Goal: Task Accomplishment & Management: Complete application form

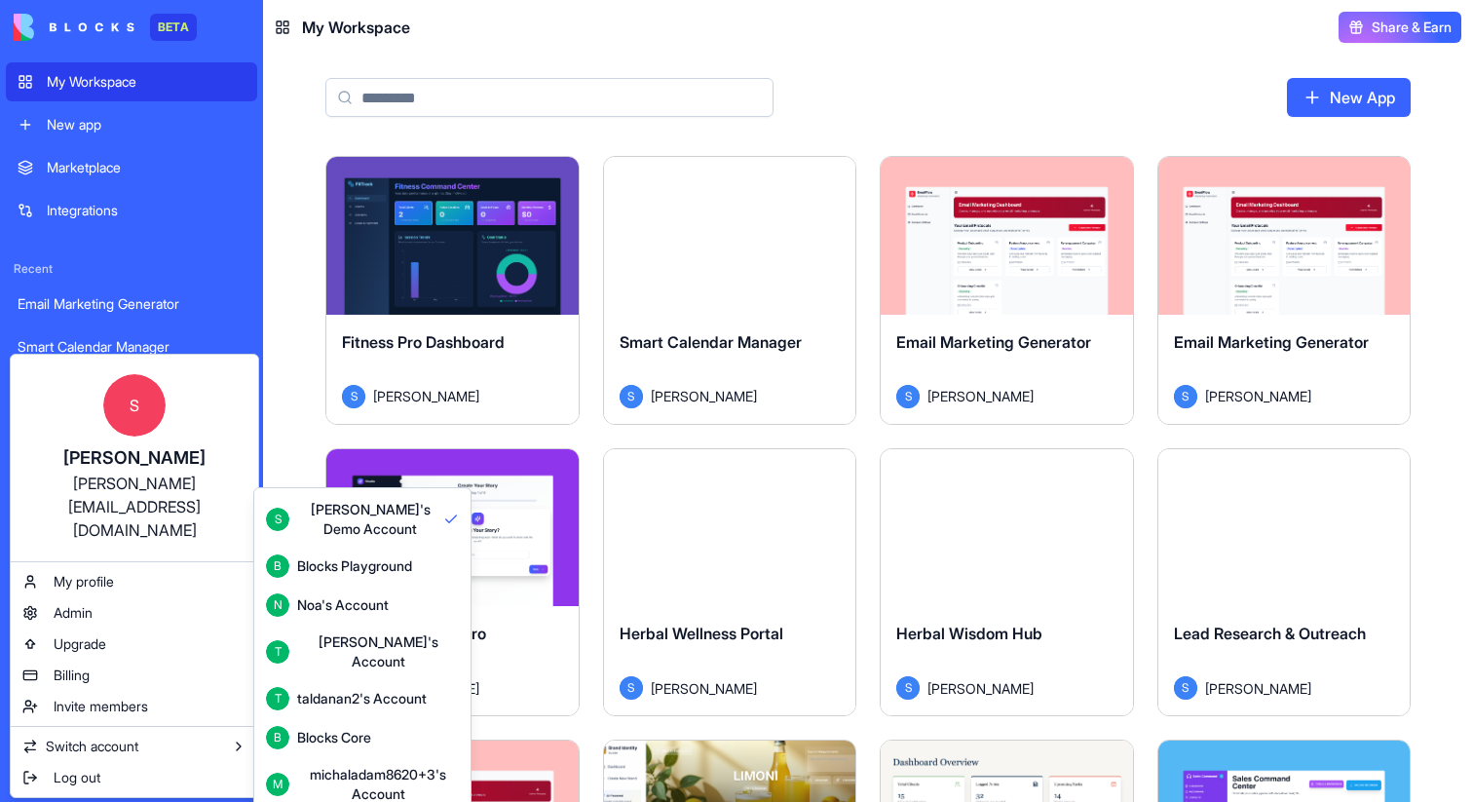
click at [325, 313] on html "BETA My Workspace New app Marketplace Integrations Recent Email Marketing Gener…" at bounding box center [736, 401] width 1473 height 802
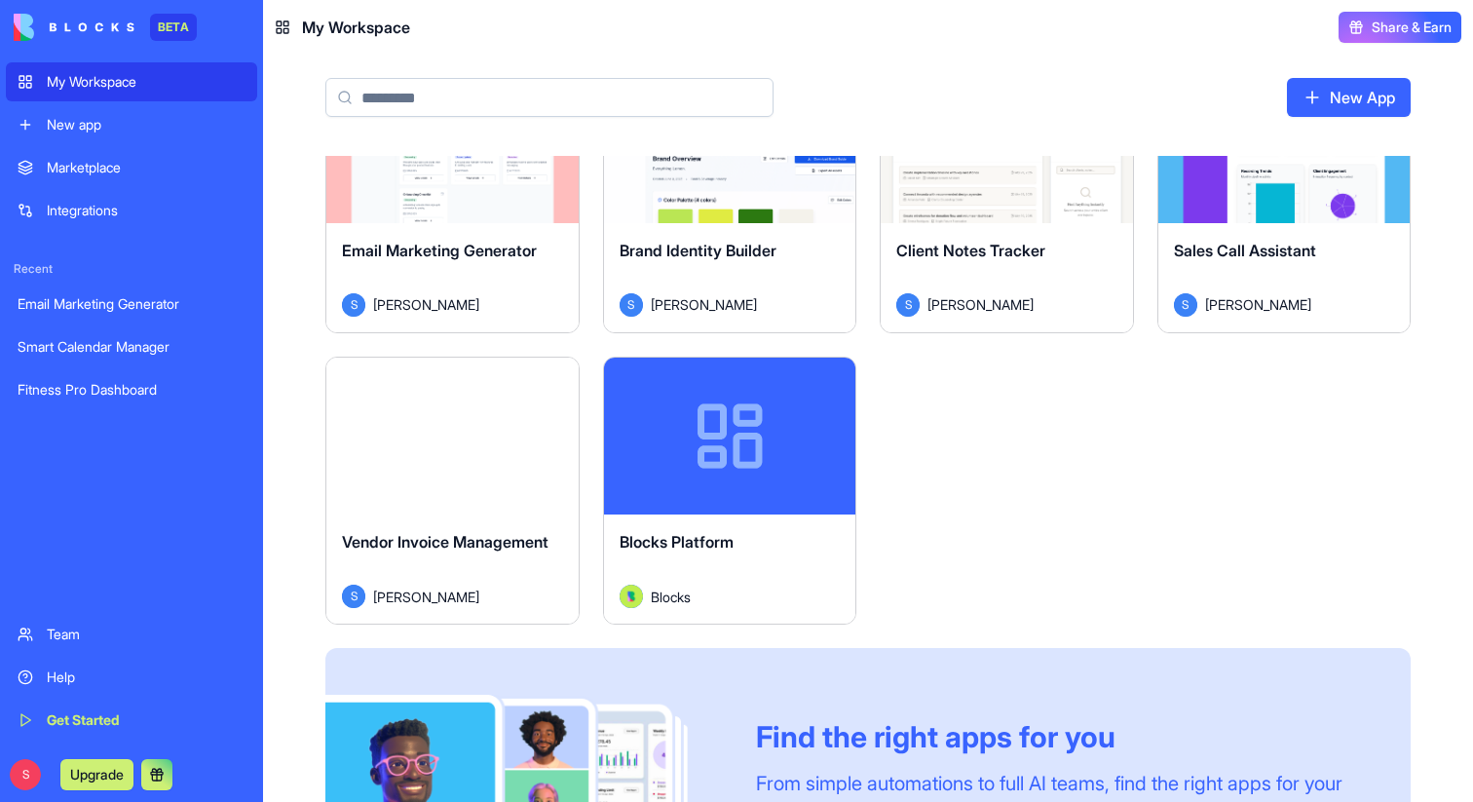
scroll to position [857, 0]
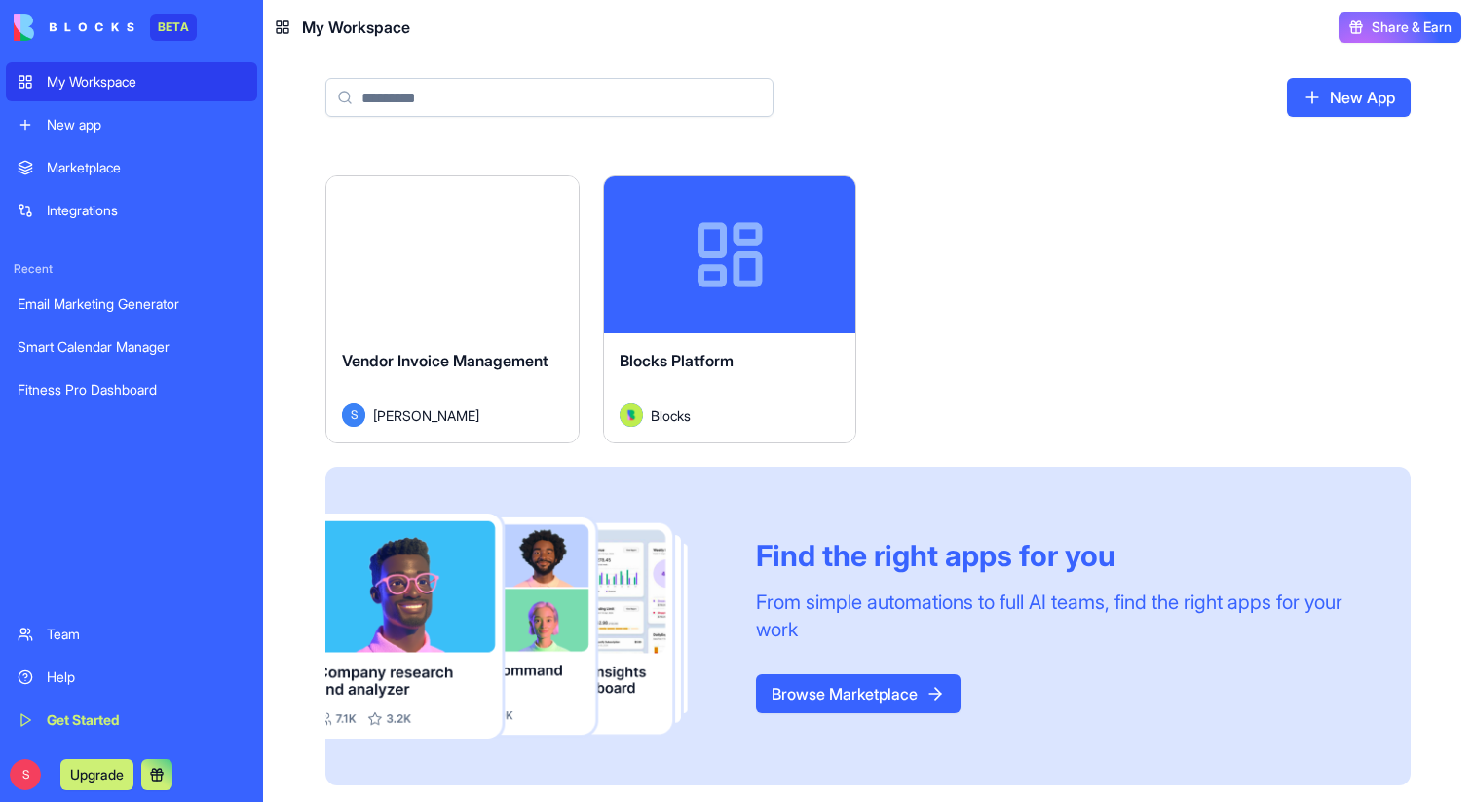
click at [448, 249] on button "Launch" at bounding box center [452, 254] width 146 height 39
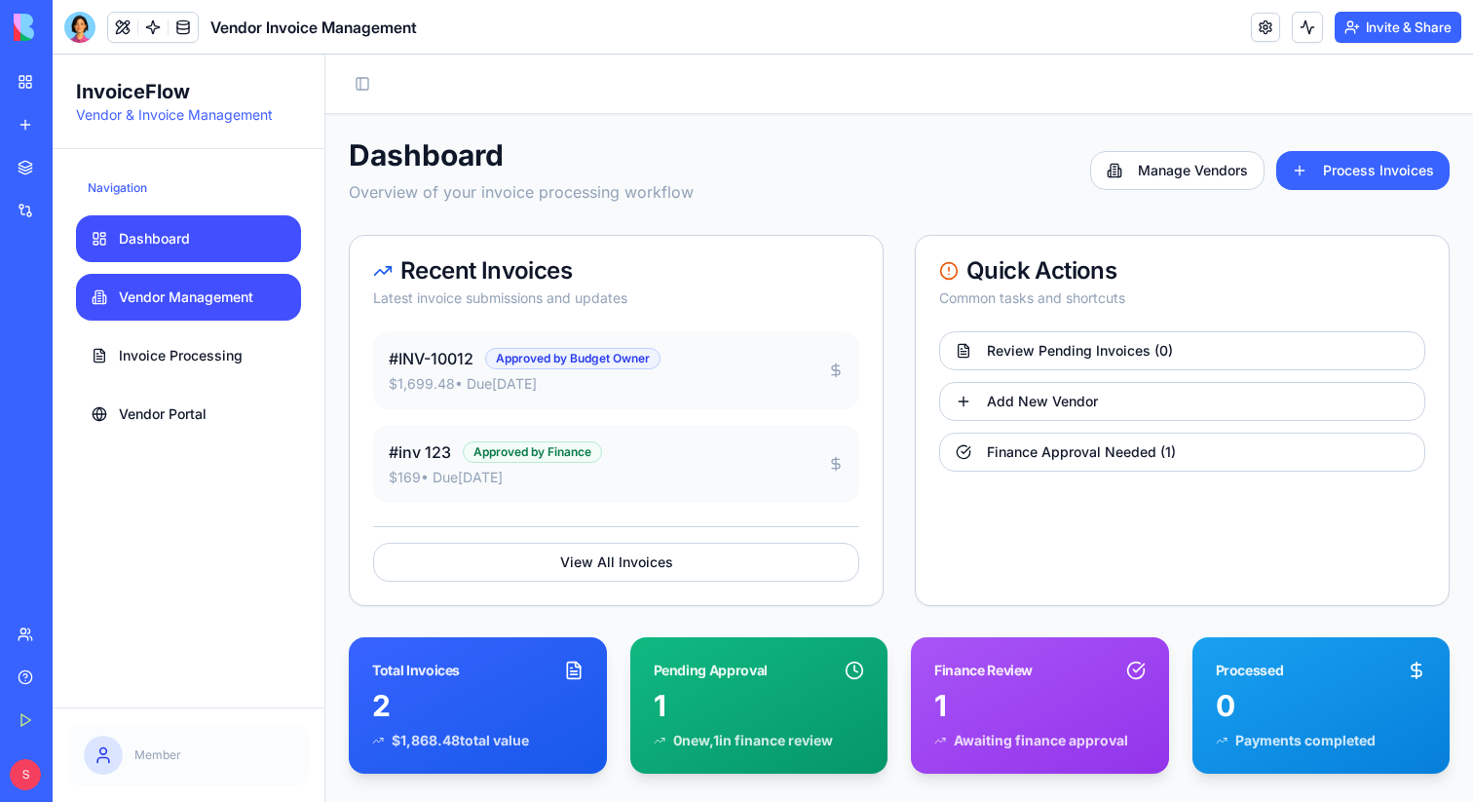
click at [201, 299] on span "Vendor Management" at bounding box center [186, 296] width 134 height 19
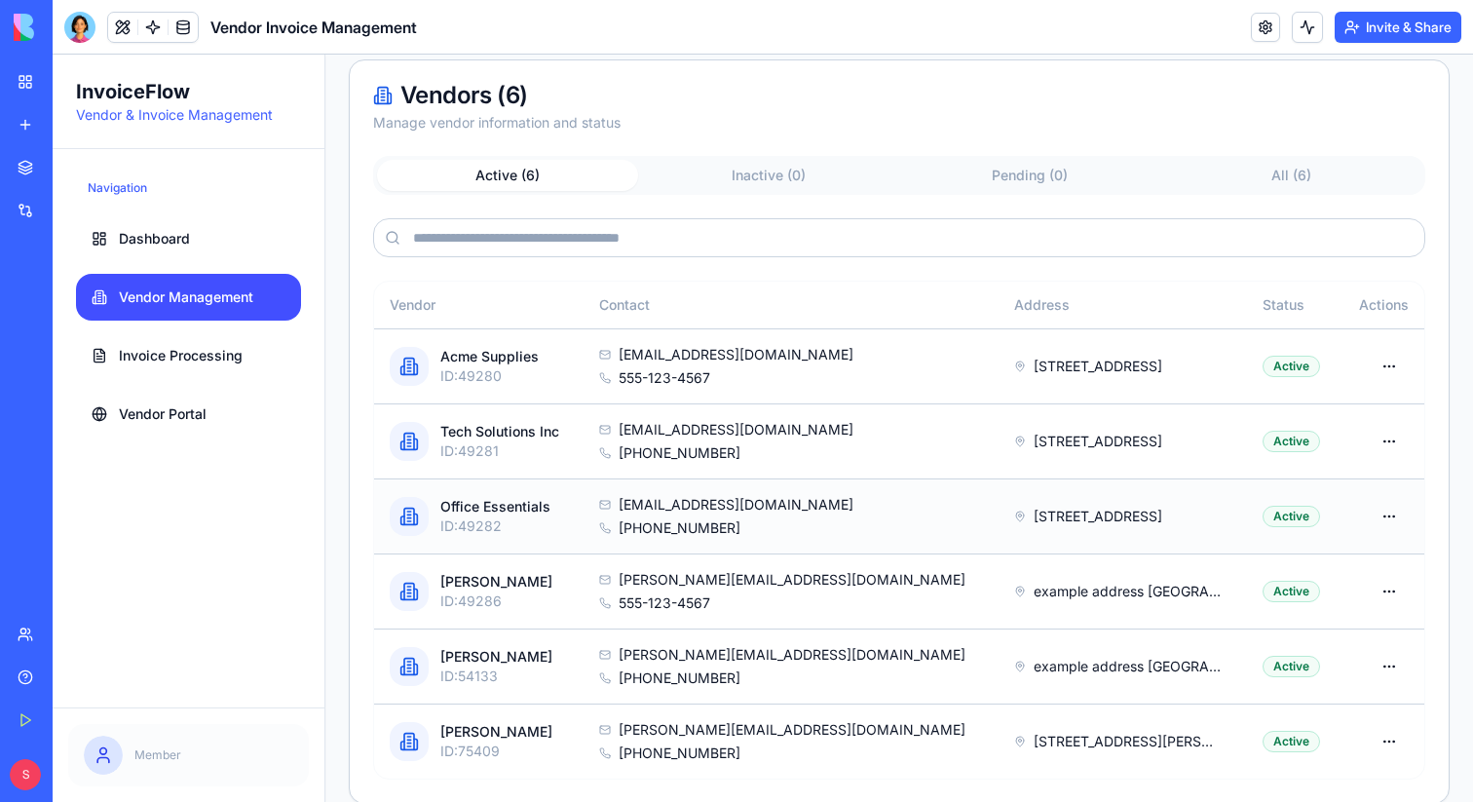
scroll to position [338, 0]
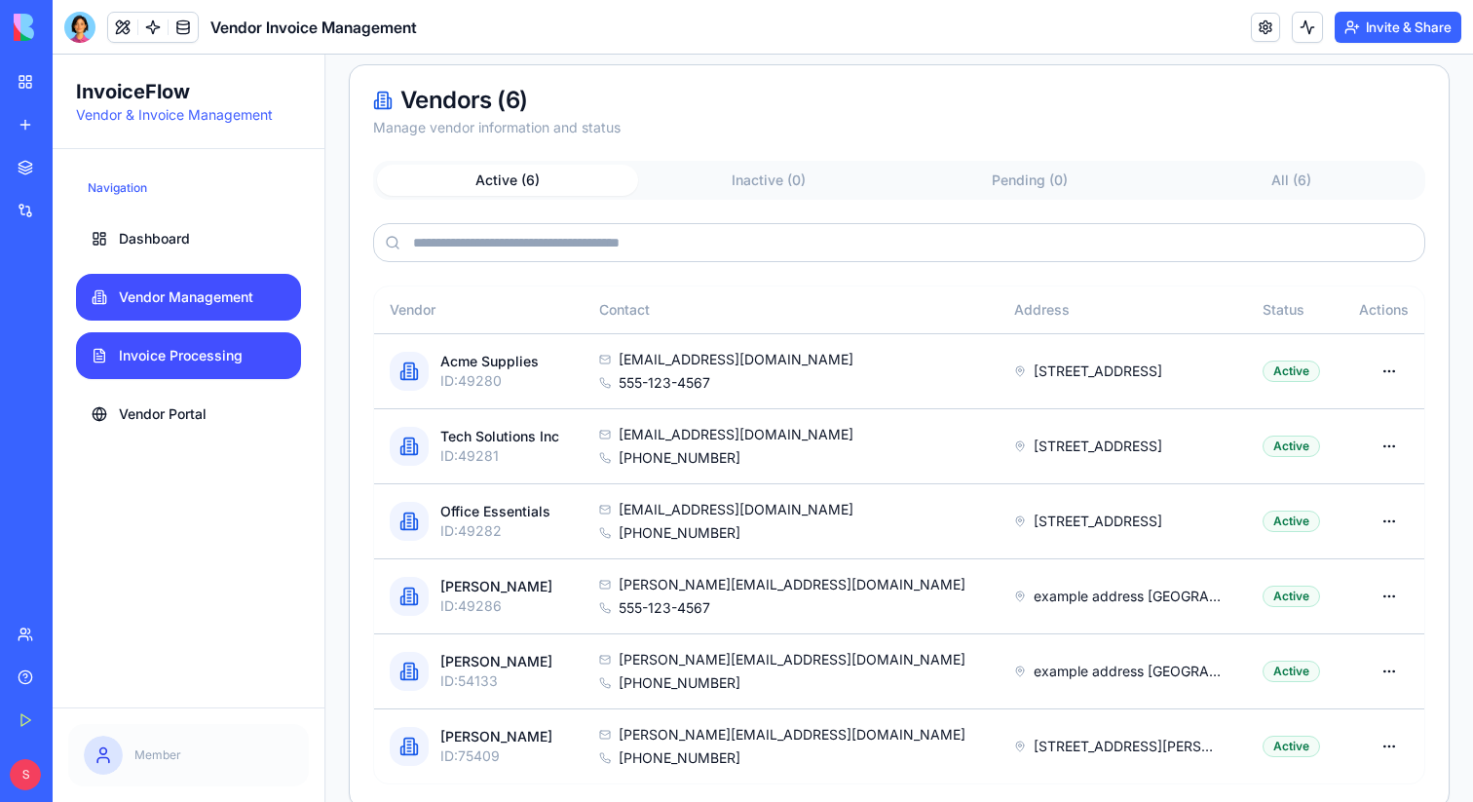
click at [186, 365] on link "Invoice Processing" at bounding box center [188, 355] width 225 height 47
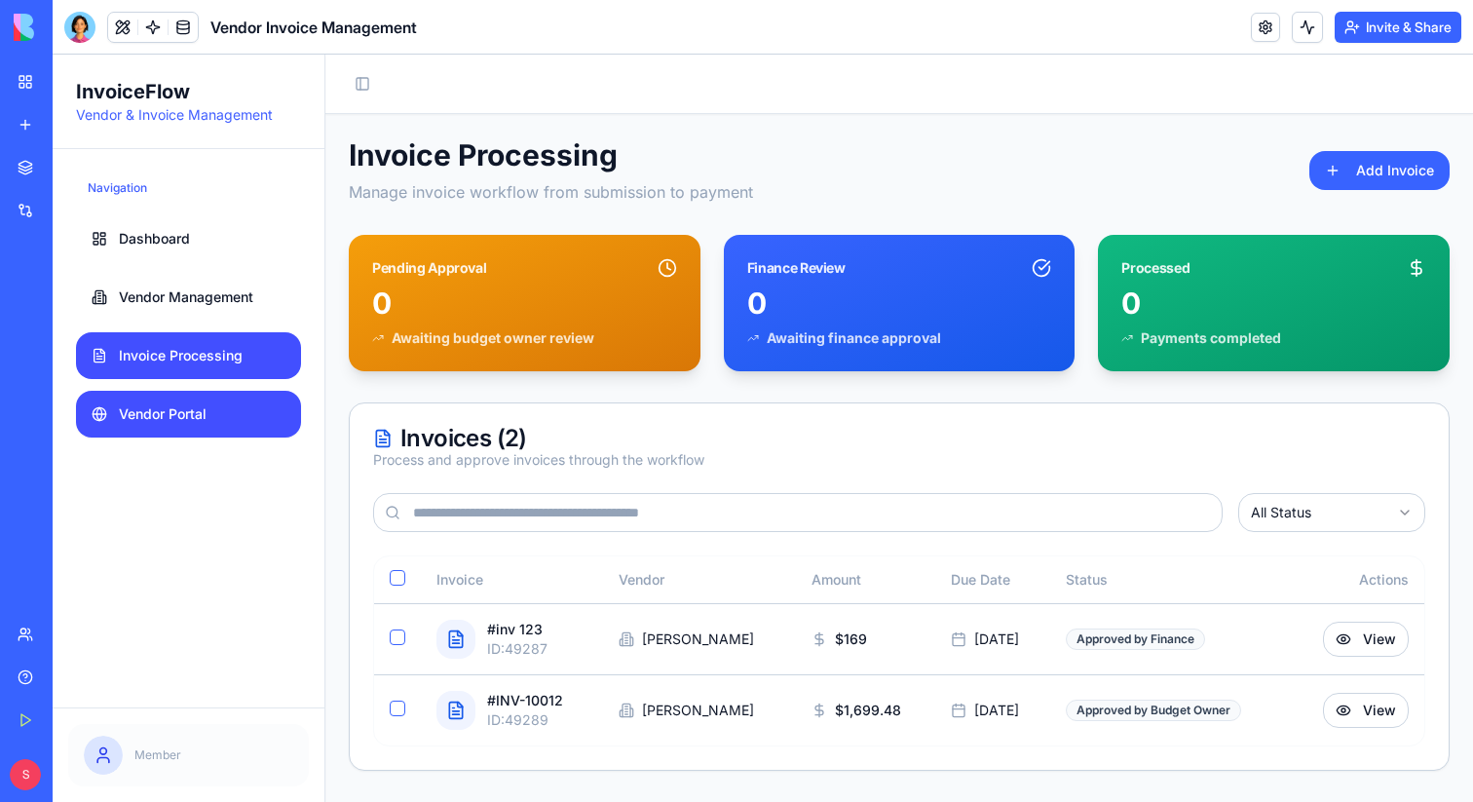
click at [141, 417] on span "Vendor Portal" at bounding box center [163, 413] width 88 height 19
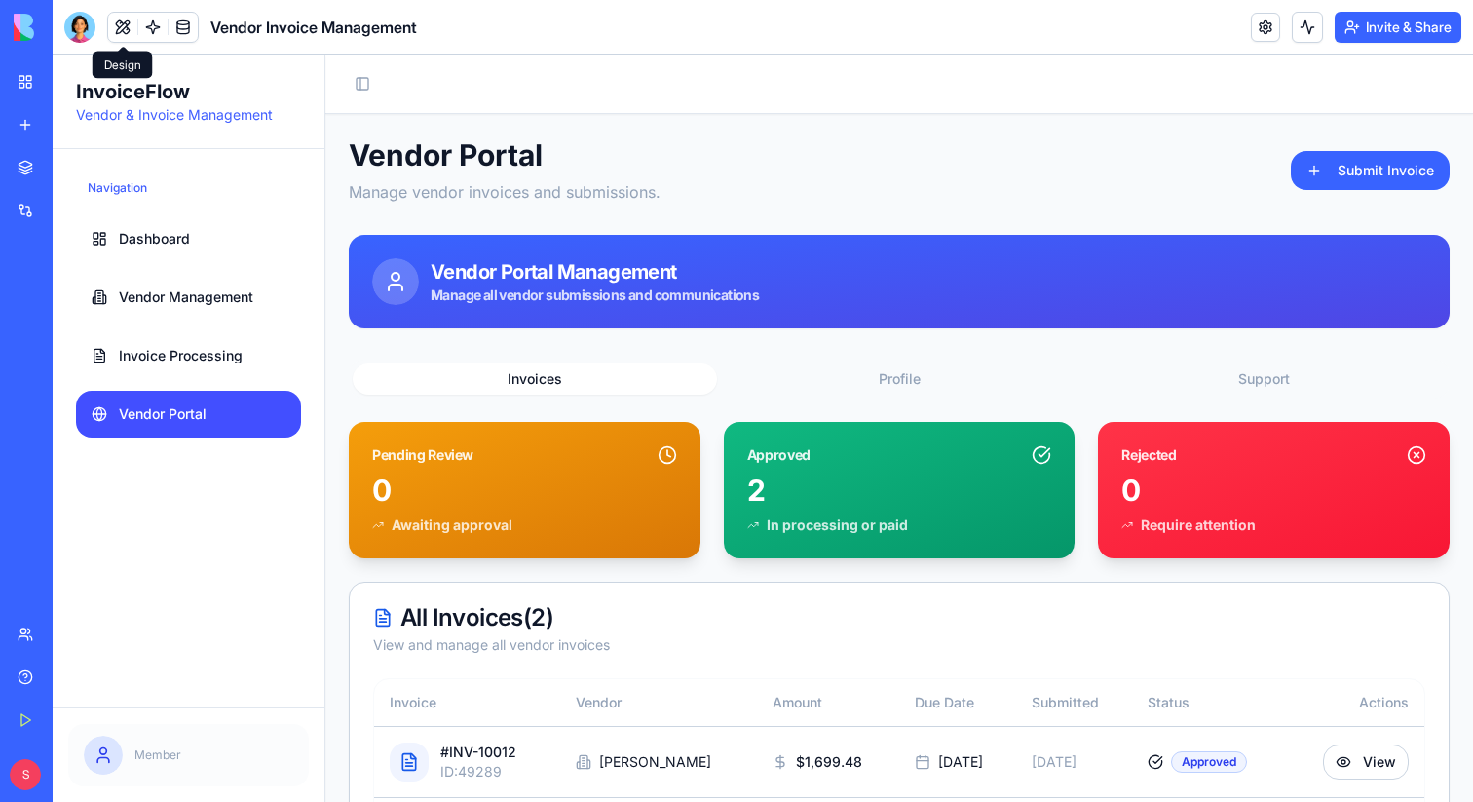
click at [124, 27] on button at bounding box center [122, 27] width 29 height 29
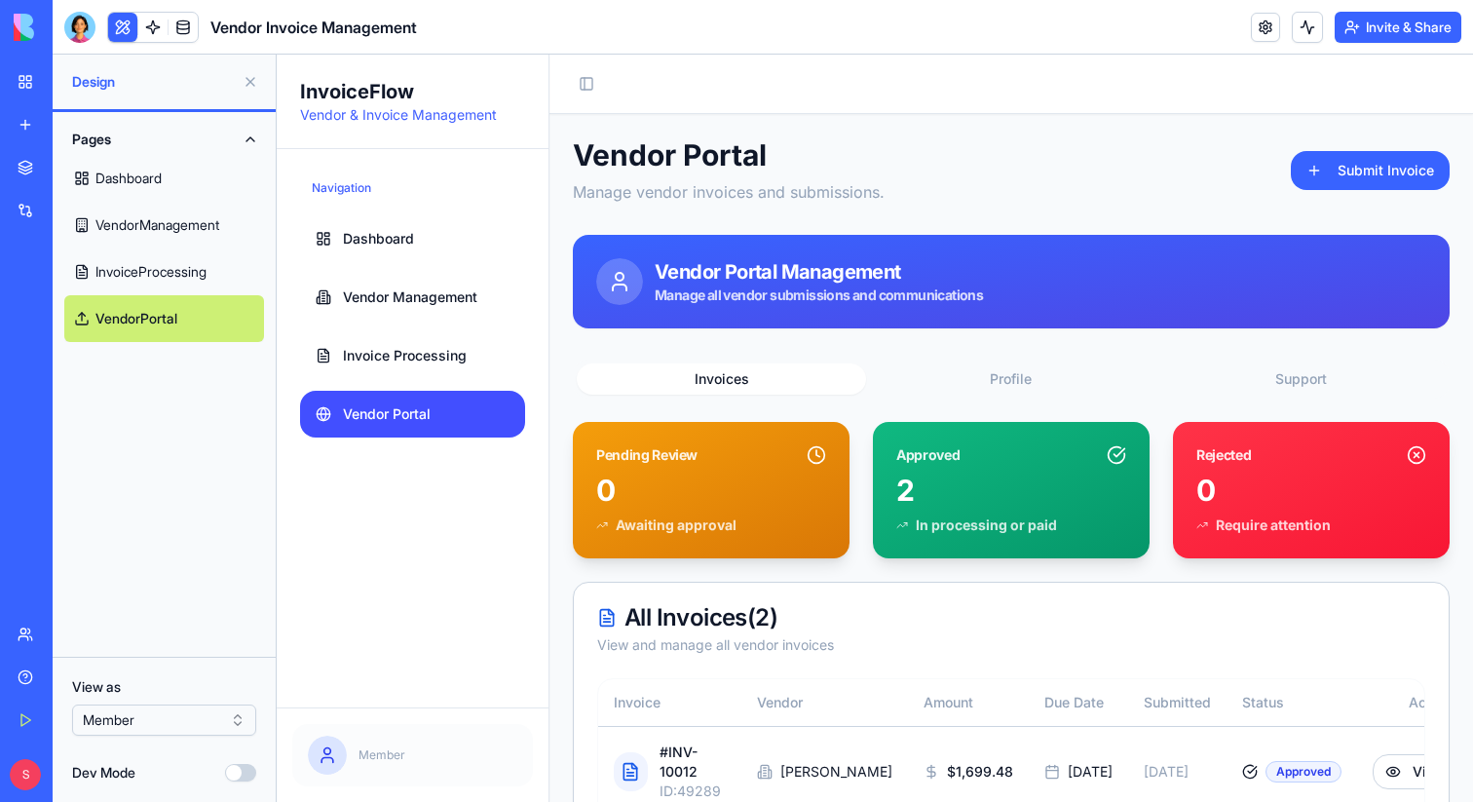
click at [169, 715] on html "BETA My Workspace New app Marketplace Integrations Recent Email Marketing Gener…" at bounding box center [736, 401] width 1473 height 802
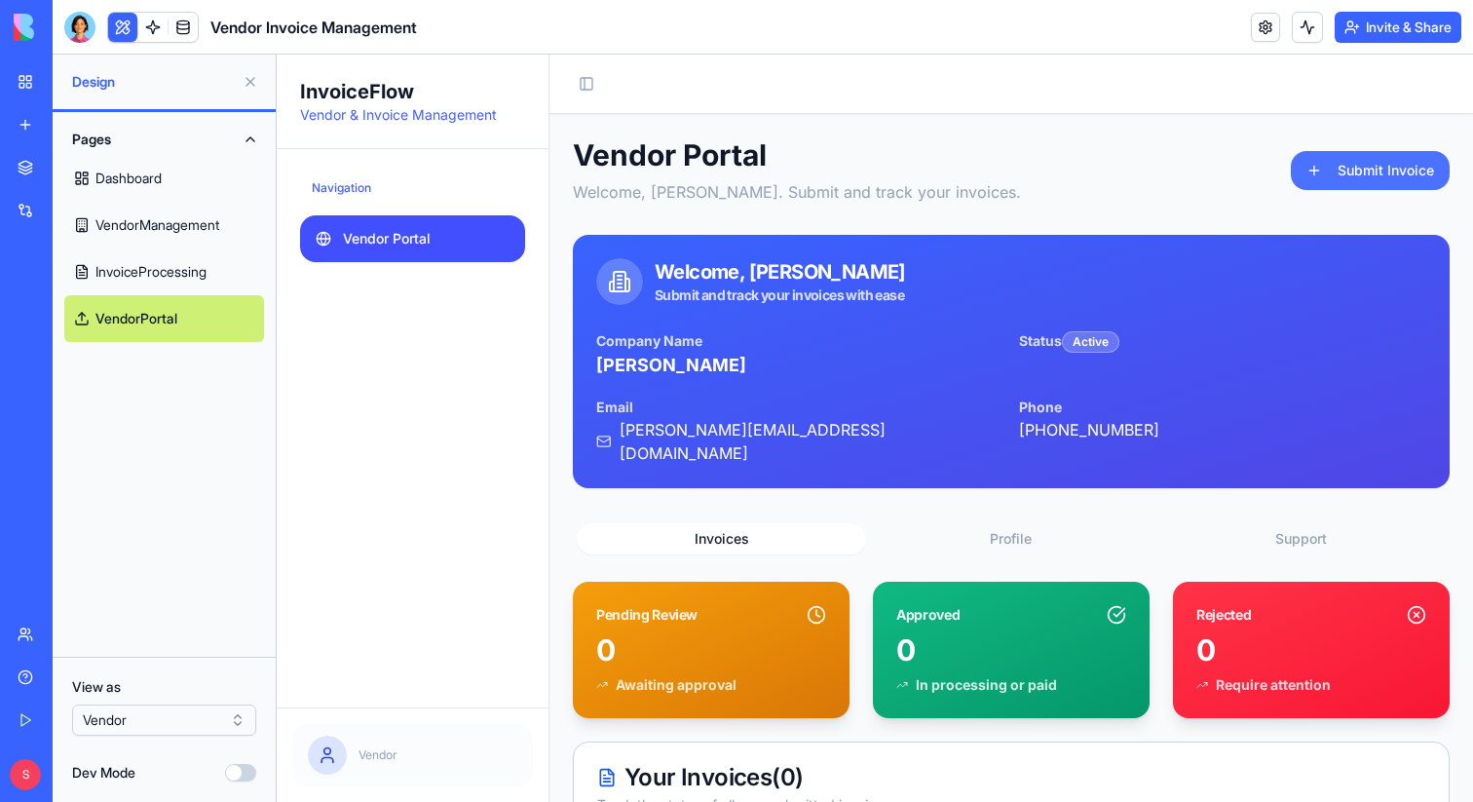
click at [1357, 172] on button "Submit Invoice" at bounding box center [1370, 170] width 159 height 39
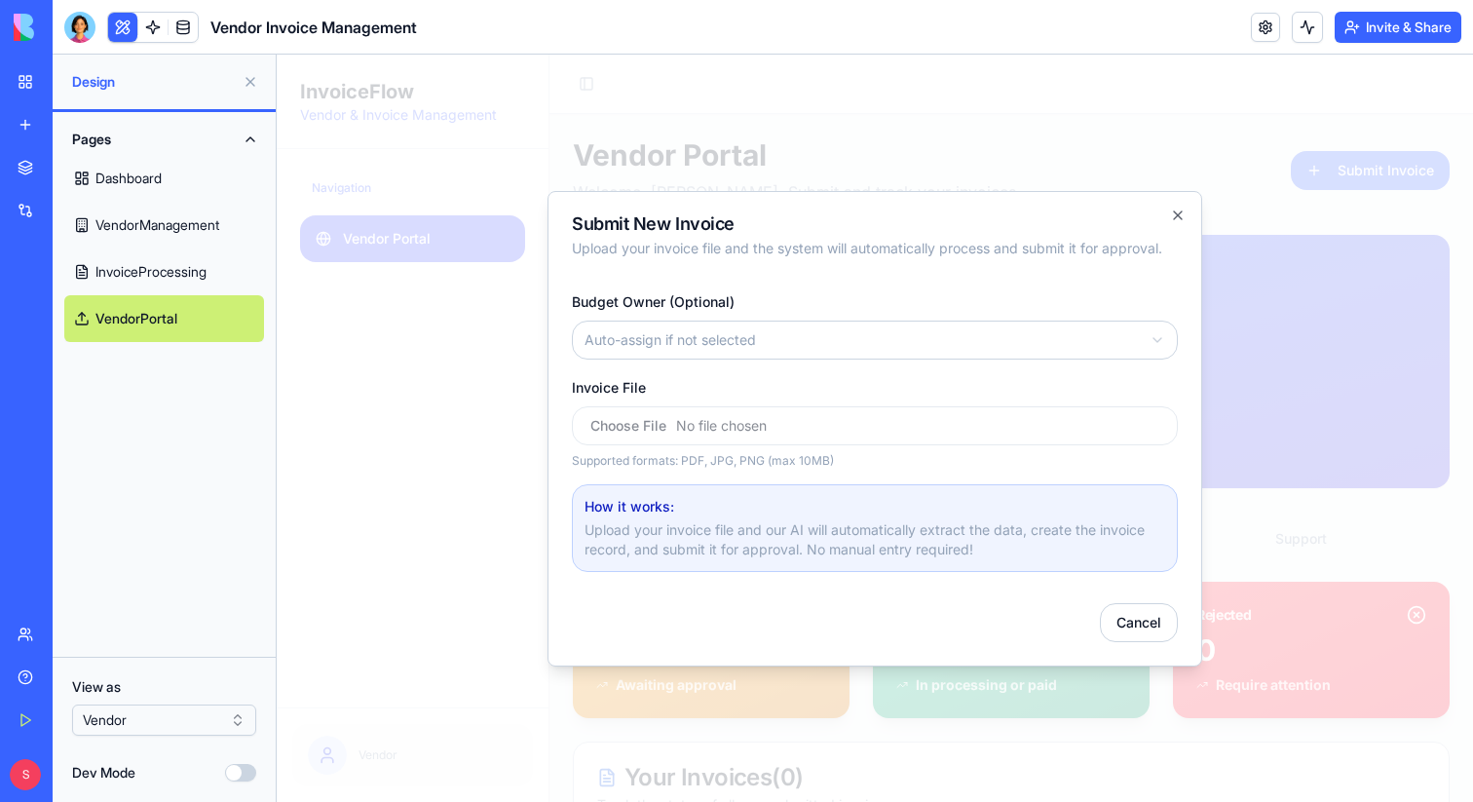
click at [700, 338] on body "InvoiceFlow Vendor & Invoice Management Navigation Vendor Portal Vendor Toggle …" at bounding box center [875, 556] width 1197 height 1002
click at [713, 433] on input "Invoice File" at bounding box center [875, 425] width 606 height 39
type input "**********"
click at [1177, 216] on icon "button" at bounding box center [1178, 216] width 16 height 16
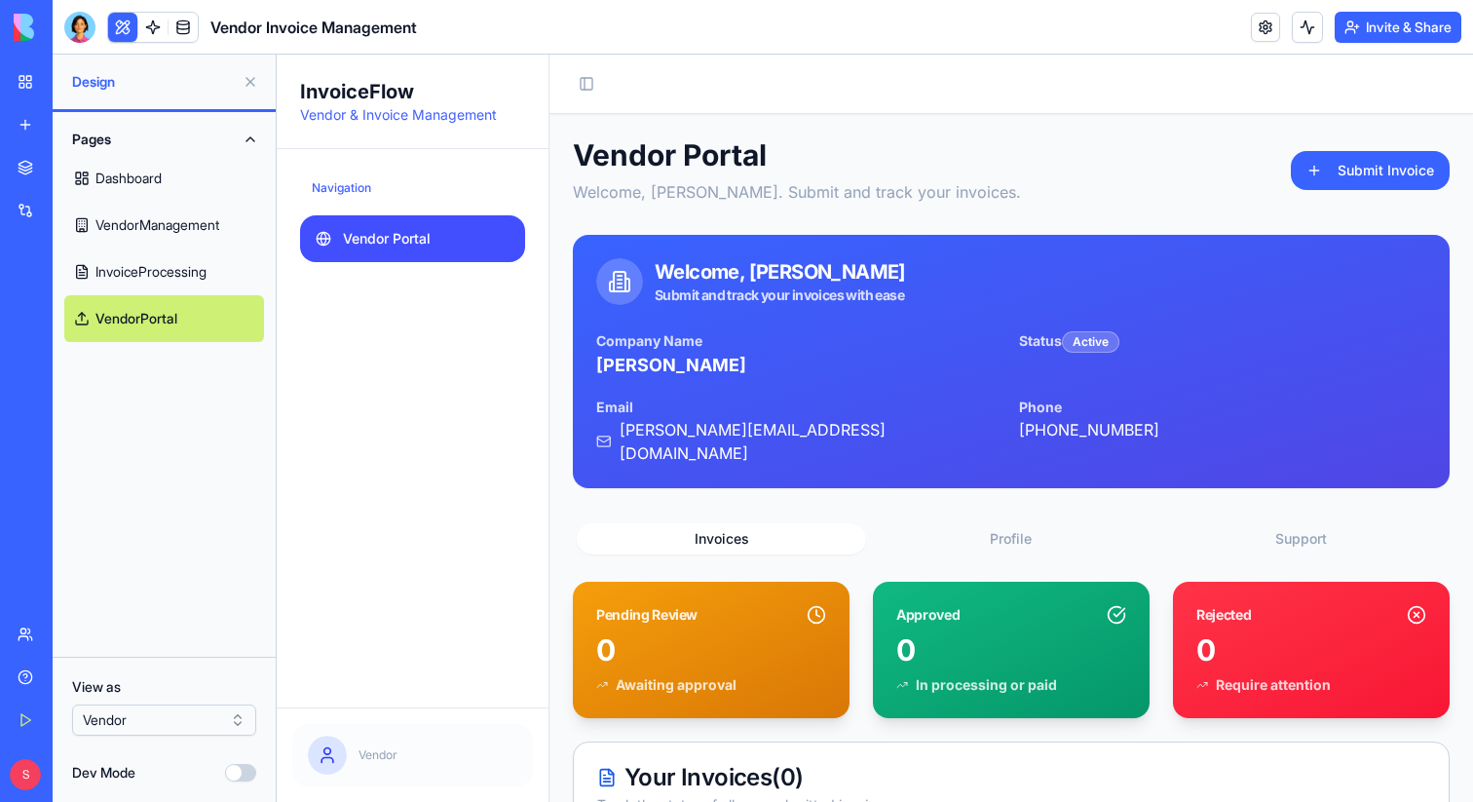
click at [24, 85] on link "My Workspace" at bounding box center [45, 81] width 78 height 39
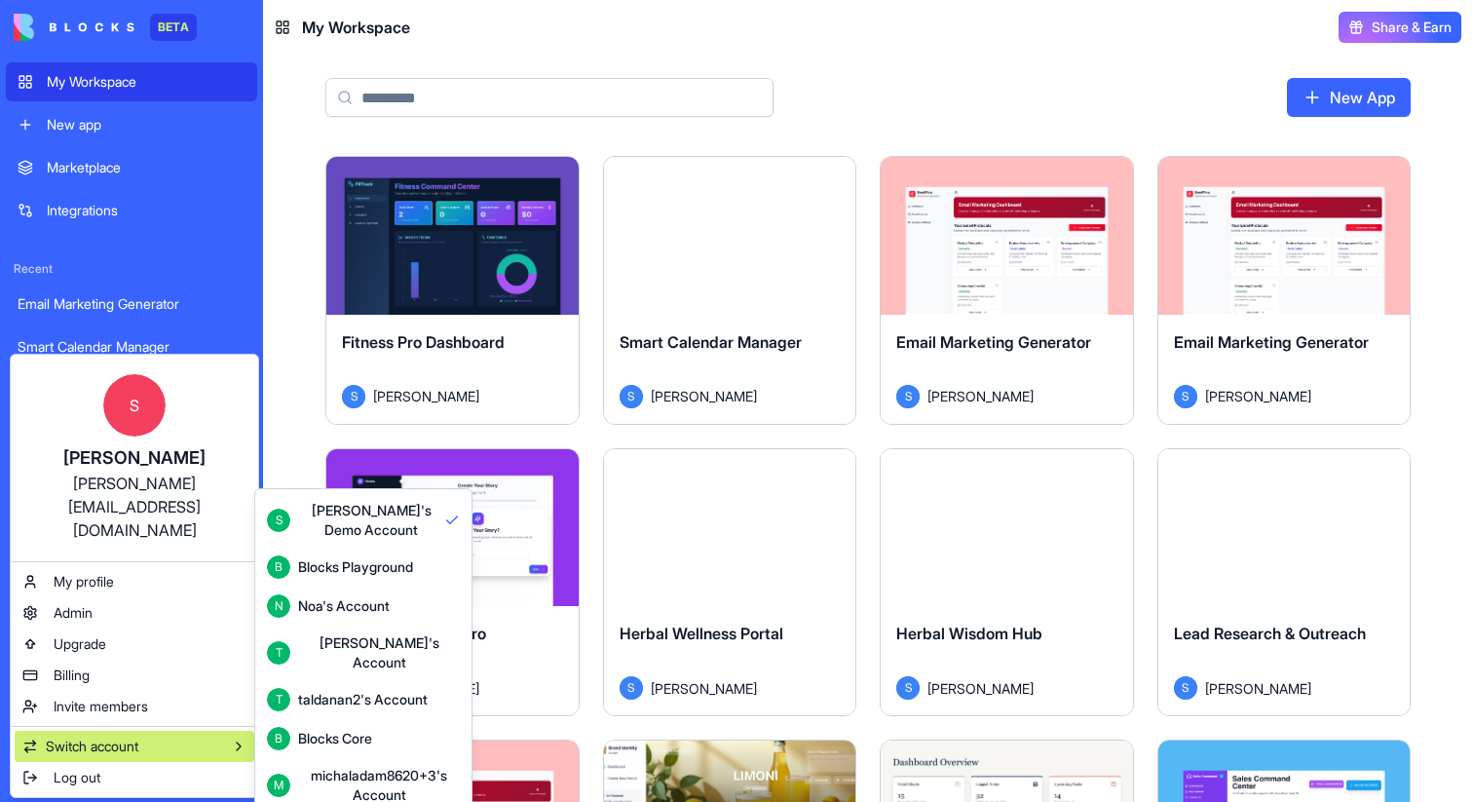
click at [350, 729] on div "Blocks Core" at bounding box center [335, 738] width 74 height 19
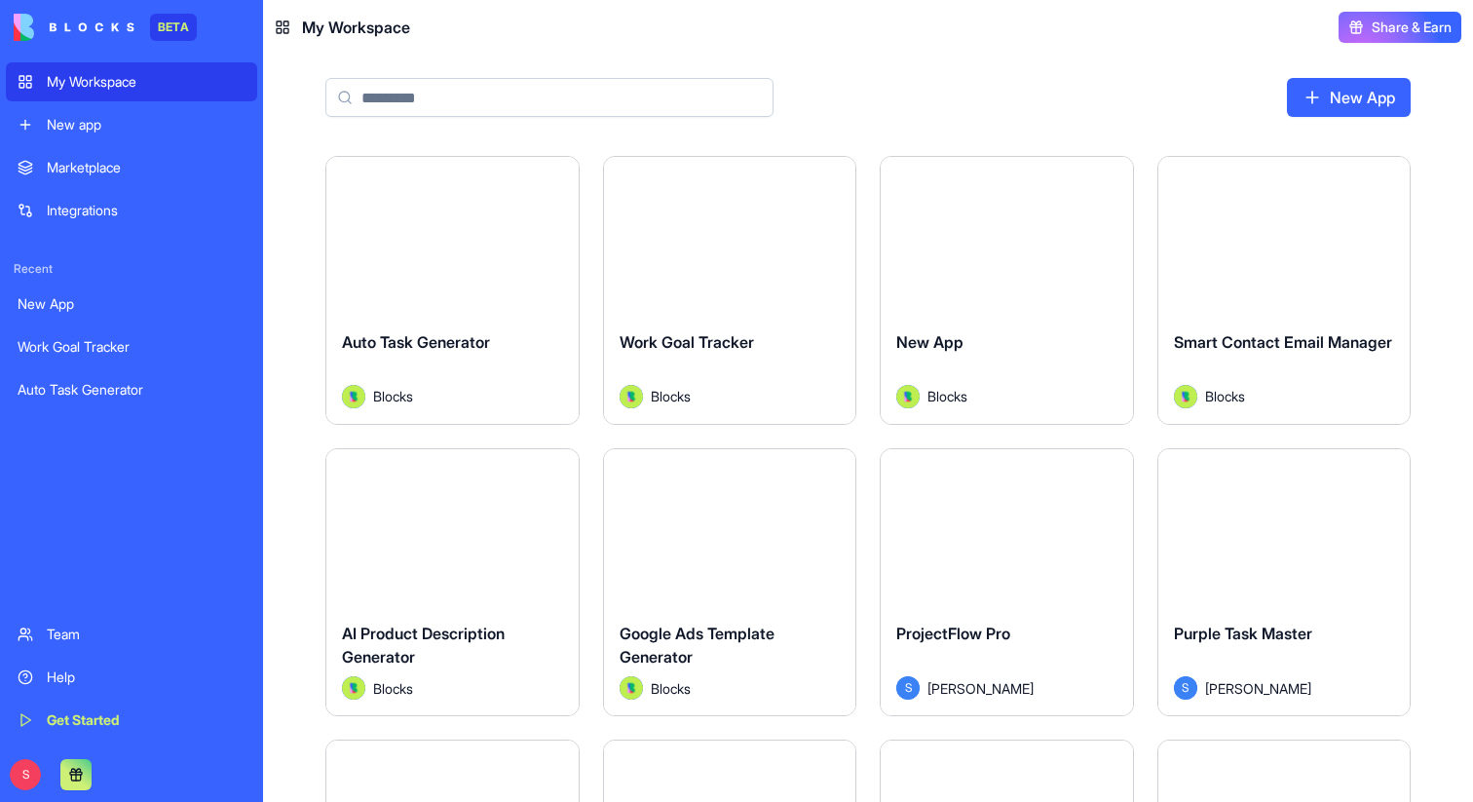
click at [470, 98] on input at bounding box center [549, 97] width 448 height 39
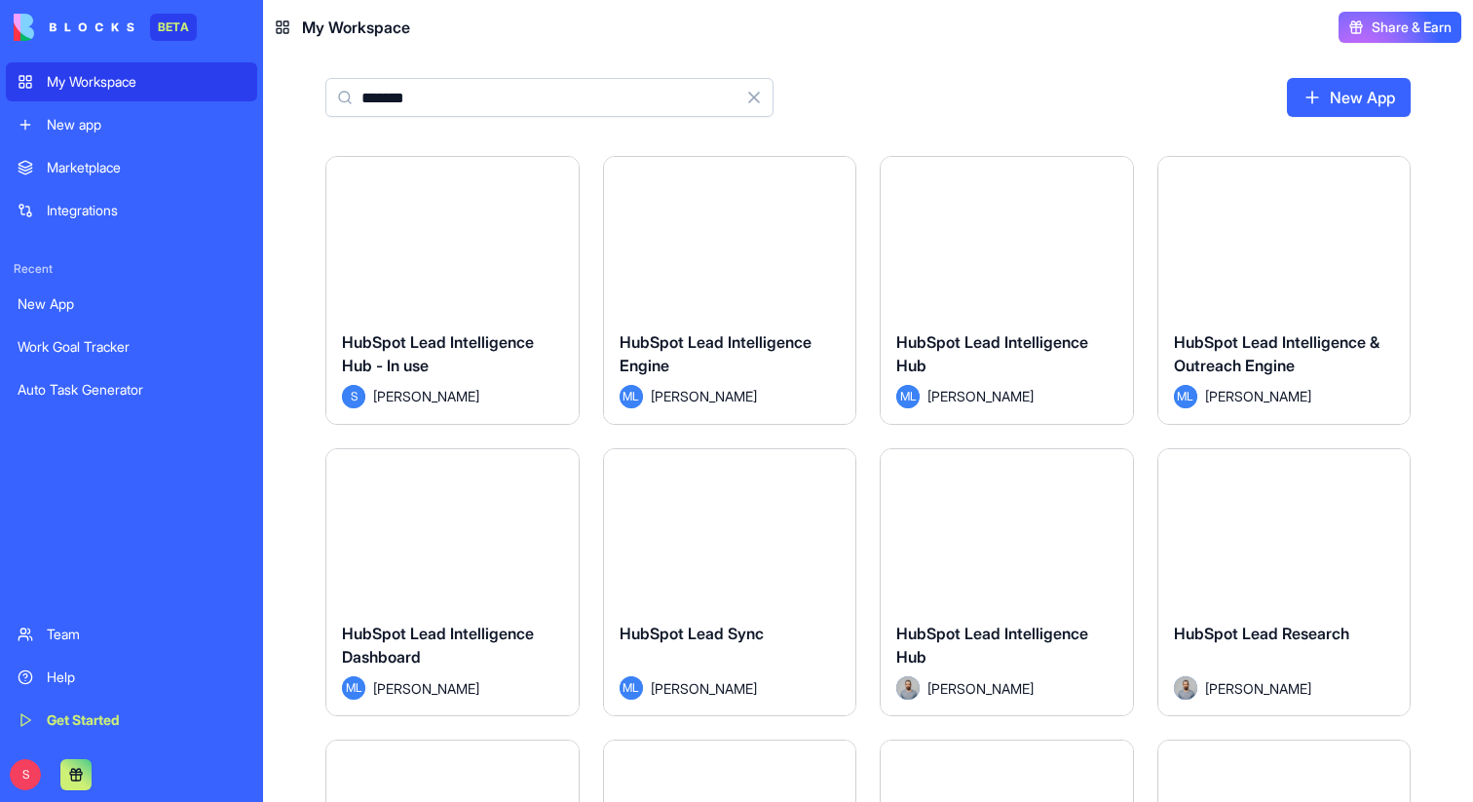
type input "*******"
click at [859, 91] on div "******* Clear New App" at bounding box center [868, 105] width 1210 height 101
click at [754, 90] on button "Clear" at bounding box center [754, 97] width 39 height 39
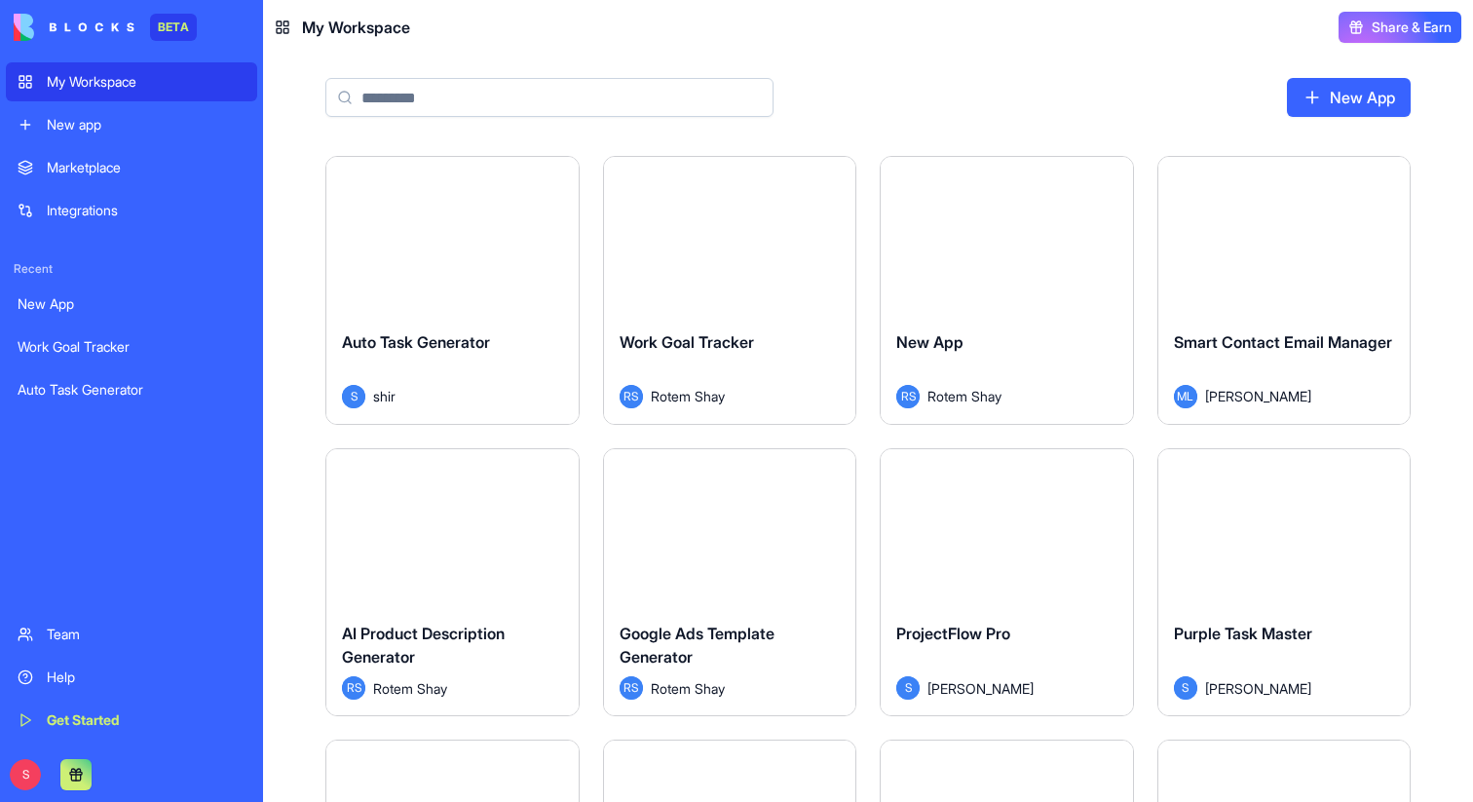
click at [126, 167] on div "Marketplace" at bounding box center [146, 167] width 199 height 19
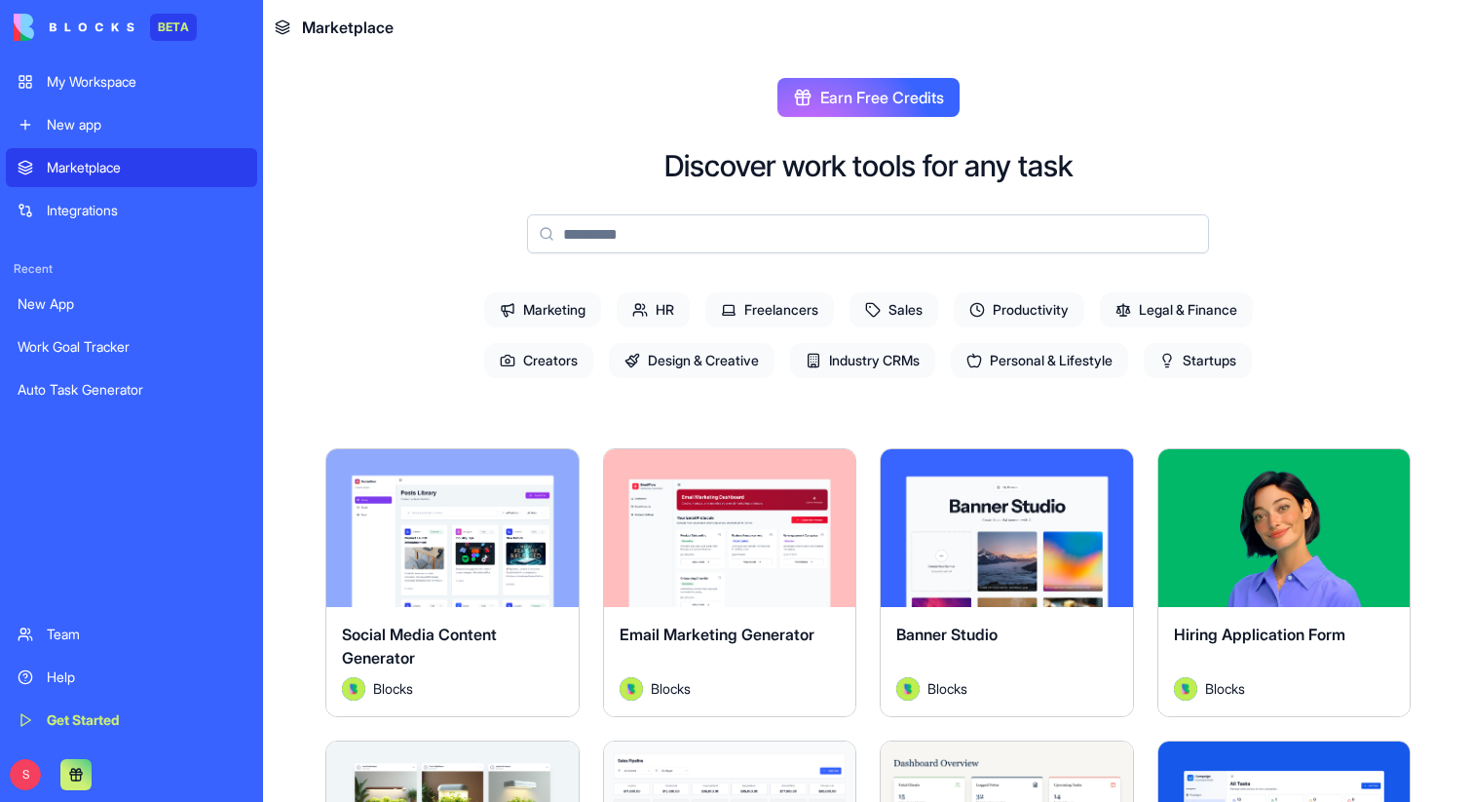
click at [75, 134] on div "New app" at bounding box center [146, 124] width 199 height 19
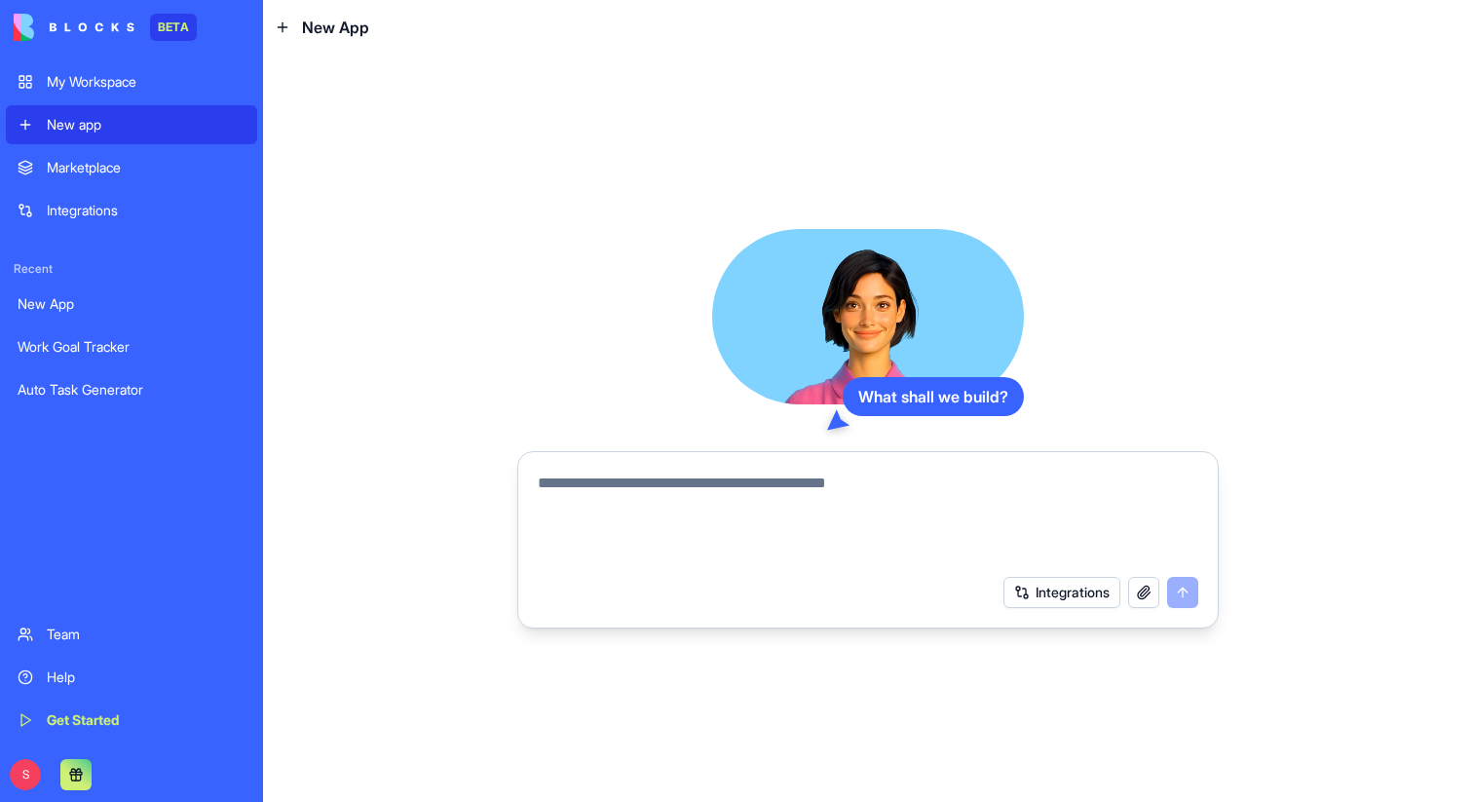
click at [568, 468] on div at bounding box center [868, 512] width 684 height 105
click at [607, 480] on textarea at bounding box center [868, 519] width 661 height 94
paste textarea "**********"
type textarea "**********"
click at [672, 496] on textarea at bounding box center [868, 519] width 661 height 94
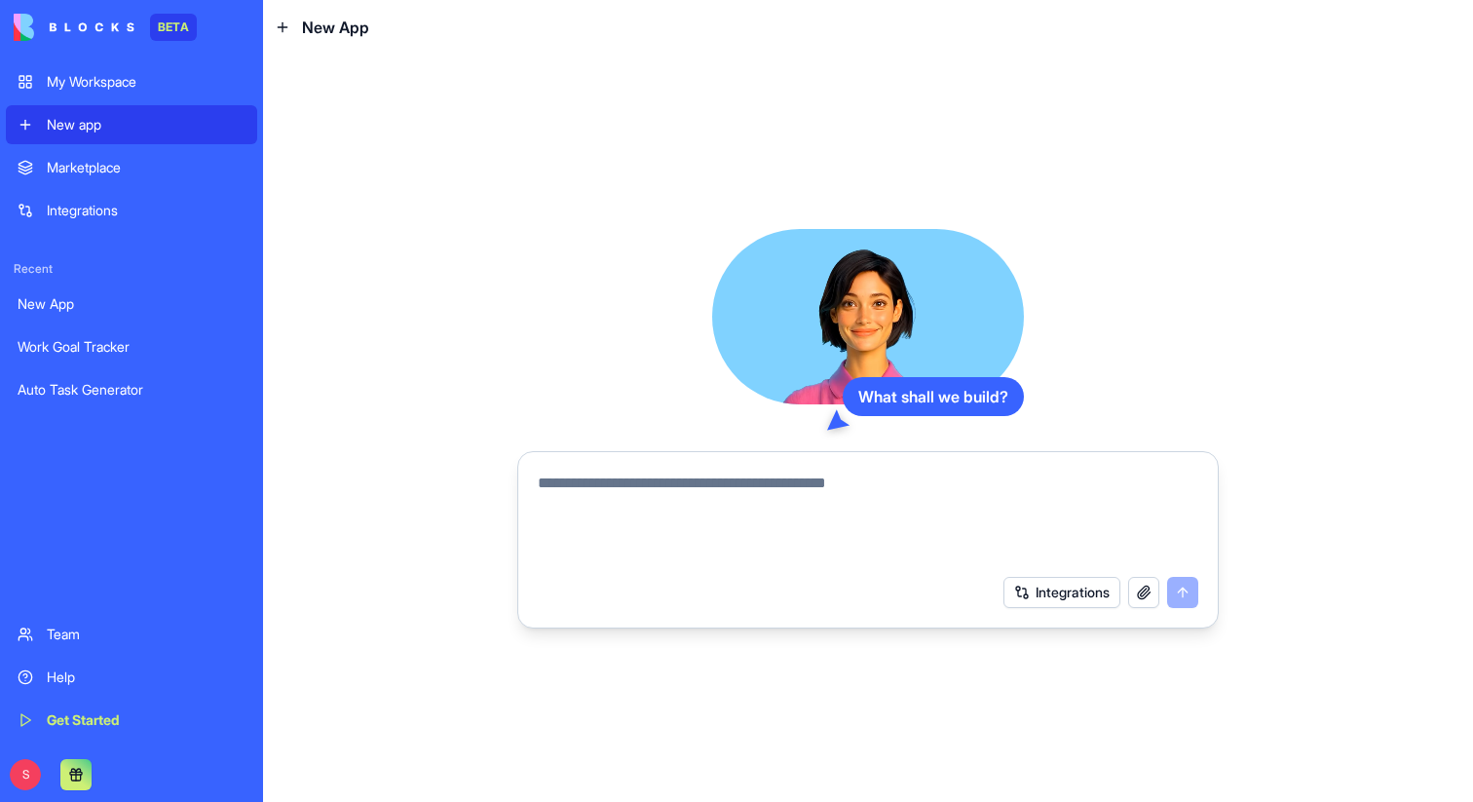
paste textarea "**********"
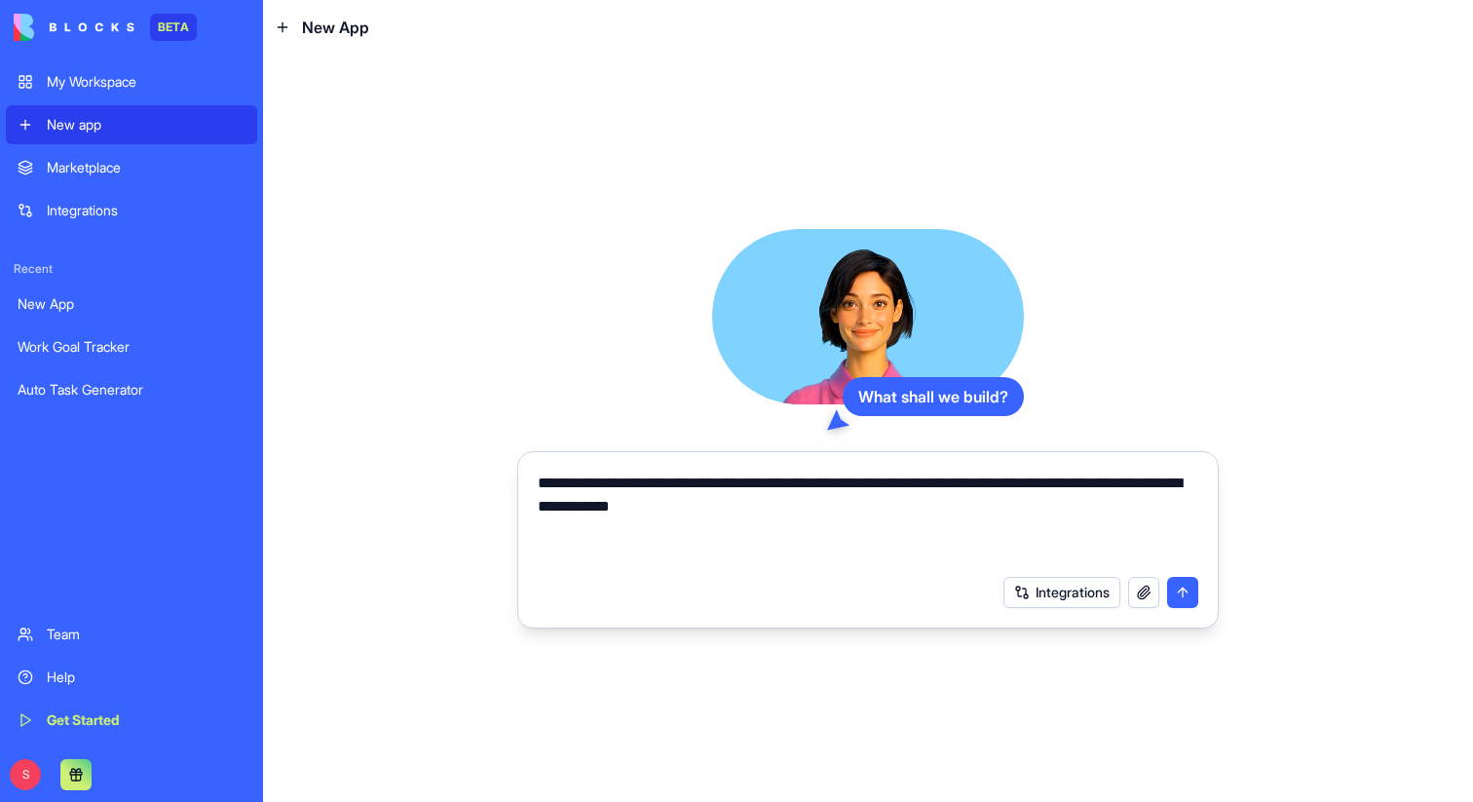
type textarea "**********"
click at [1182, 589] on button "submit" at bounding box center [1182, 592] width 31 height 31
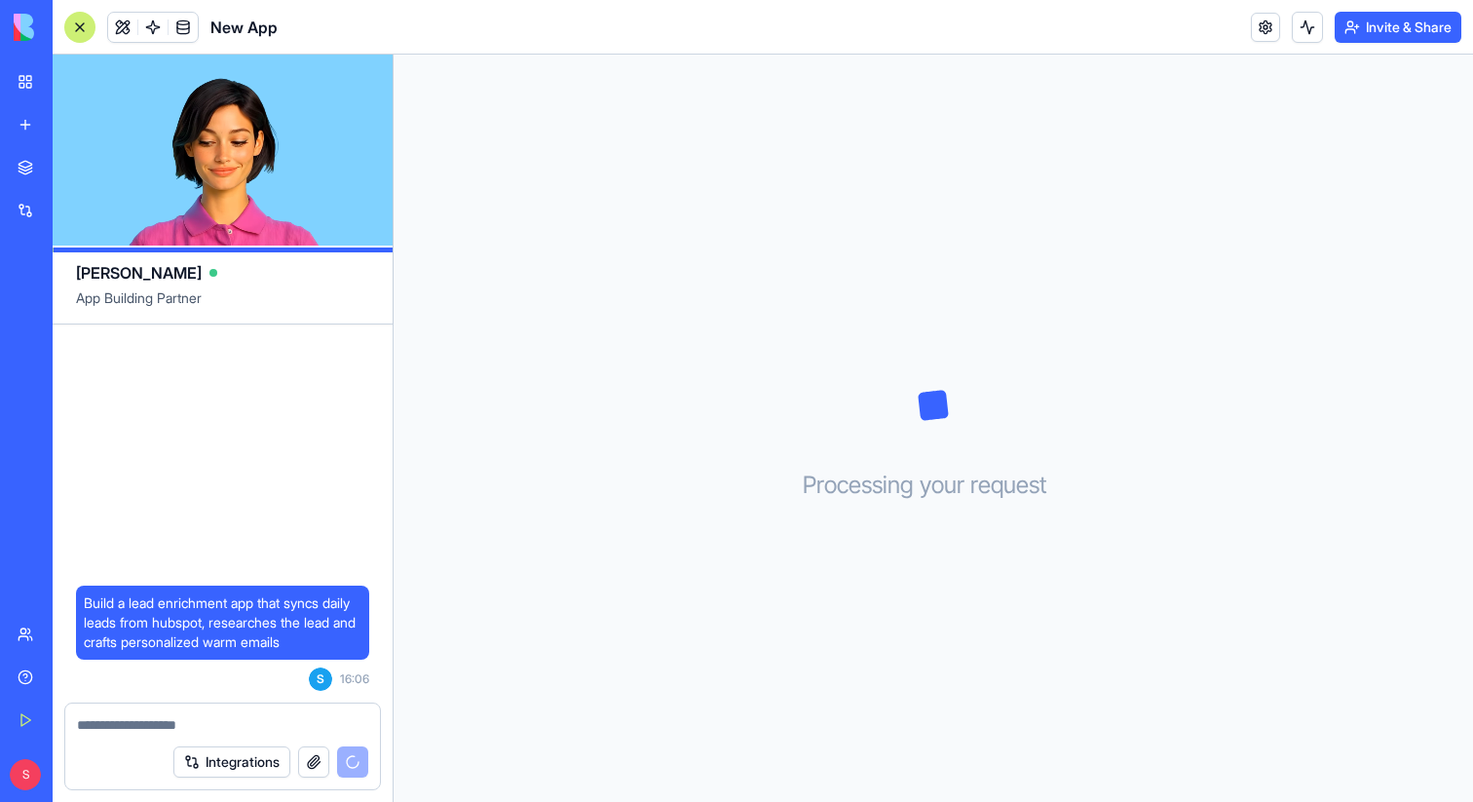
scroll to position [148, 0]
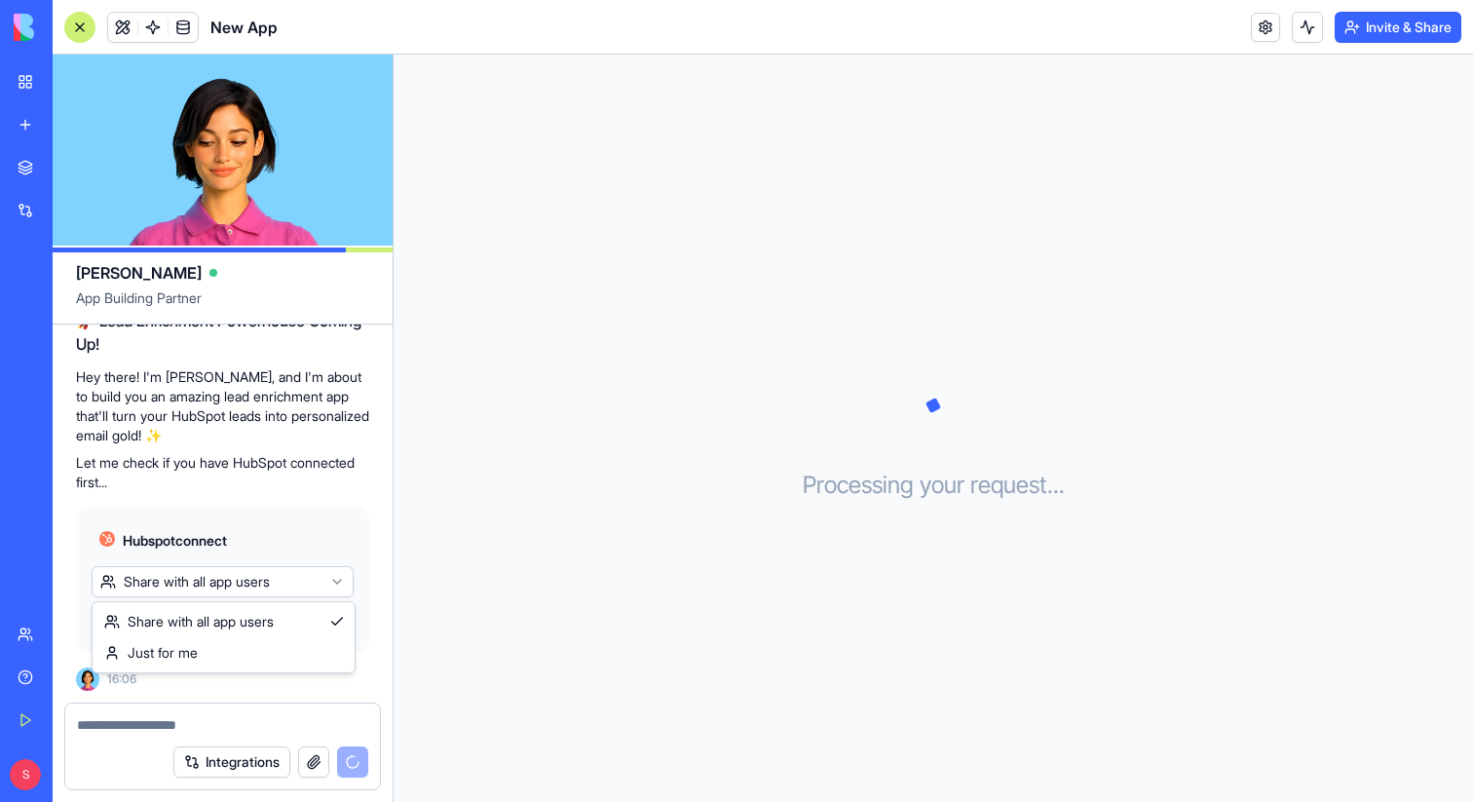
click at [293, 586] on html "BETA My Workspace New app Marketplace Integrations Recent Work Goal Tracker Aut…" at bounding box center [736, 401] width 1473 height 802
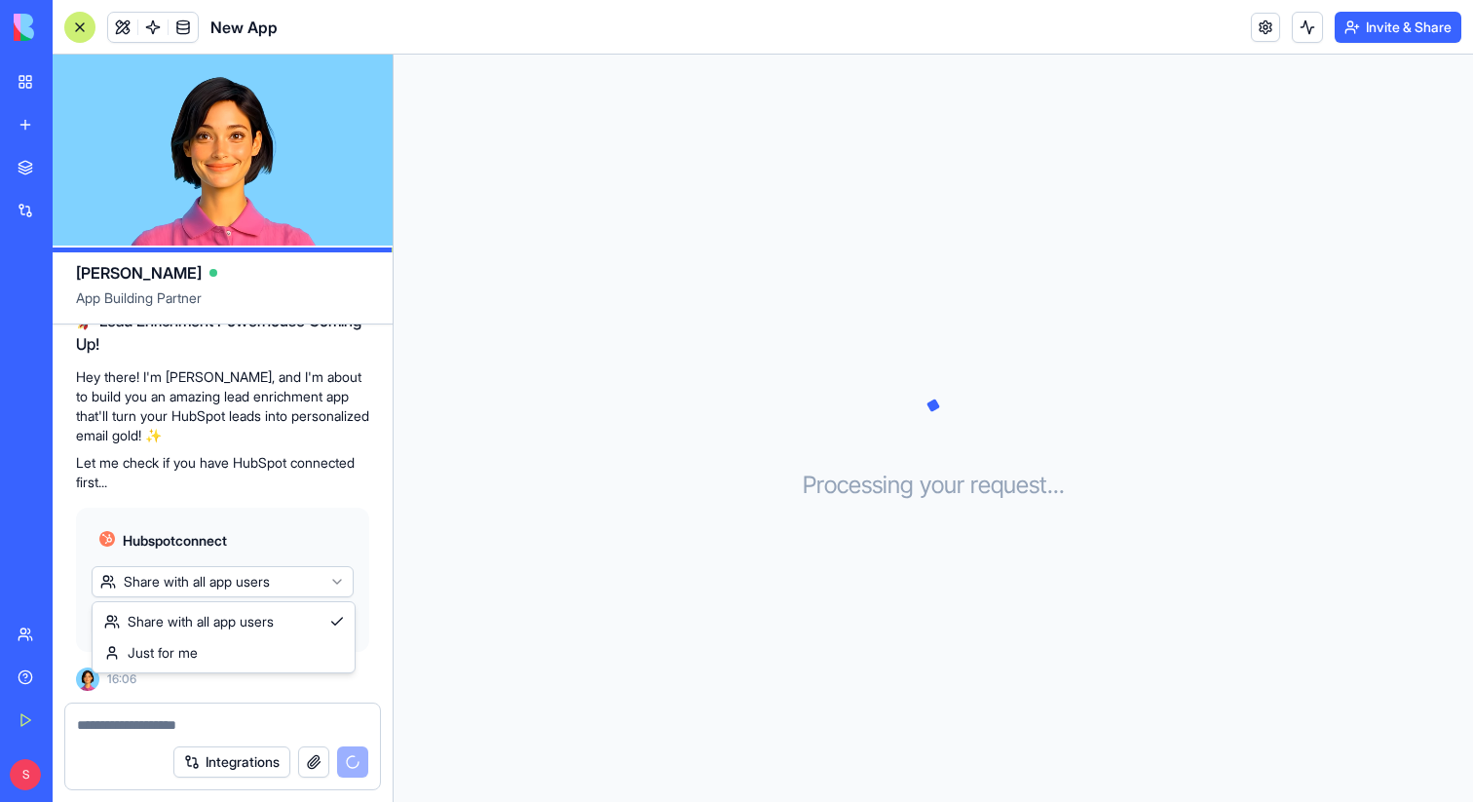
click at [293, 586] on html "BETA My Workspace New app Marketplace Integrations Recent Work Goal Tracker Aut…" at bounding box center [736, 401] width 1473 height 802
click at [144, 630] on span "Connect & Share" at bounding box center [159, 620] width 105 height 19
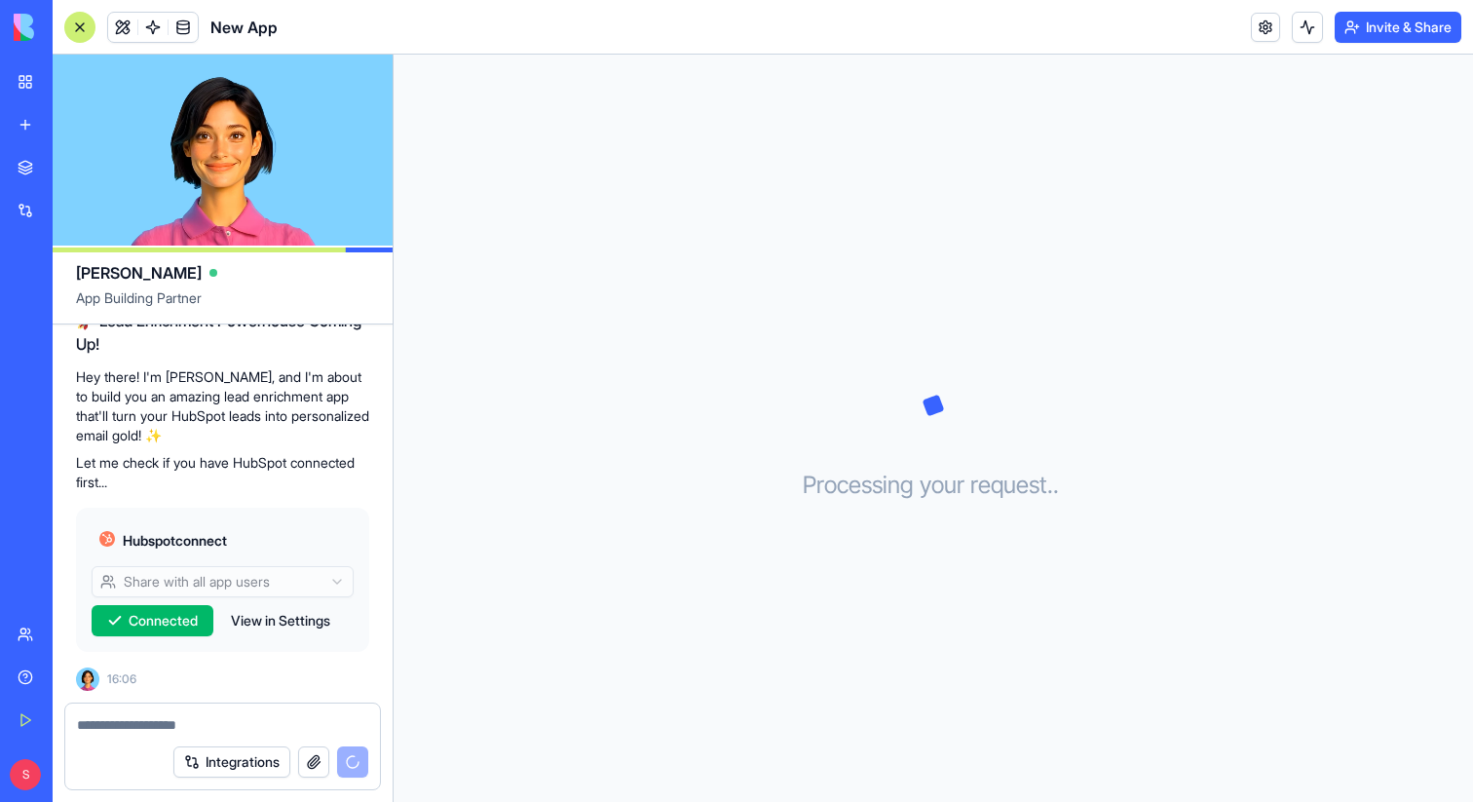
scroll to position [203, 0]
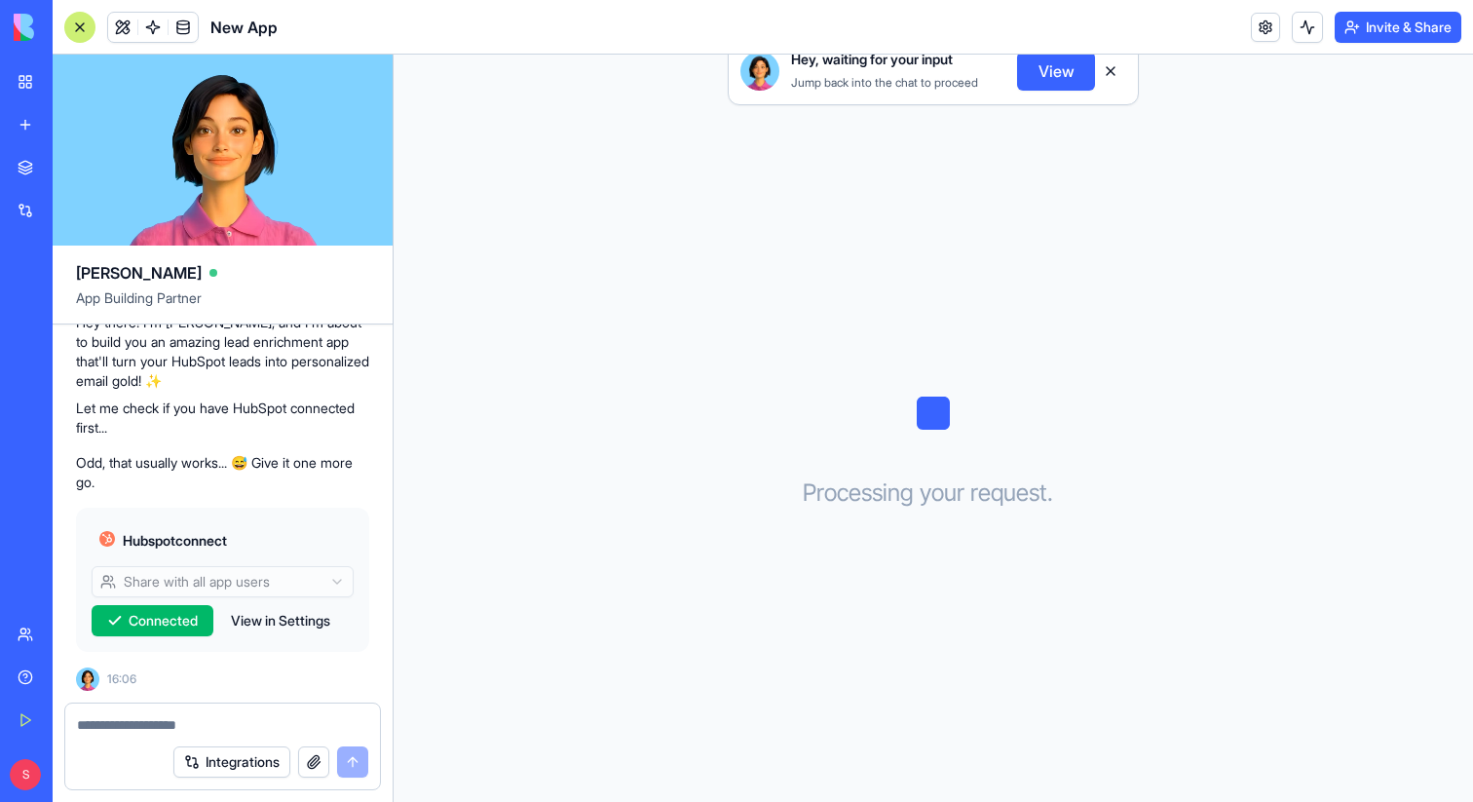
click at [155, 722] on textarea at bounding box center [222, 724] width 291 height 19
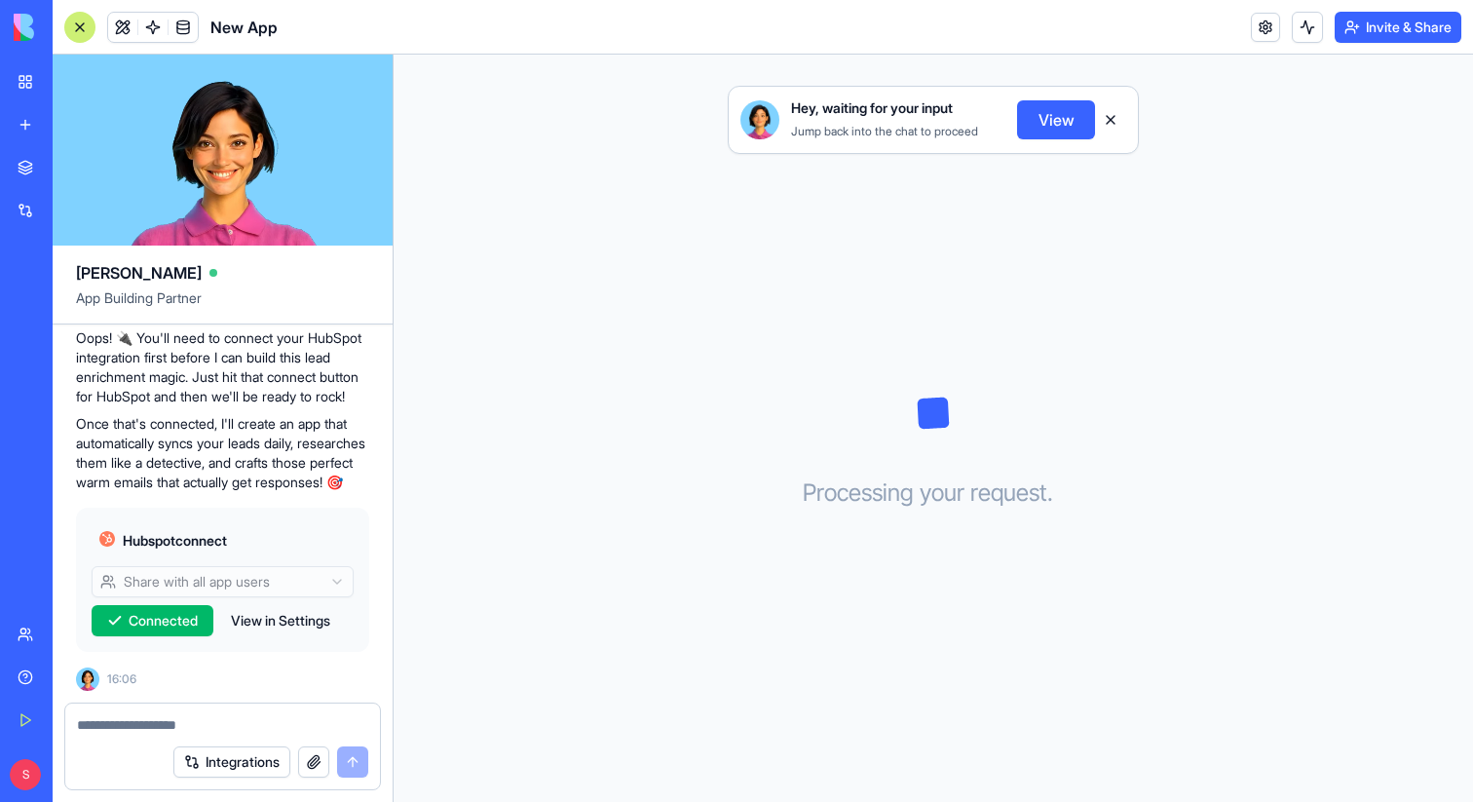
click at [79, 30] on div at bounding box center [79, 27] width 31 height 31
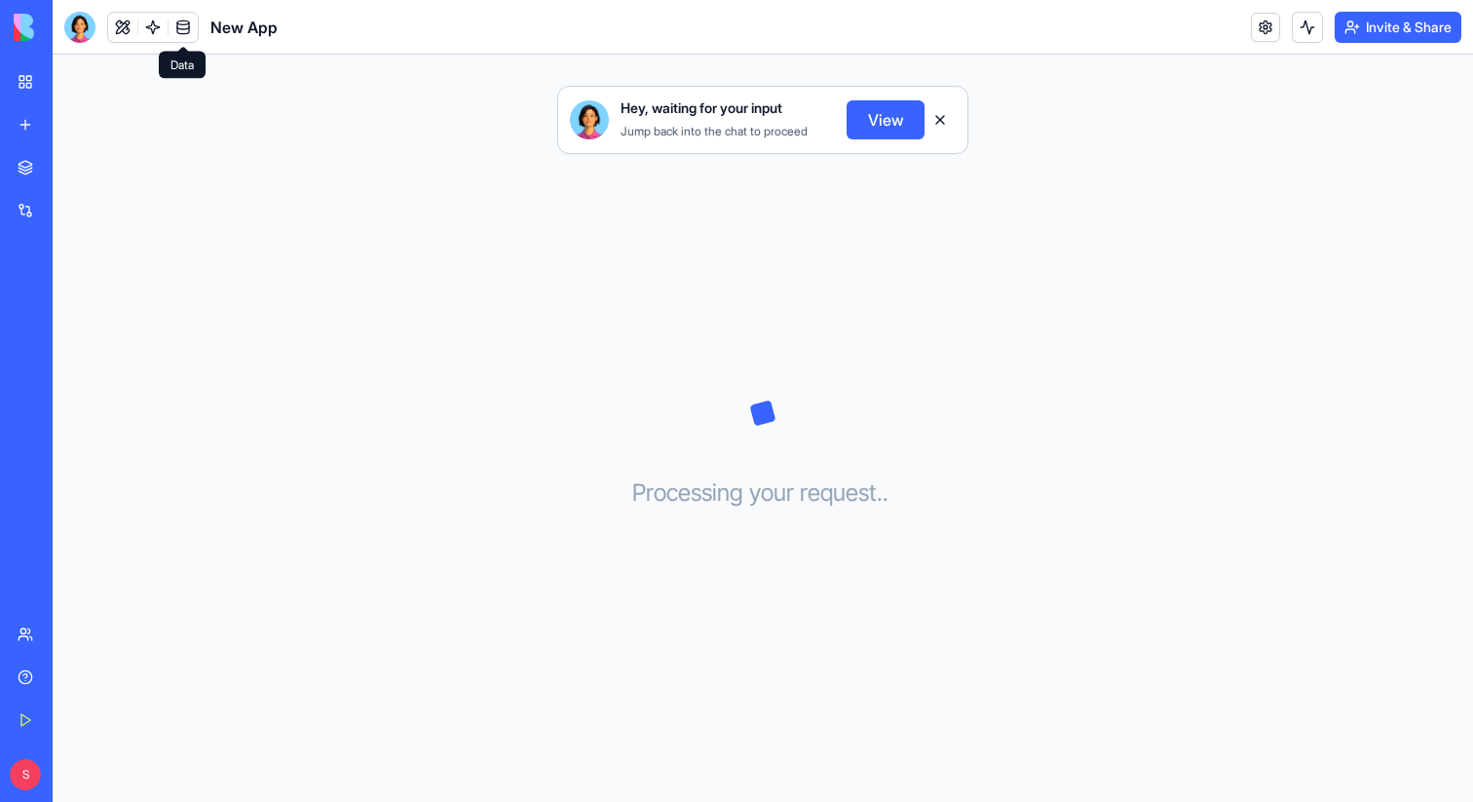
click at [178, 30] on link at bounding box center [183, 27] width 29 height 29
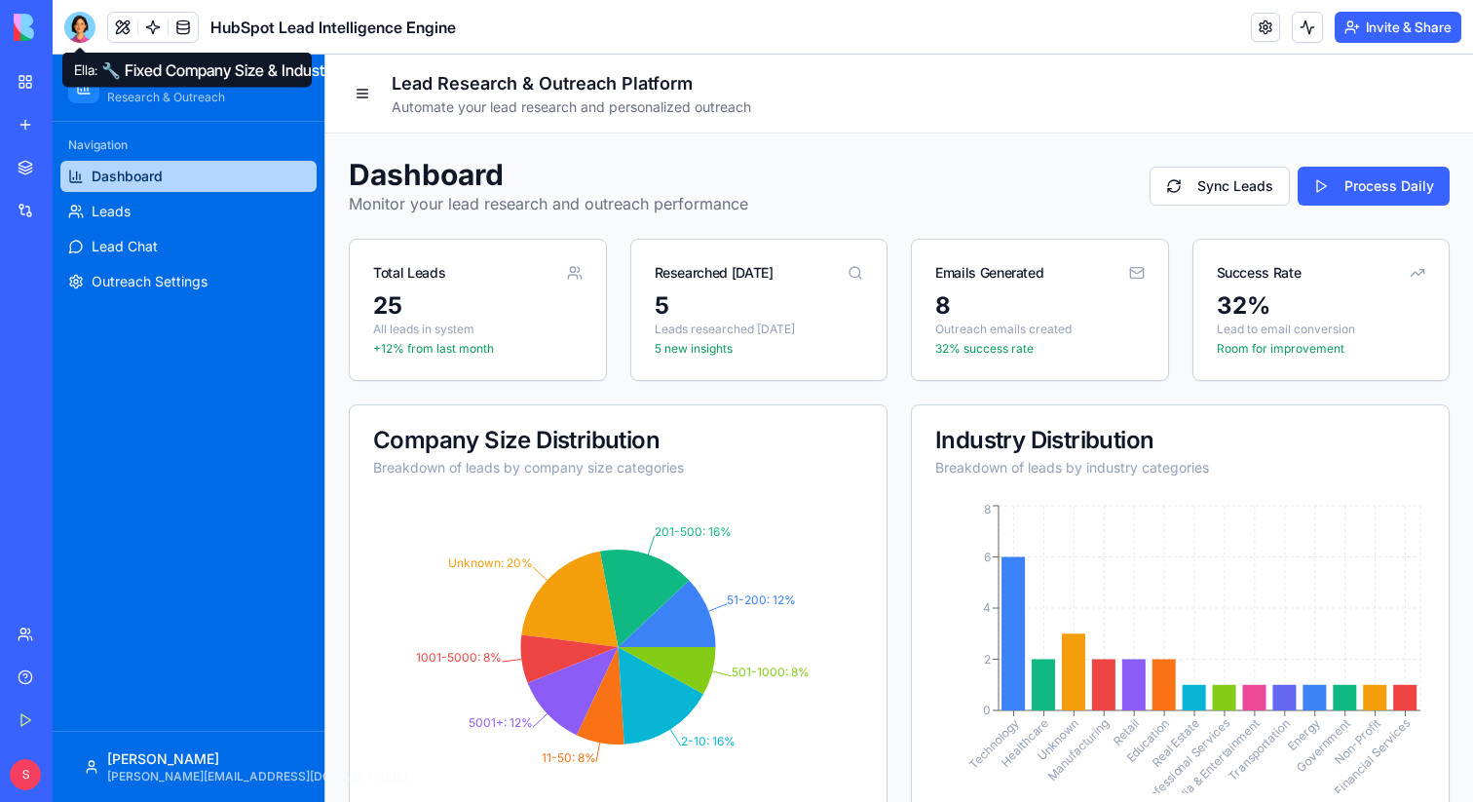
click at [79, 30] on div at bounding box center [79, 27] width 31 height 31
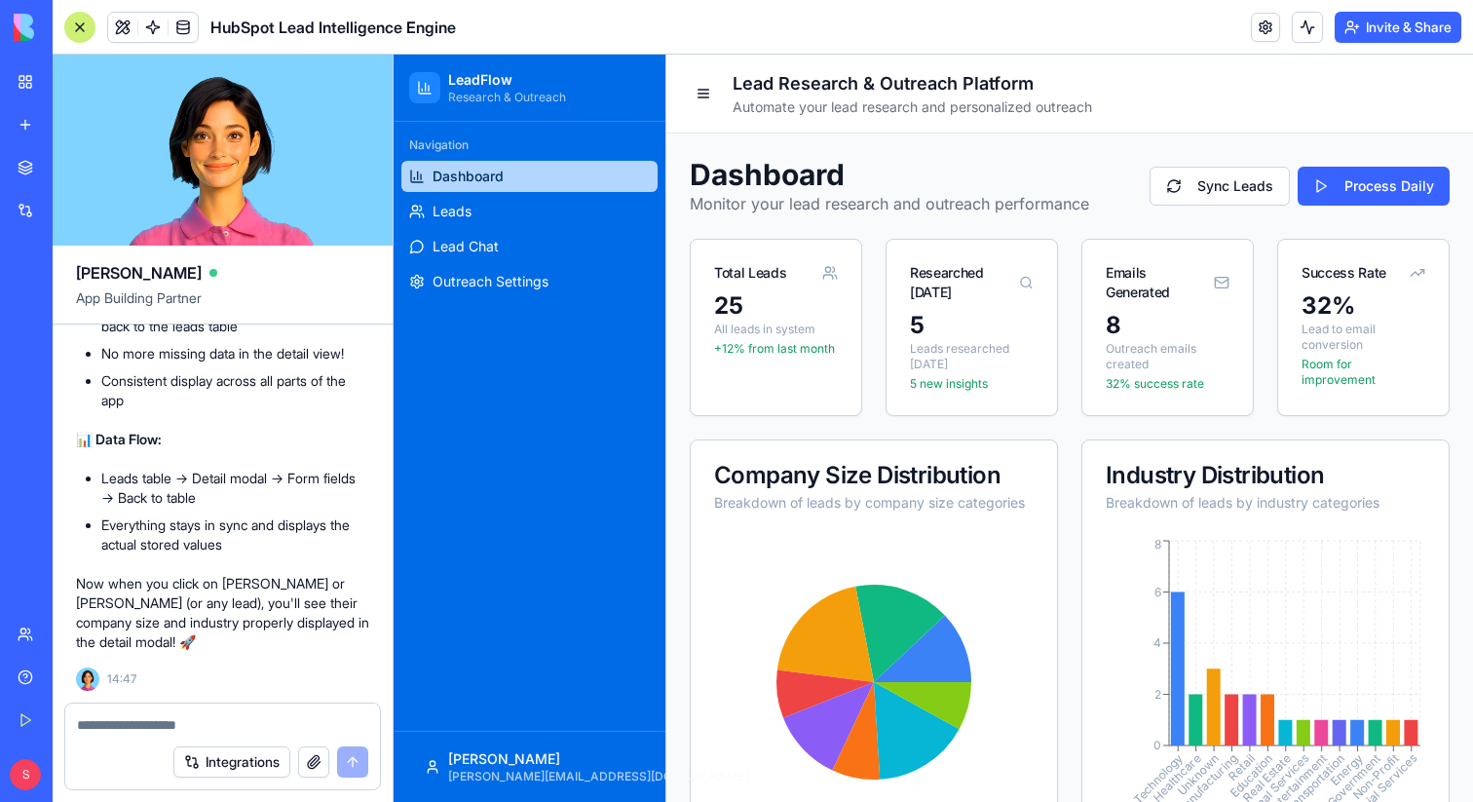
click at [71, 23] on div at bounding box center [79, 27] width 31 height 31
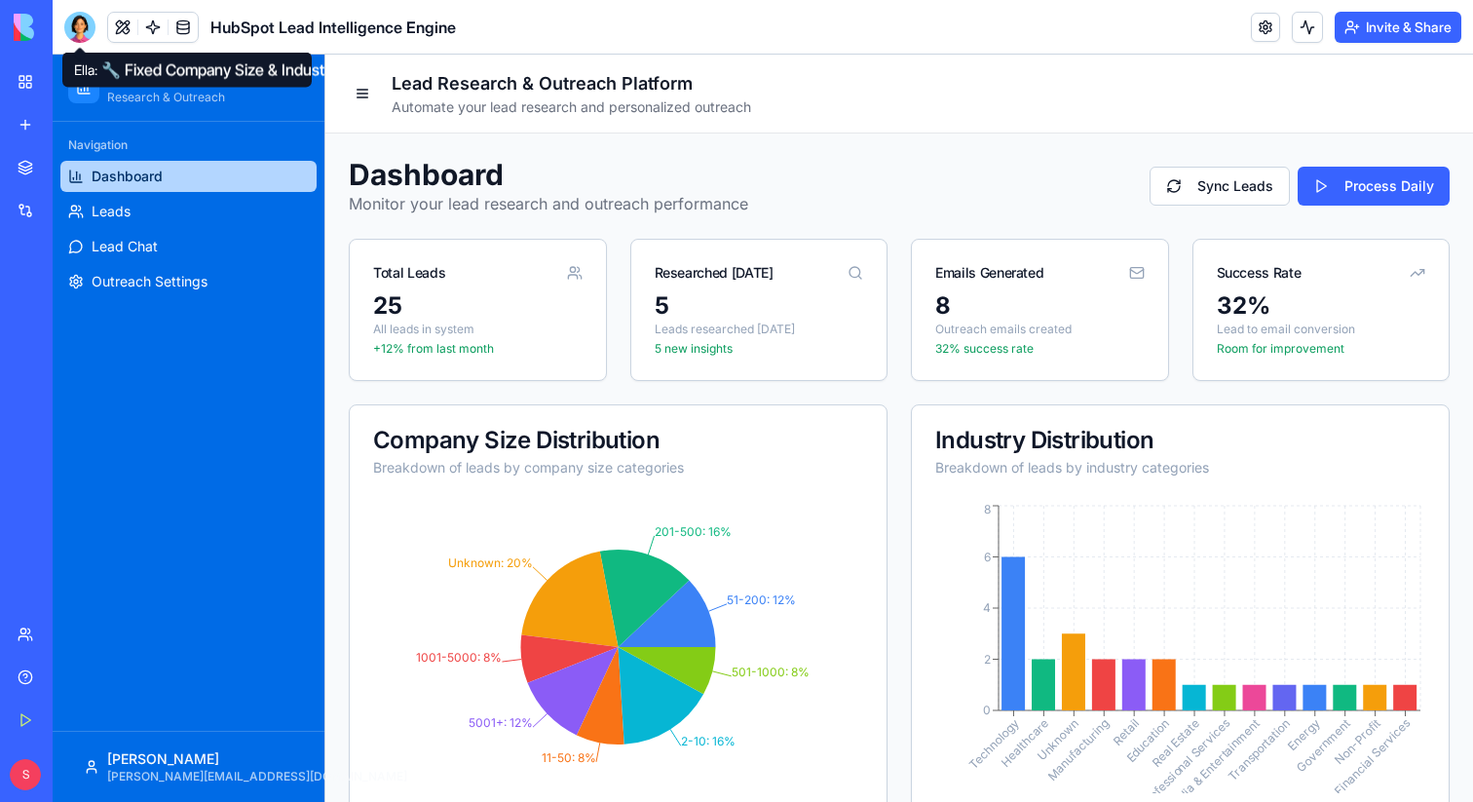
click at [76, 27] on div at bounding box center [79, 27] width 31 height 31
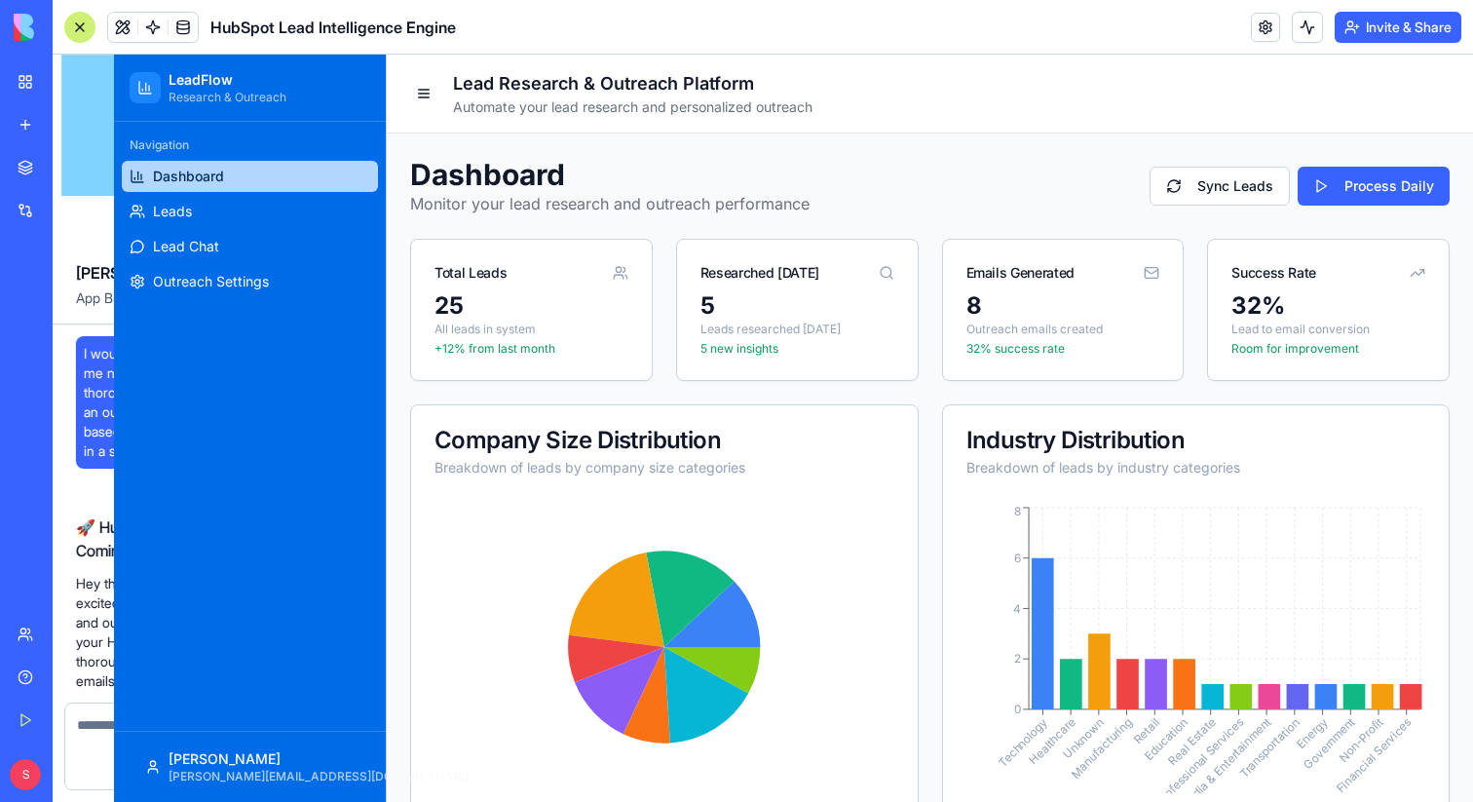
scroll to position [13695, 0]
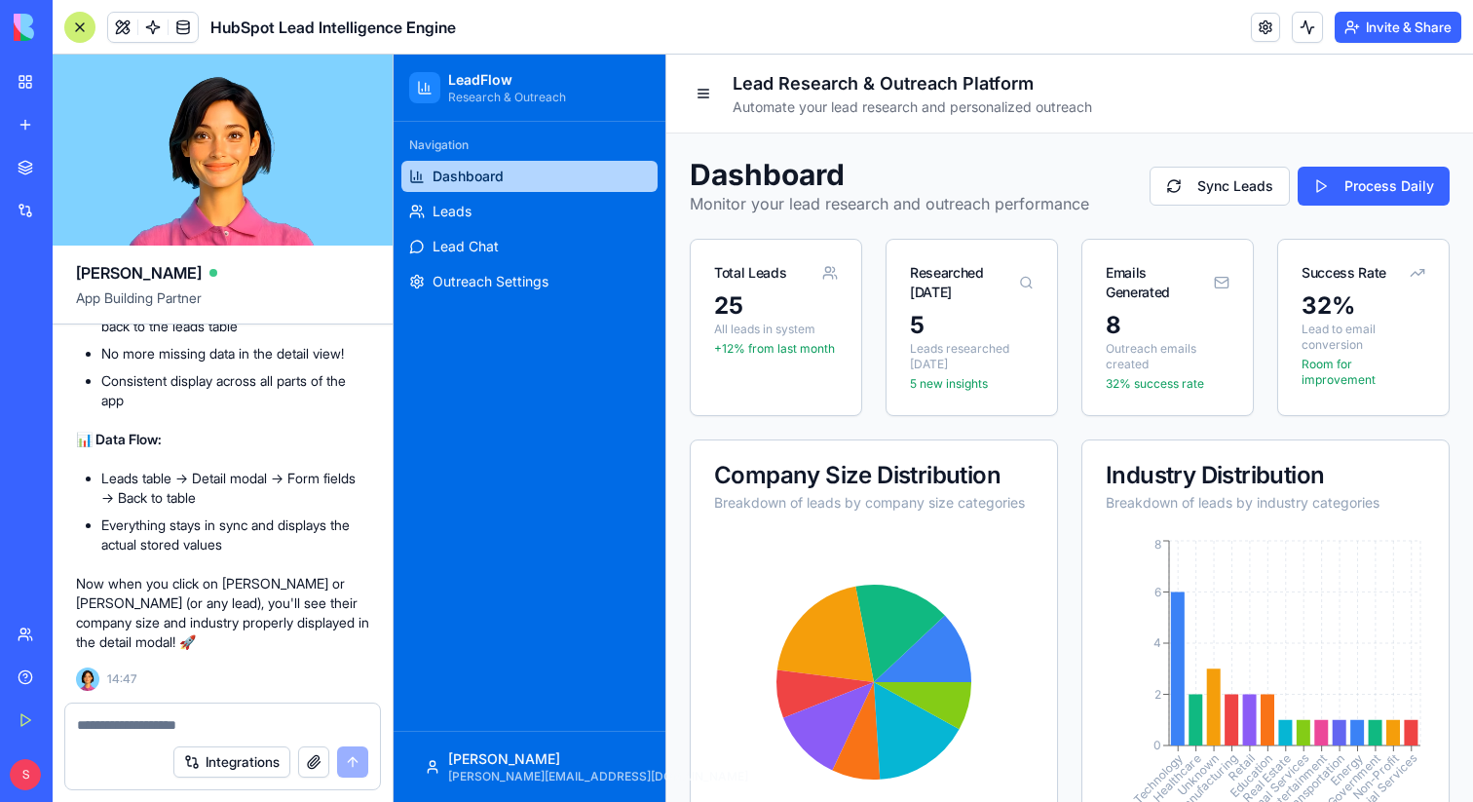
click at [81, 25] on div at bounding box center [79, 27] width 31 height 31
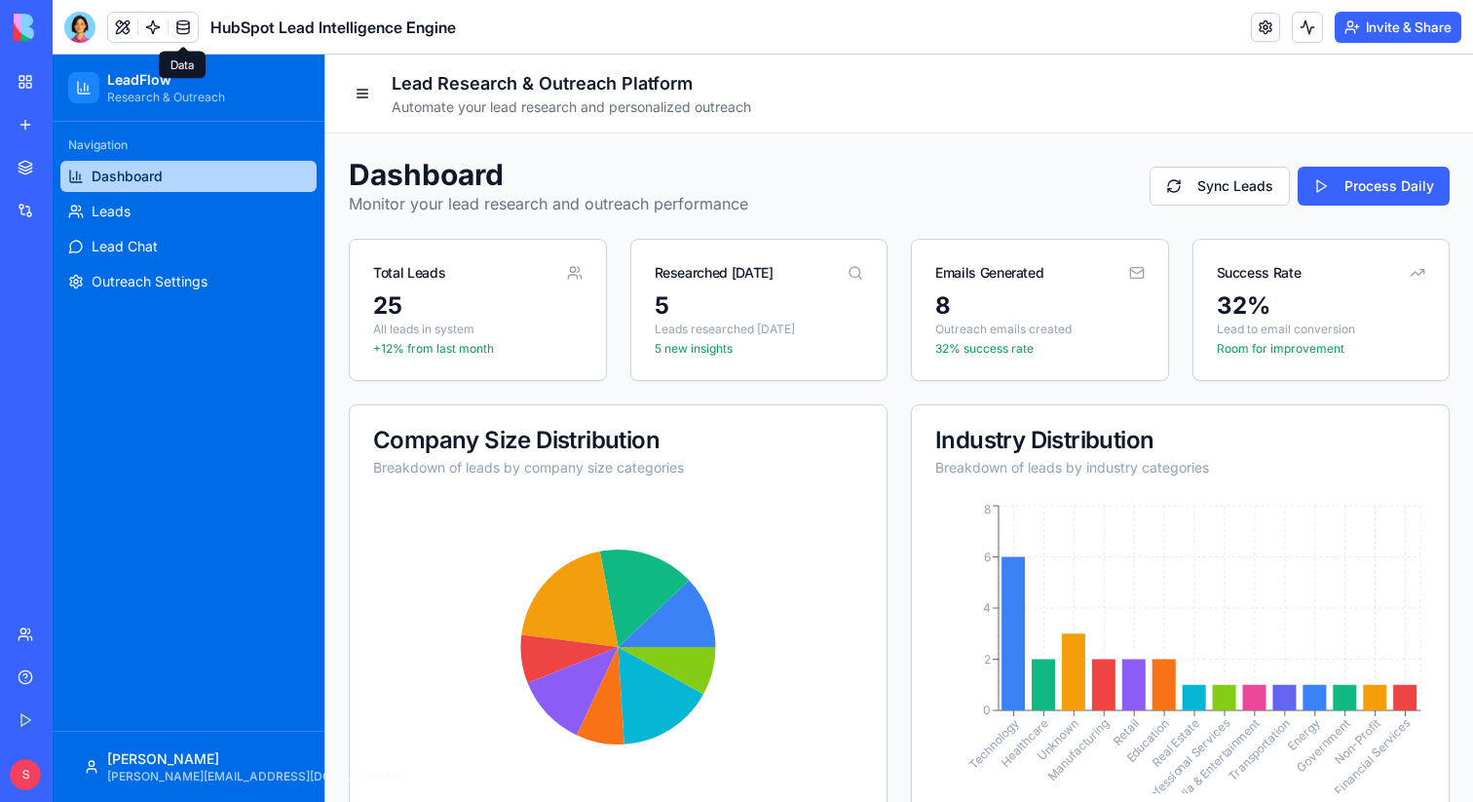
click at [182, 33] on link at bounding box center [183, 27] width 29 height 29
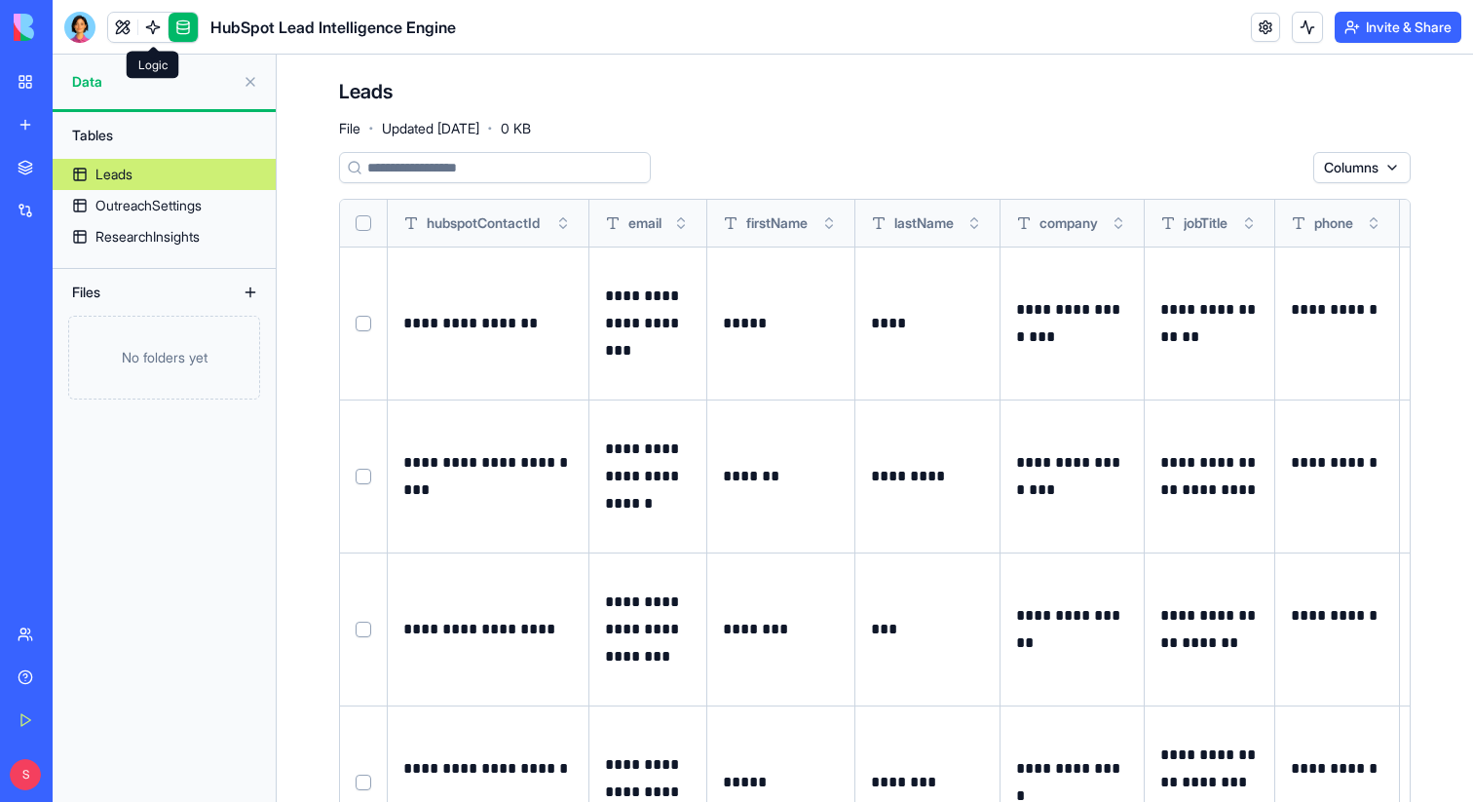
click at [155, 26] on link at bounding box center [152, 27] width 29 height 29
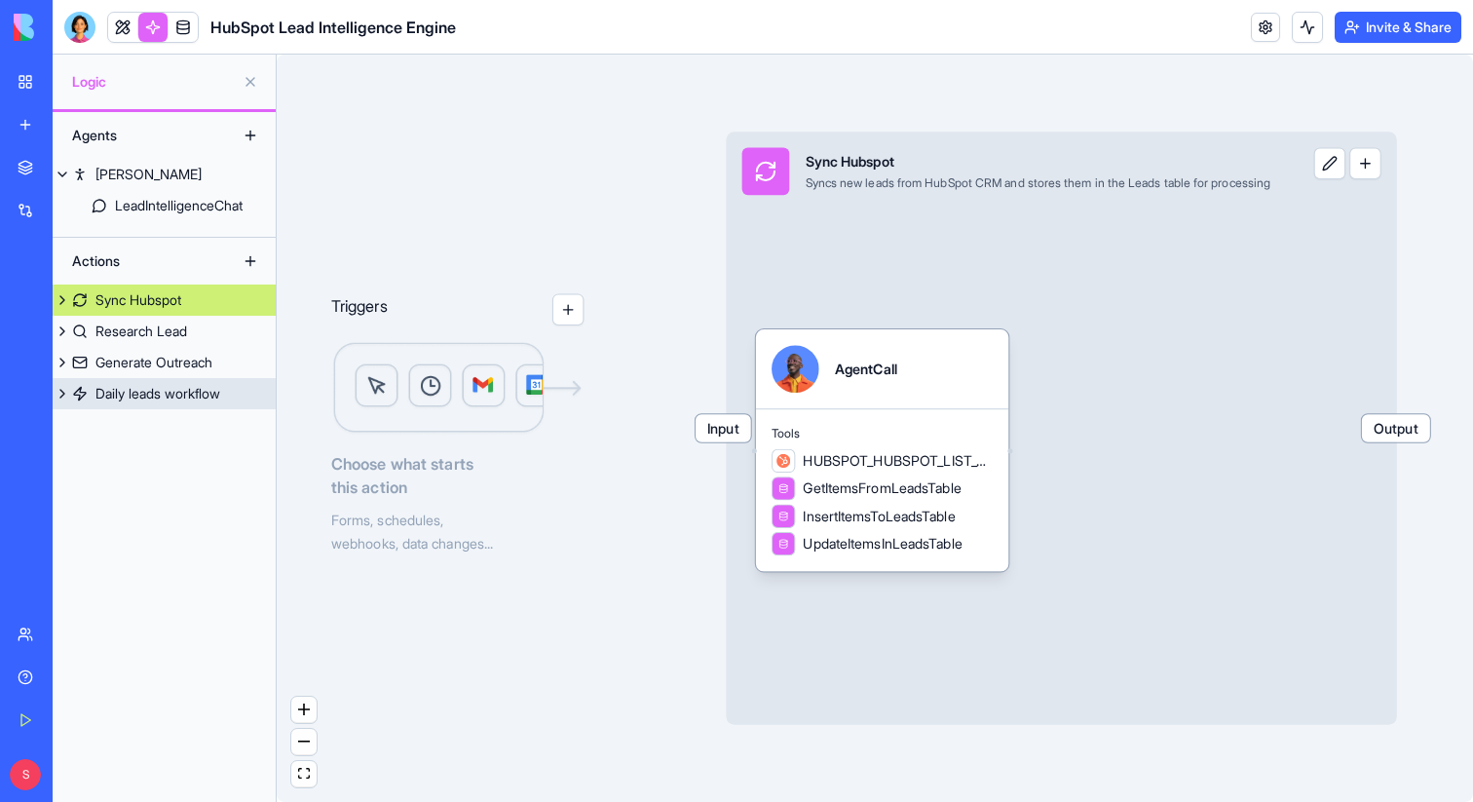
click at [138, 391] on div "Daily leads workflow" at bounding box center [158, 393] width 125 height 19
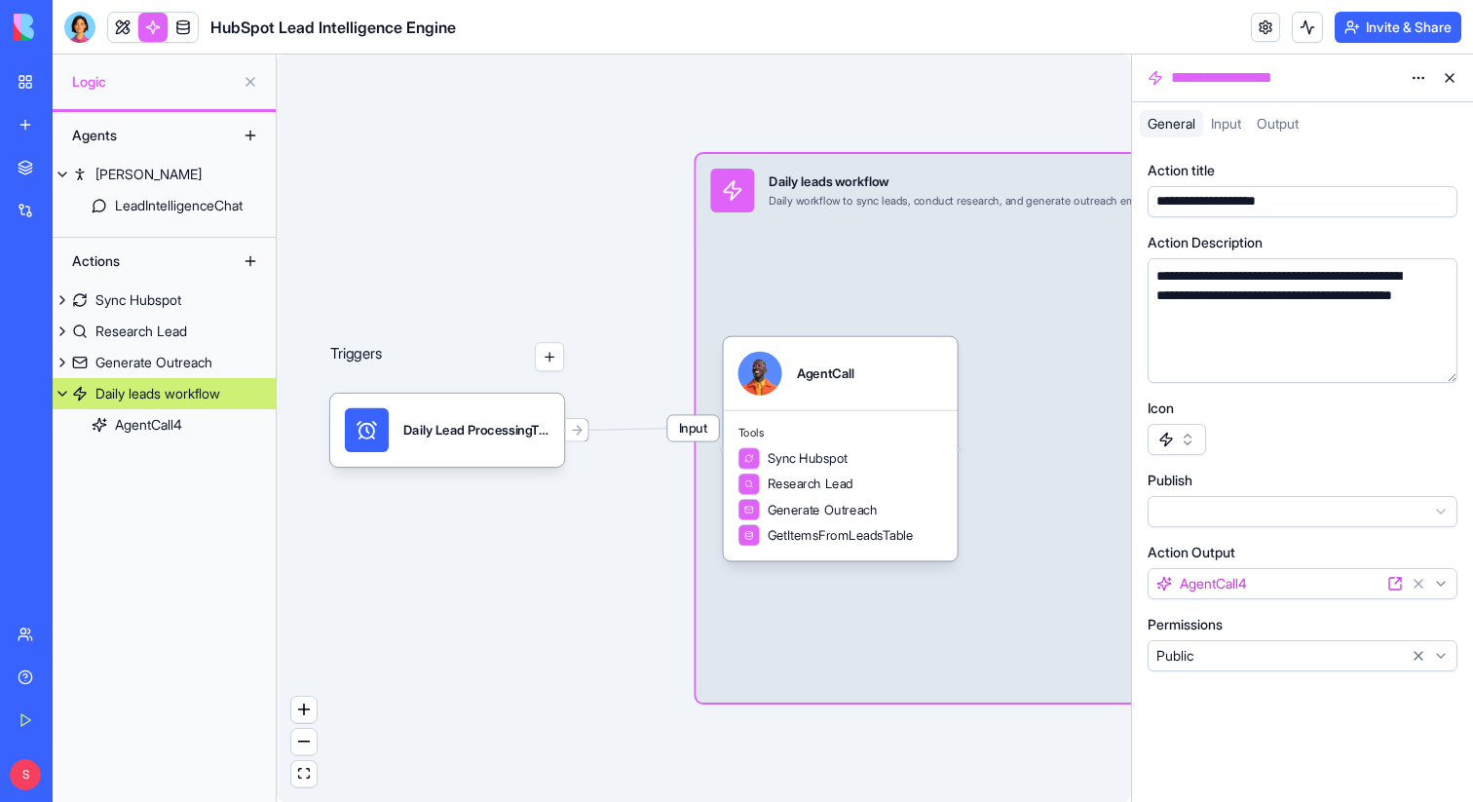
click at [59, 397] on button at bounding box center [62, 393] width 19 height 31
click at [1450, 74] on button at bounding box center [1449, 77] width 31 height 31
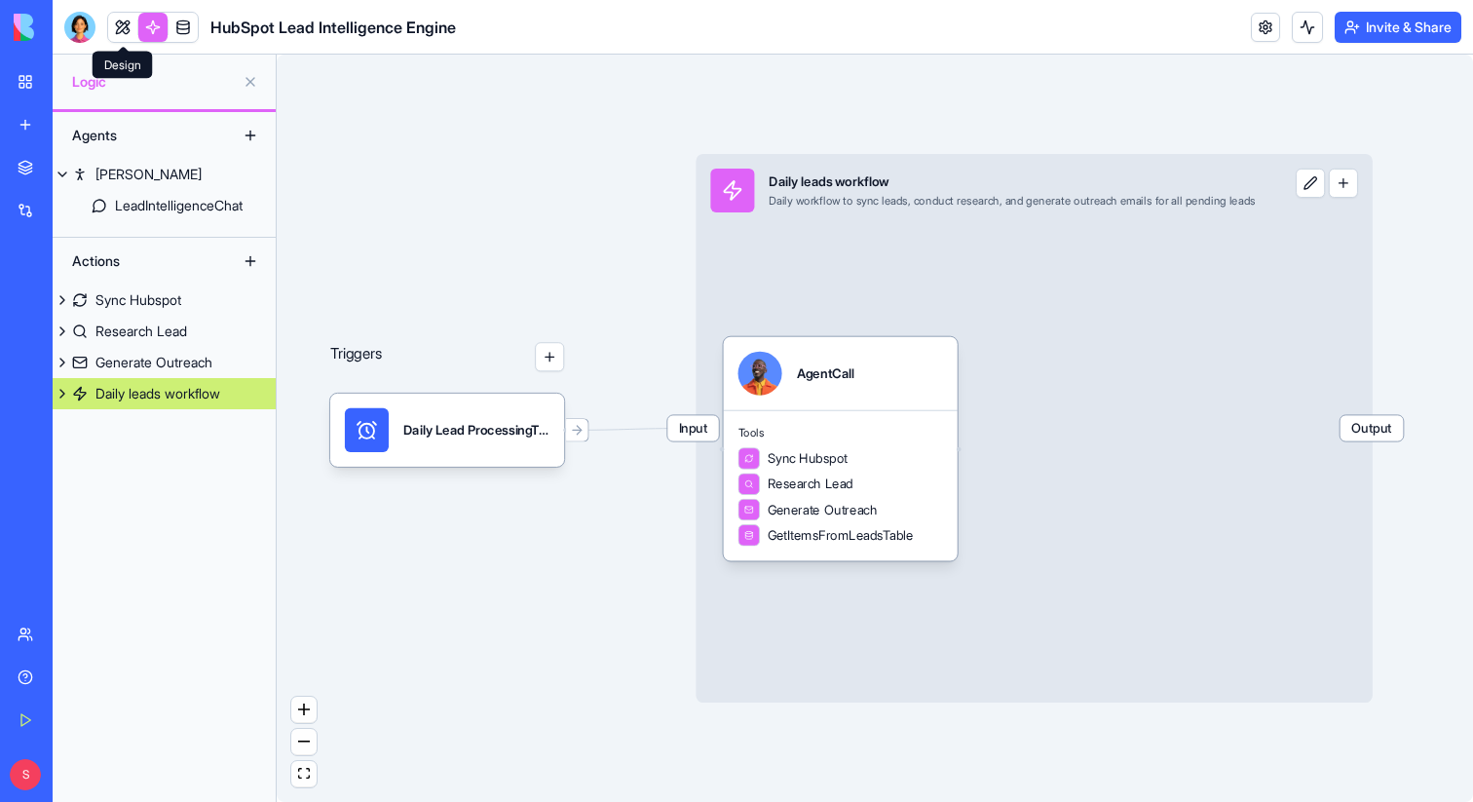
click at [122, 30] on link at bounding box center [122, 27] width 29 height 29
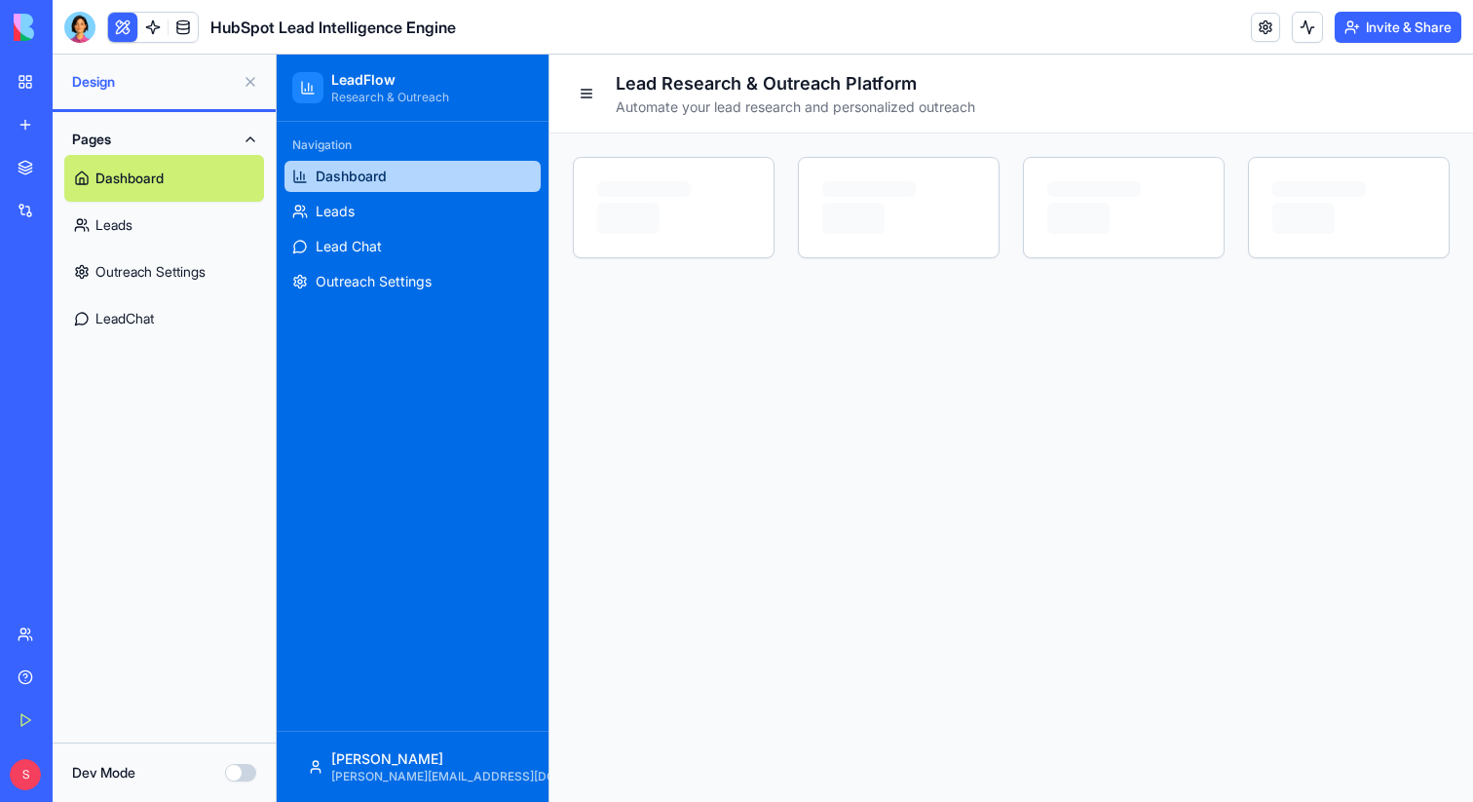
click at [249, 83] on button at bounding box center [250, 81] width 31 height 31
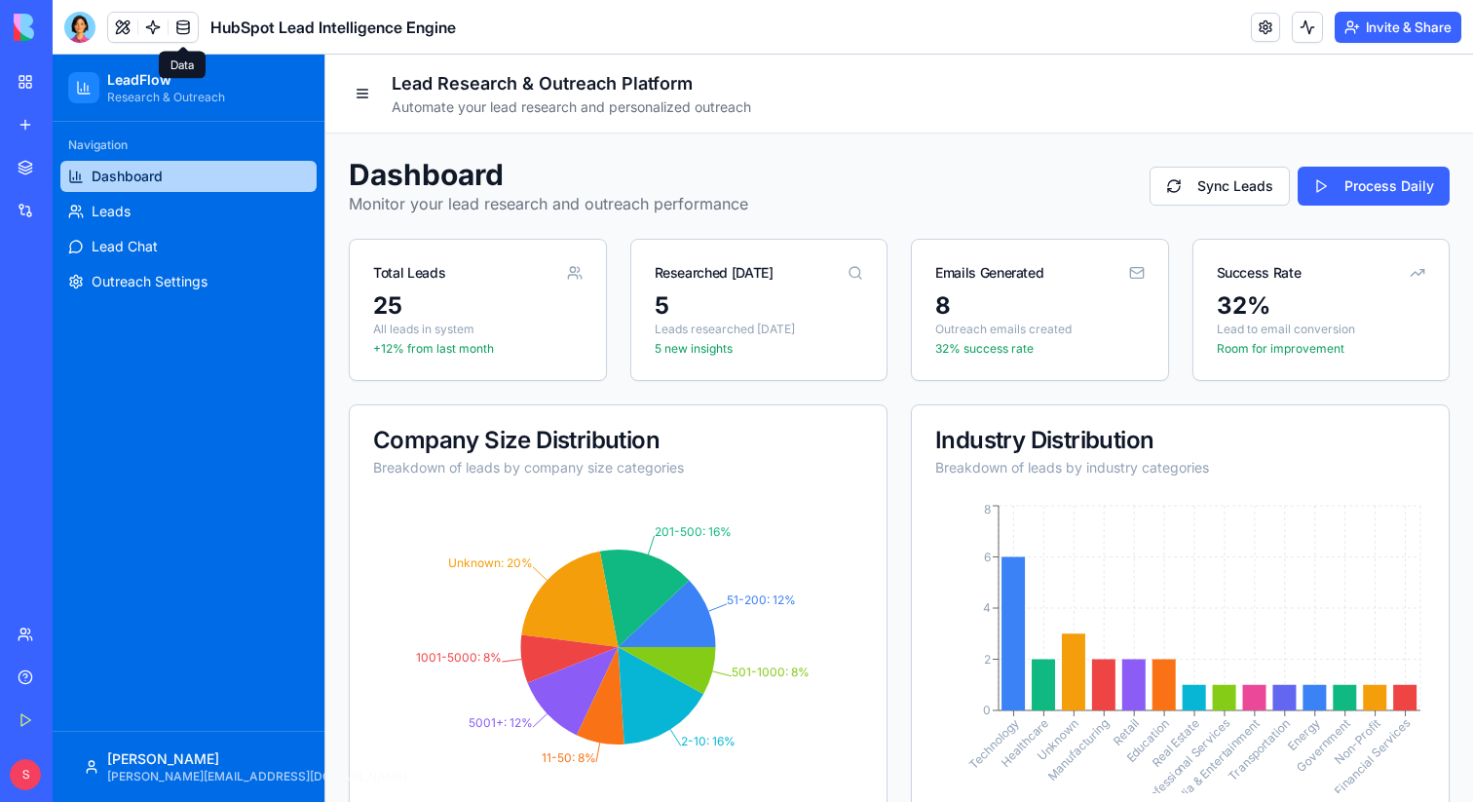
click at [180, 27] on link at bounding box center [183, 27] width 29 height 29
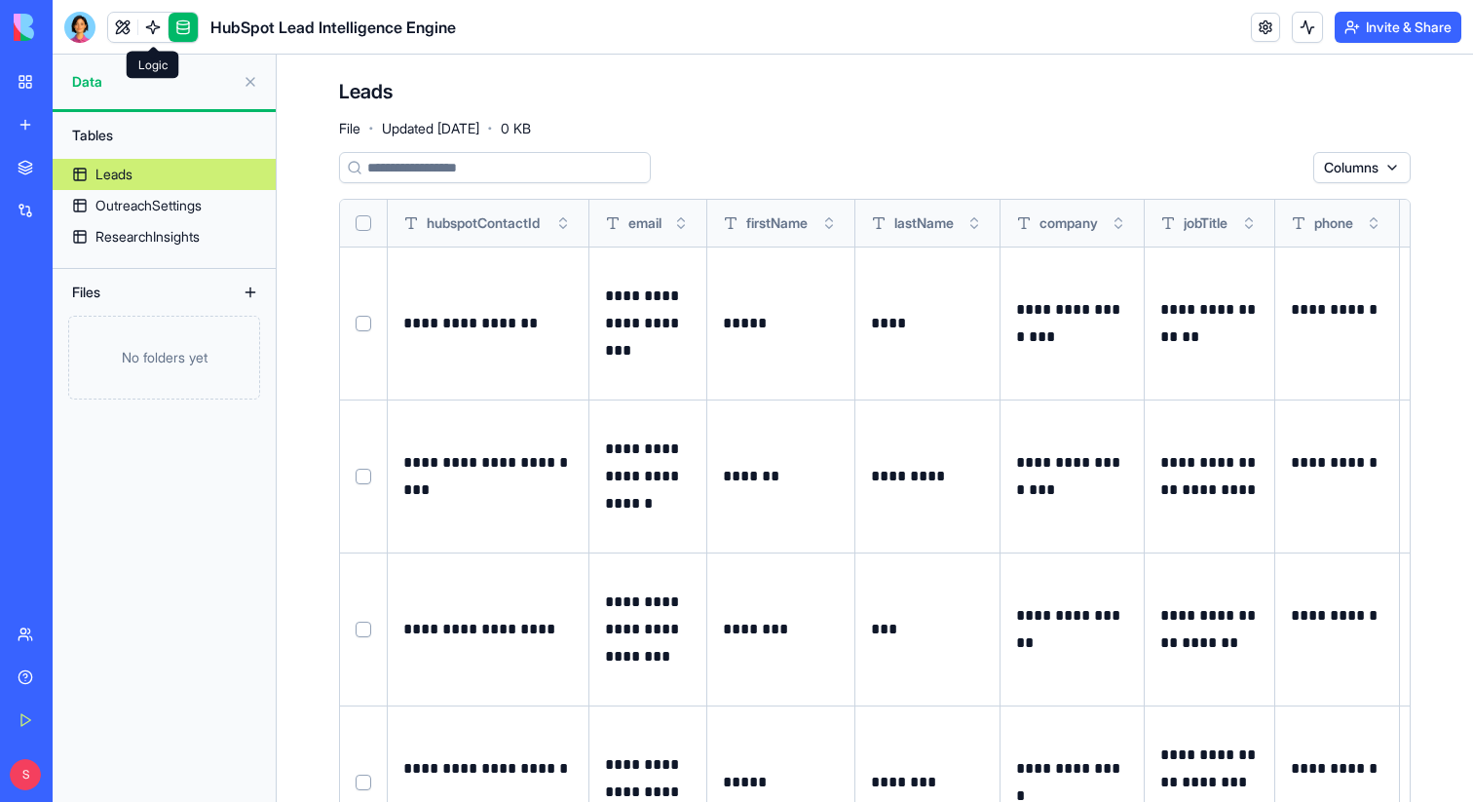
click at [155, 36] on link at bounding box center [152, 27] width 29 height 29
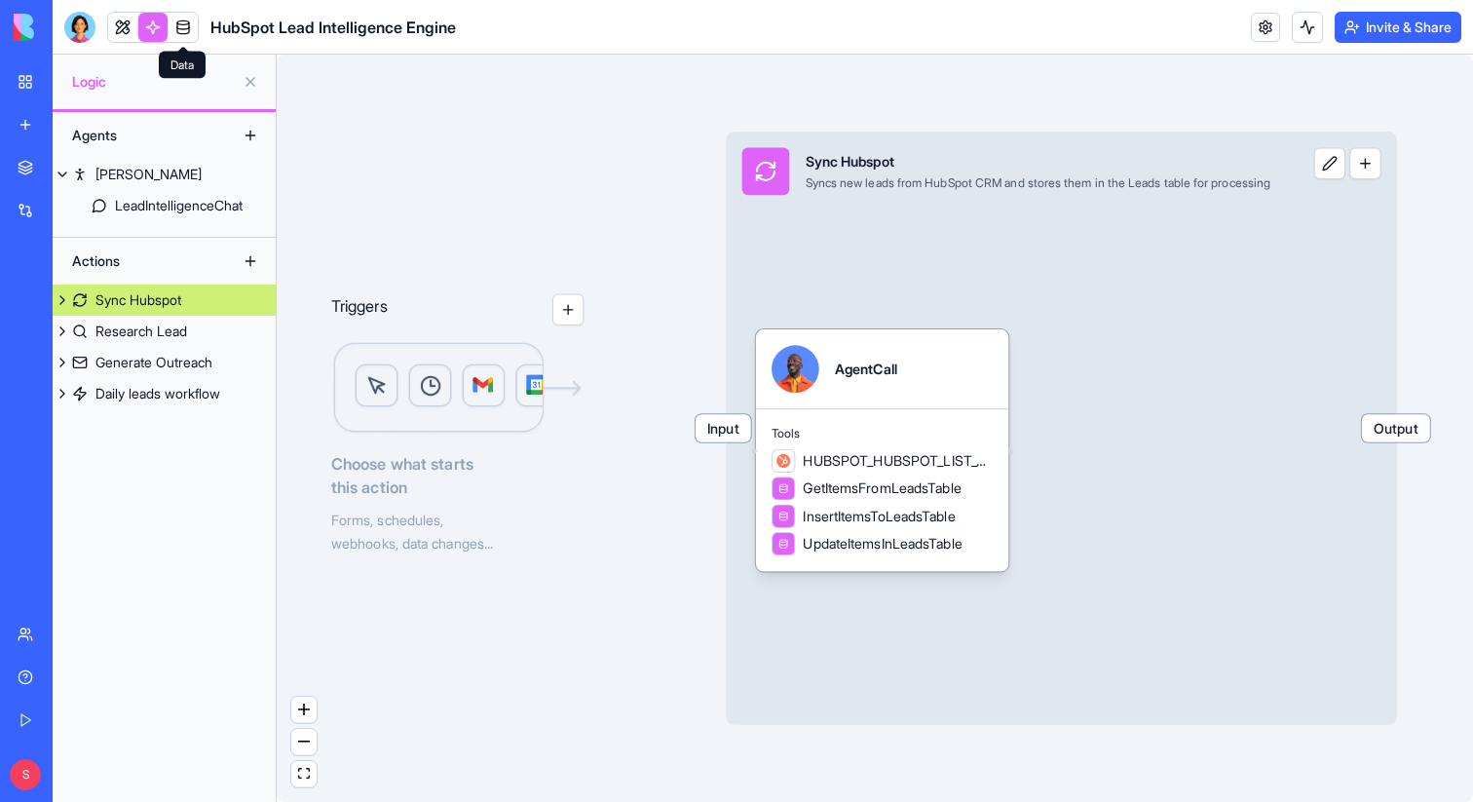
click at [183, 34] on link at bounding box center [183, 27] width 29 height 29
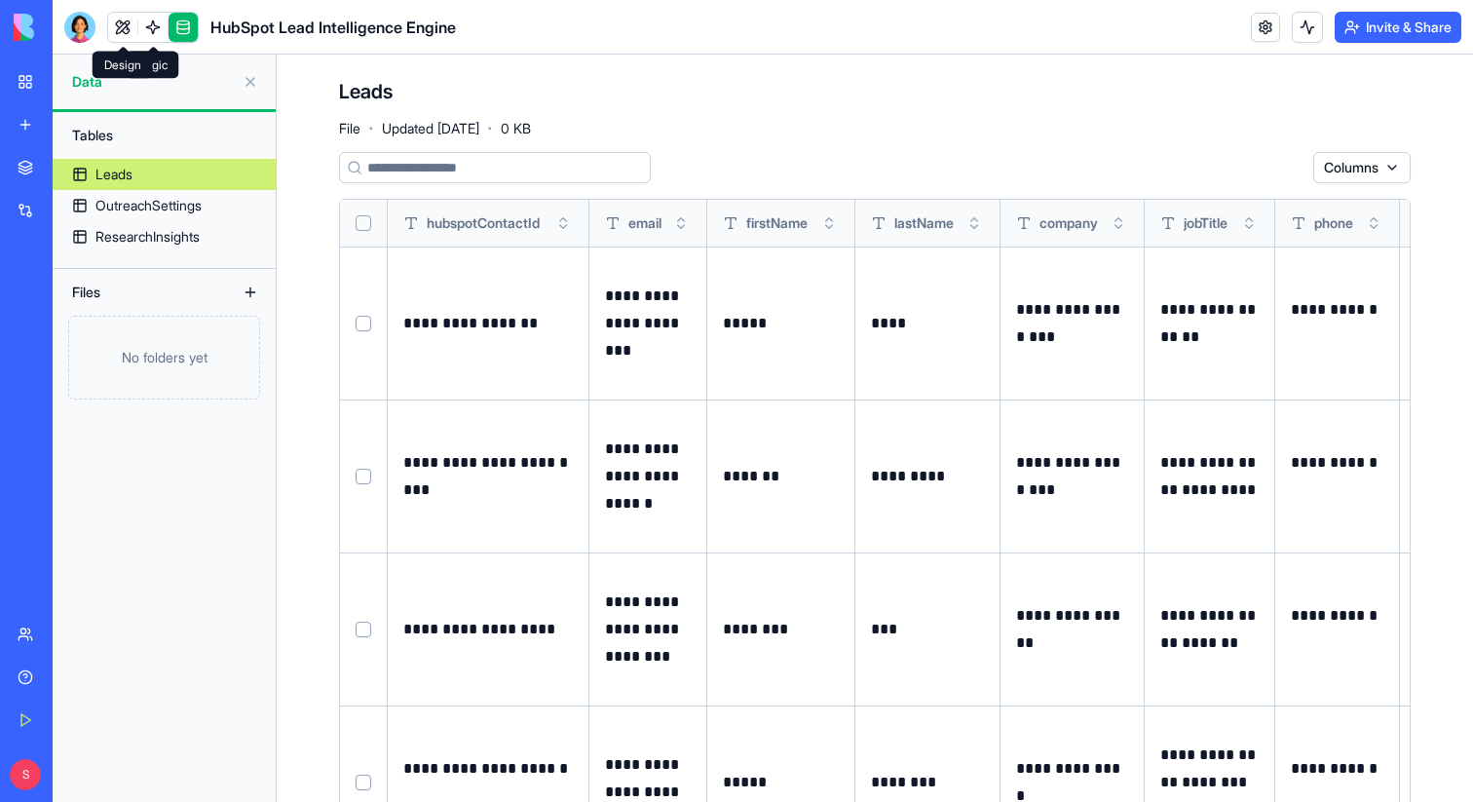
click at [131, 31] on link at bounding box center [122, 27] width 29 height 29
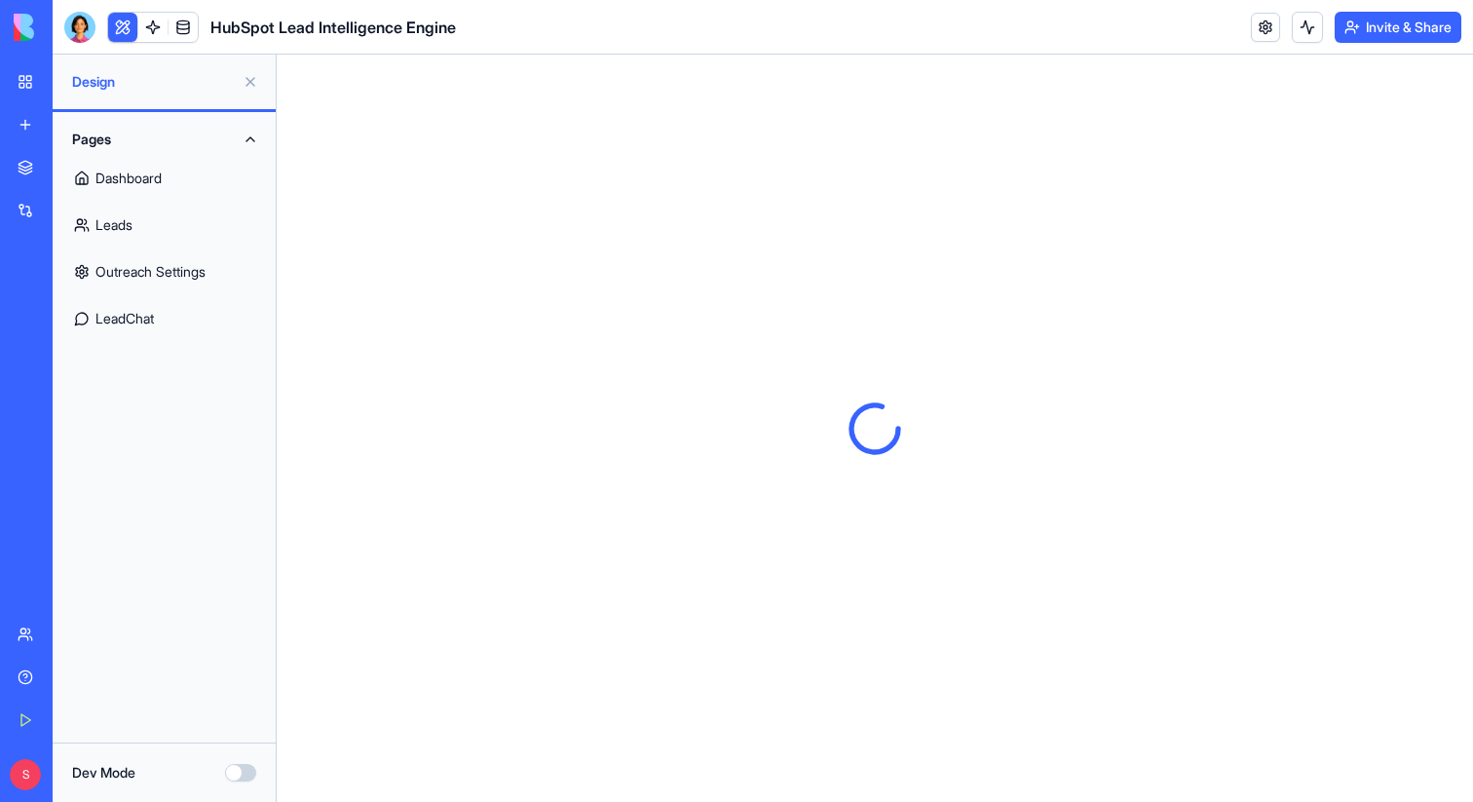
click at [250, 82] on button at bounding box center [250, 81] width 31 height 31
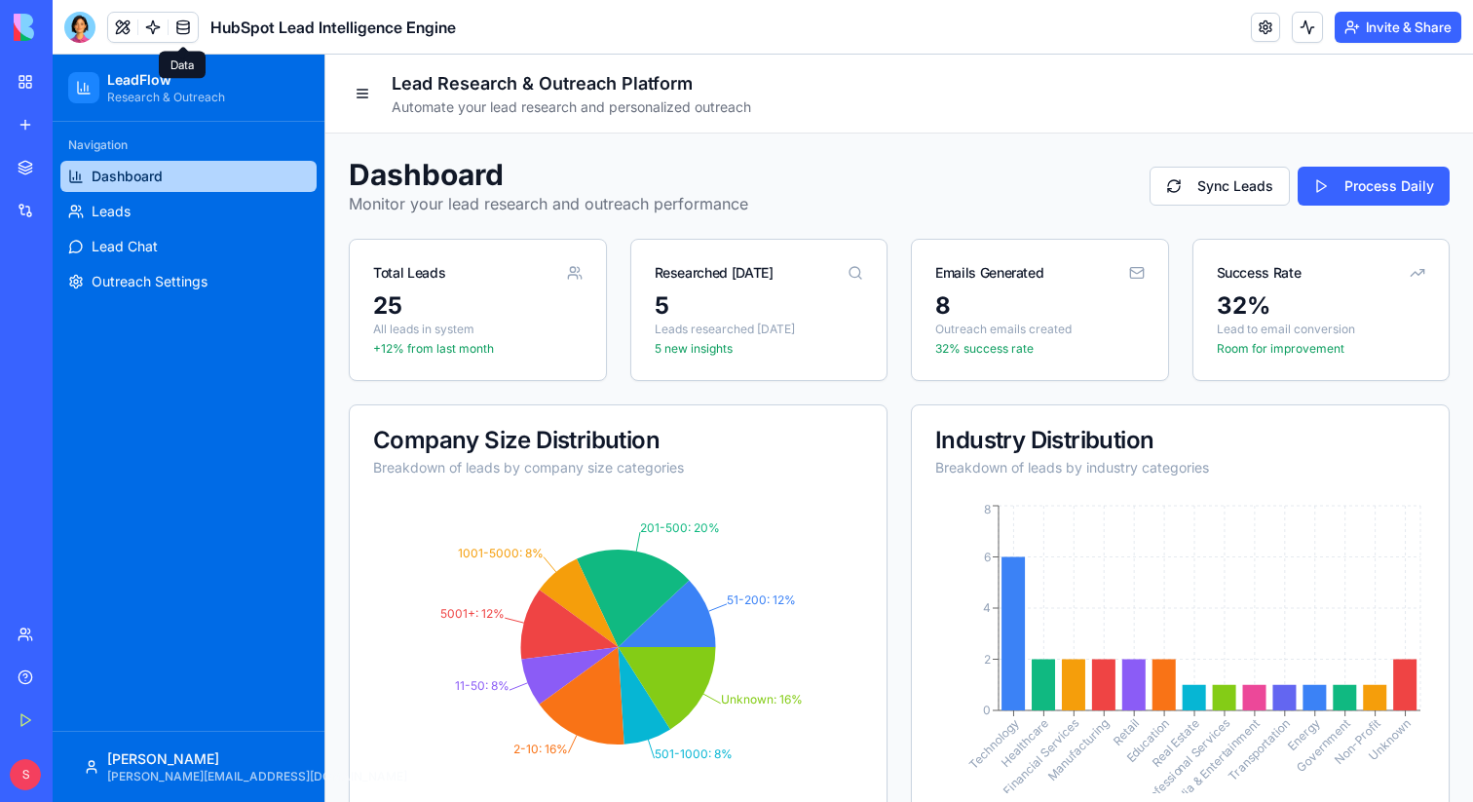
click at [183, 29] on link at bounding box center [183, 27] width 29 height 29
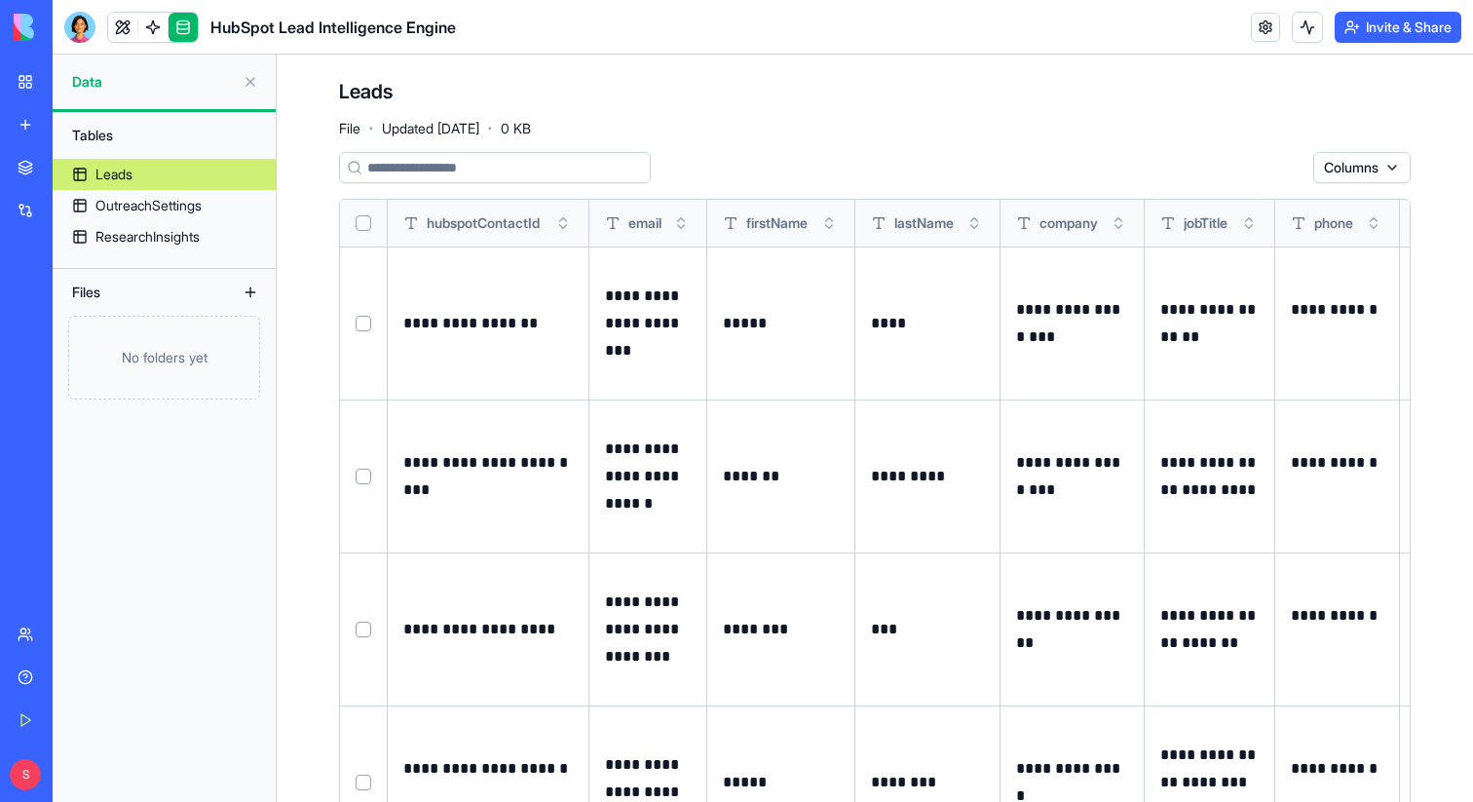
click at [832, 115] on div "Leads File · Updated [DATE] · 0 KB" at bounding box center [875, 107] width 1072 height 58
click at [150, 28] on link at bounding box center [152, 27] width 29 height 29
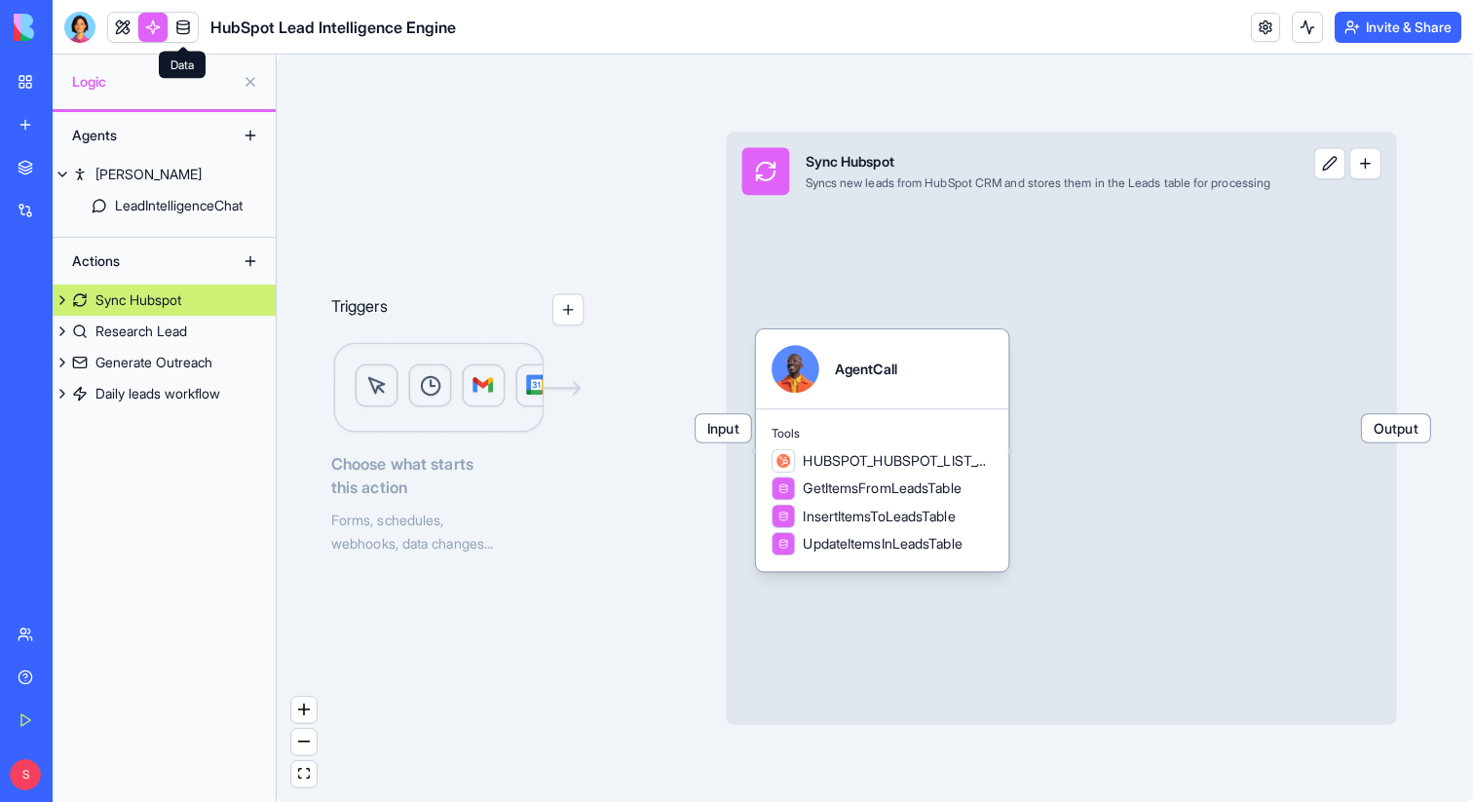
click at [190, 27] on link at bounding box center [183, 27] width 29 height 29
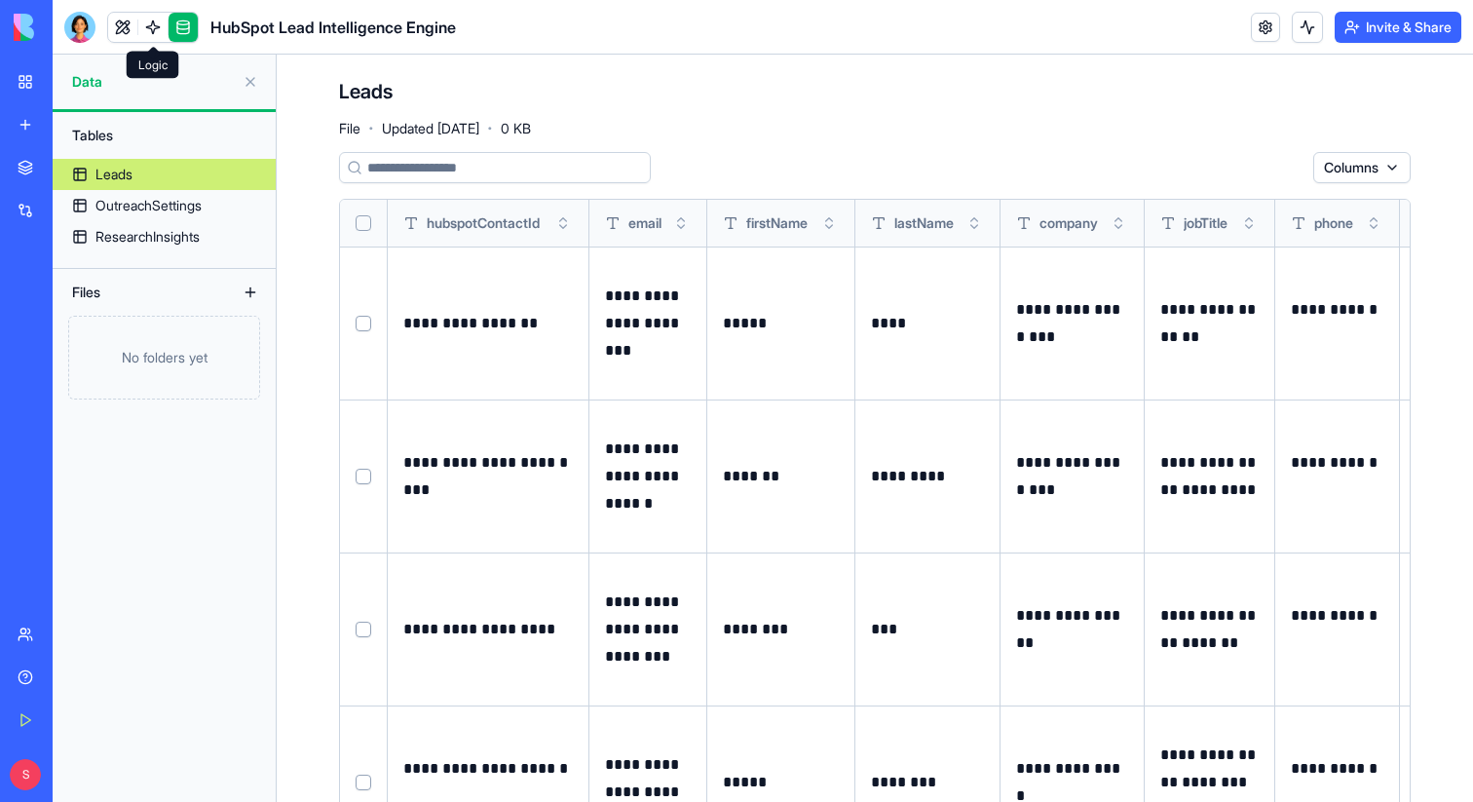
click at [154, 27] on link at bounding box center [152, 27] width 29 height 29
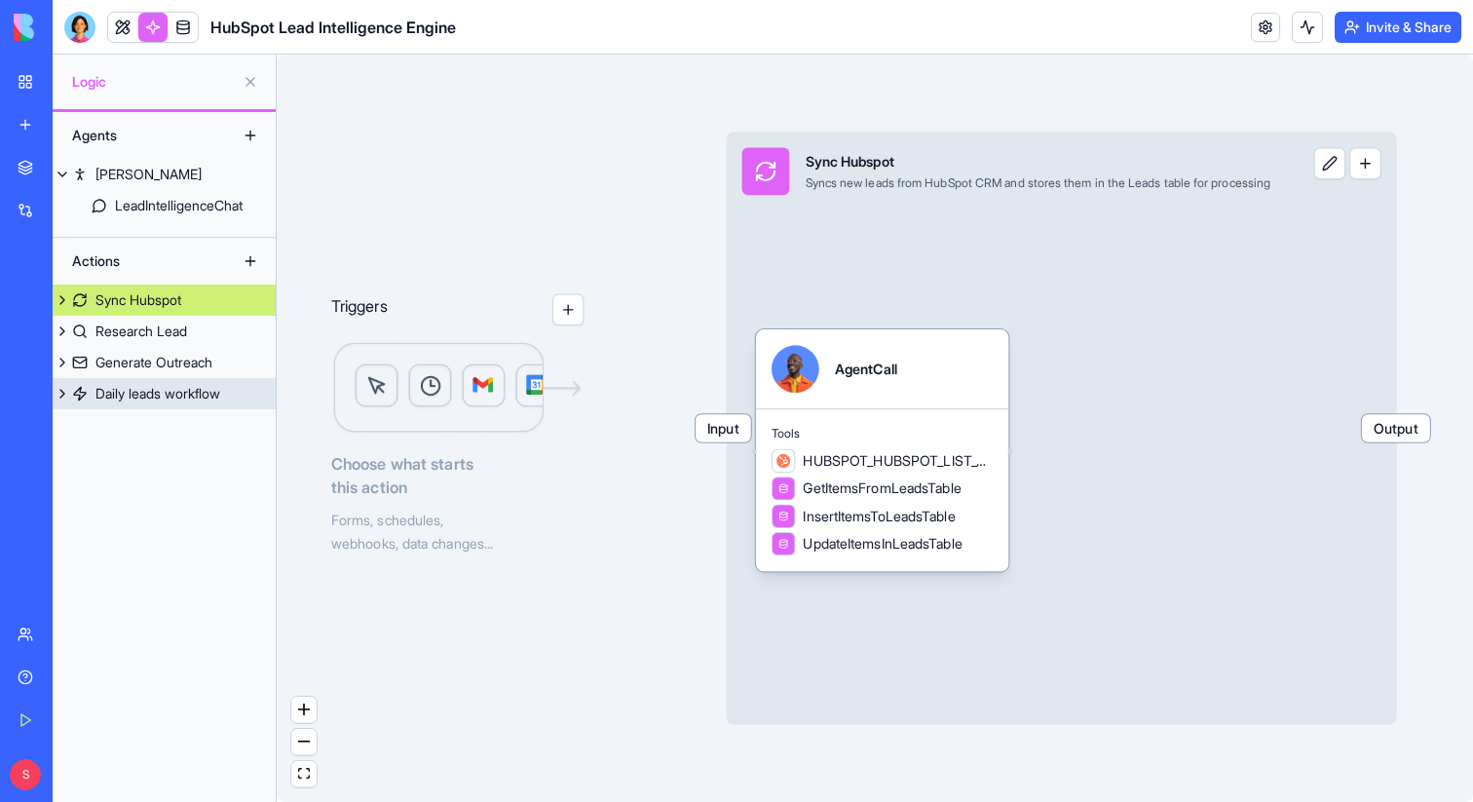
click at [144, 391] on div "Daily leads workflow" at bounding box center [158, 393] width 125 height 19
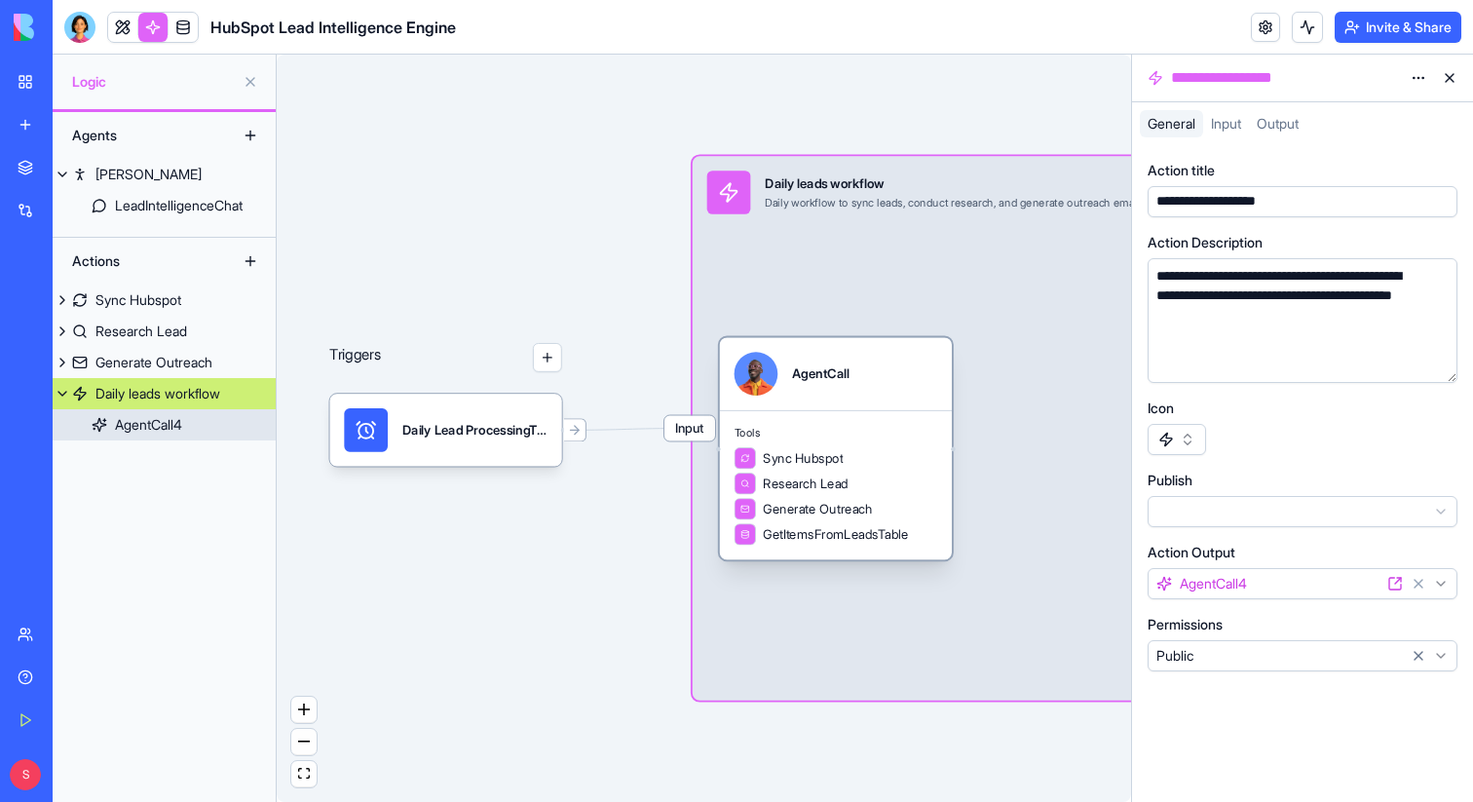
click at [859, 401] on div "AgentCall" at bounding box center [836, 373] width 232 height 72
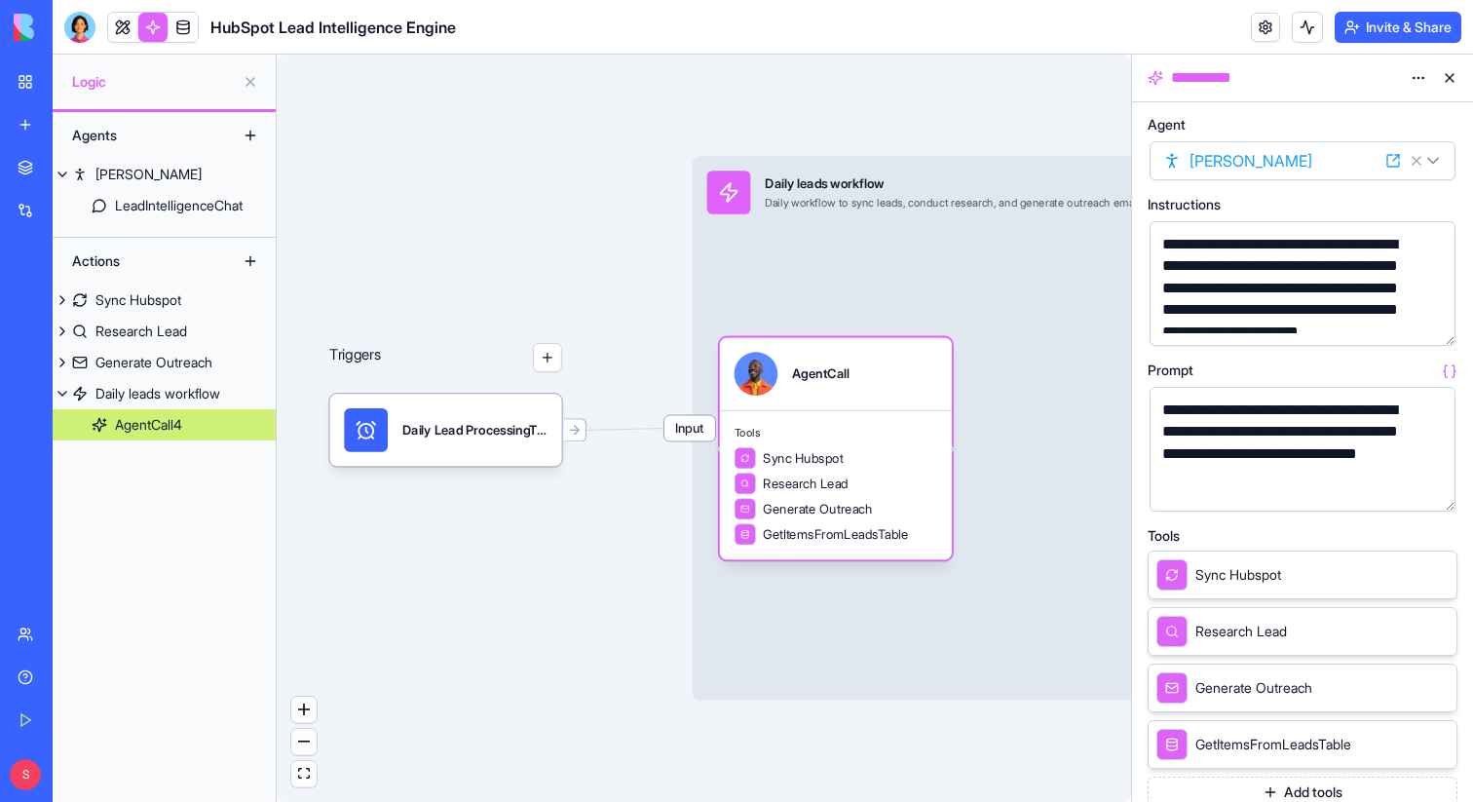
click at [1439, 326] on button "button" at bounding box center [1436, 326] width 31 height 31
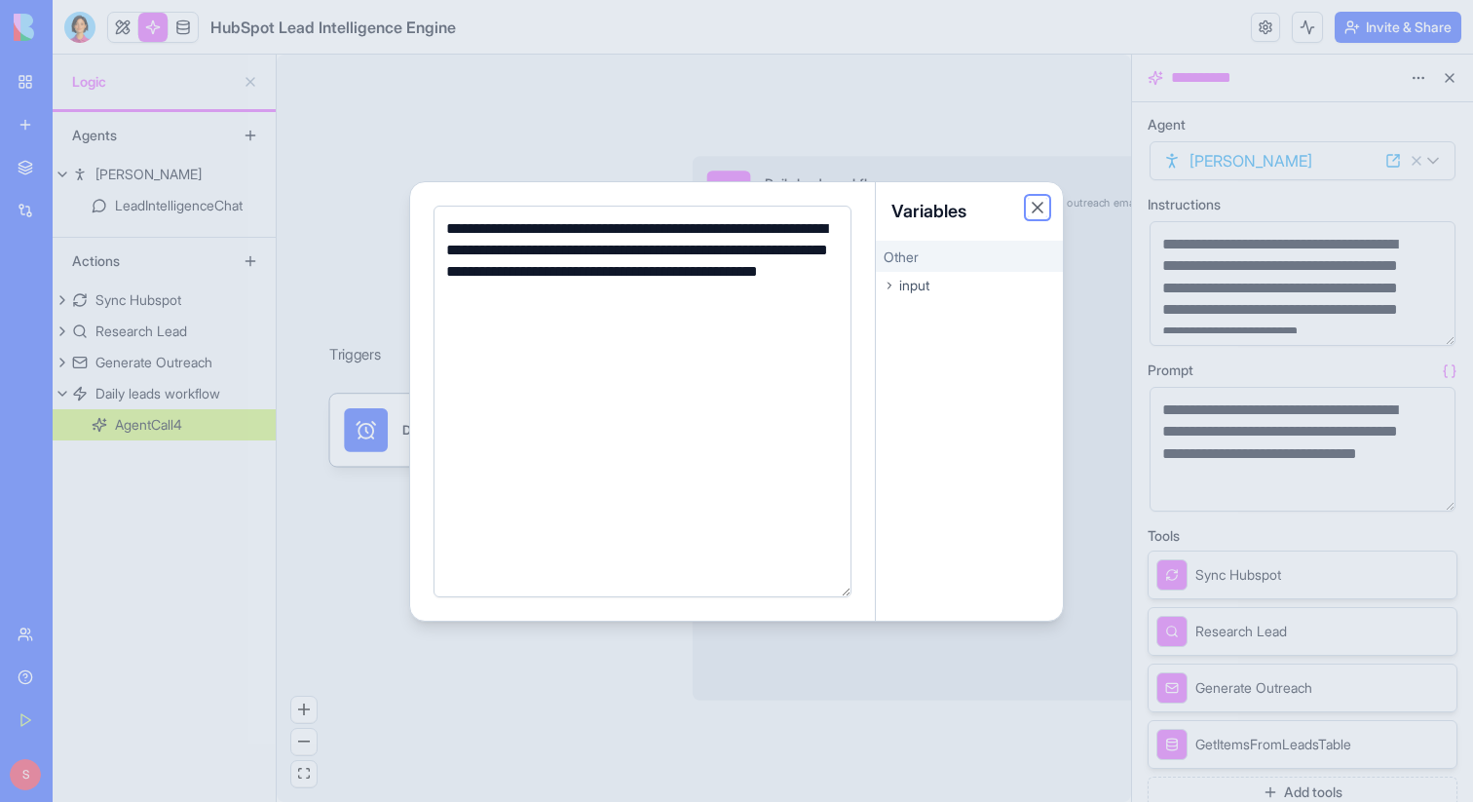
click at [1037, 210] on button "Close" at bounding box center [1037, 207] width 19 height 19
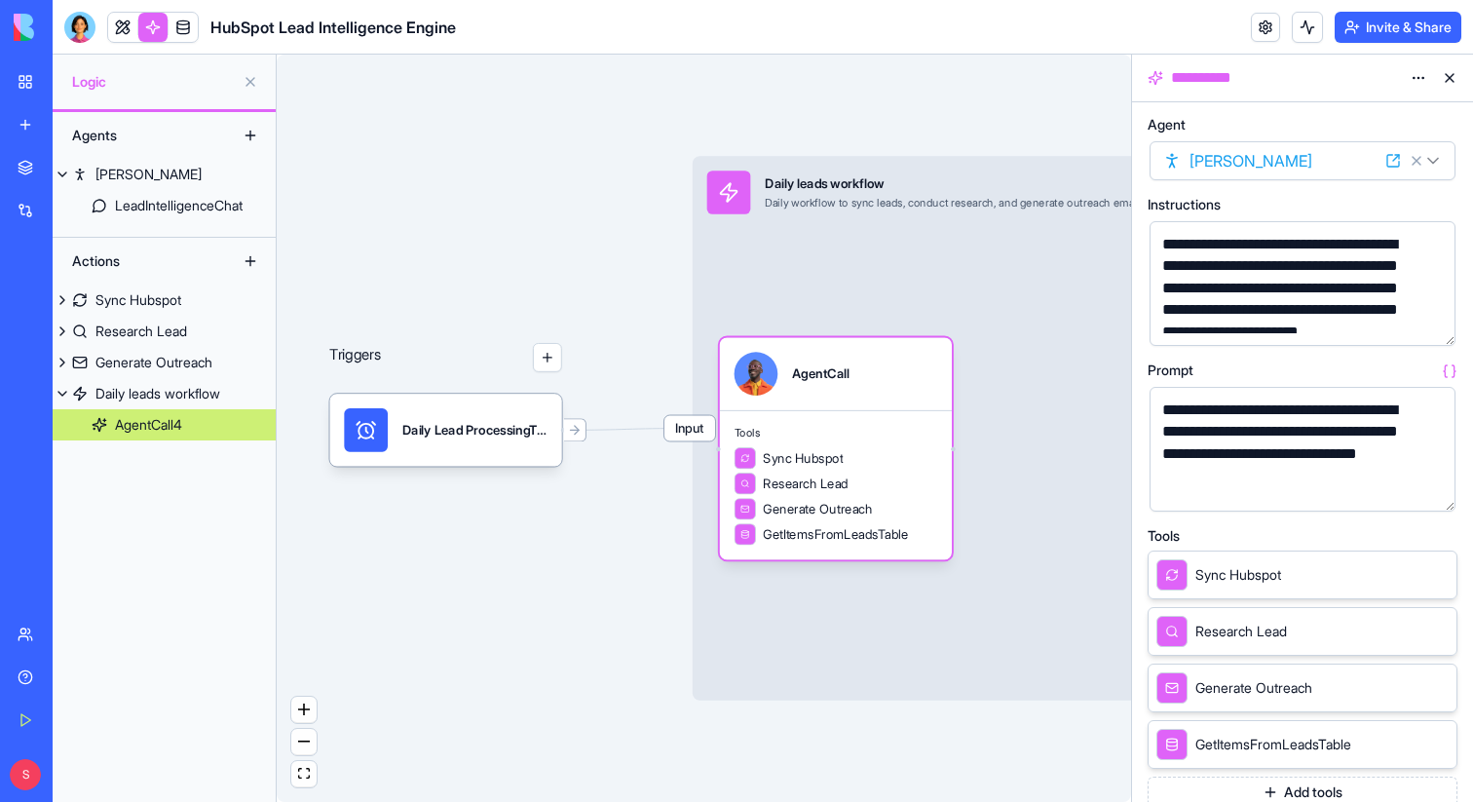
click at [1429, 485] on button "button" at bounding box center [1436, 492] width 31 height 31
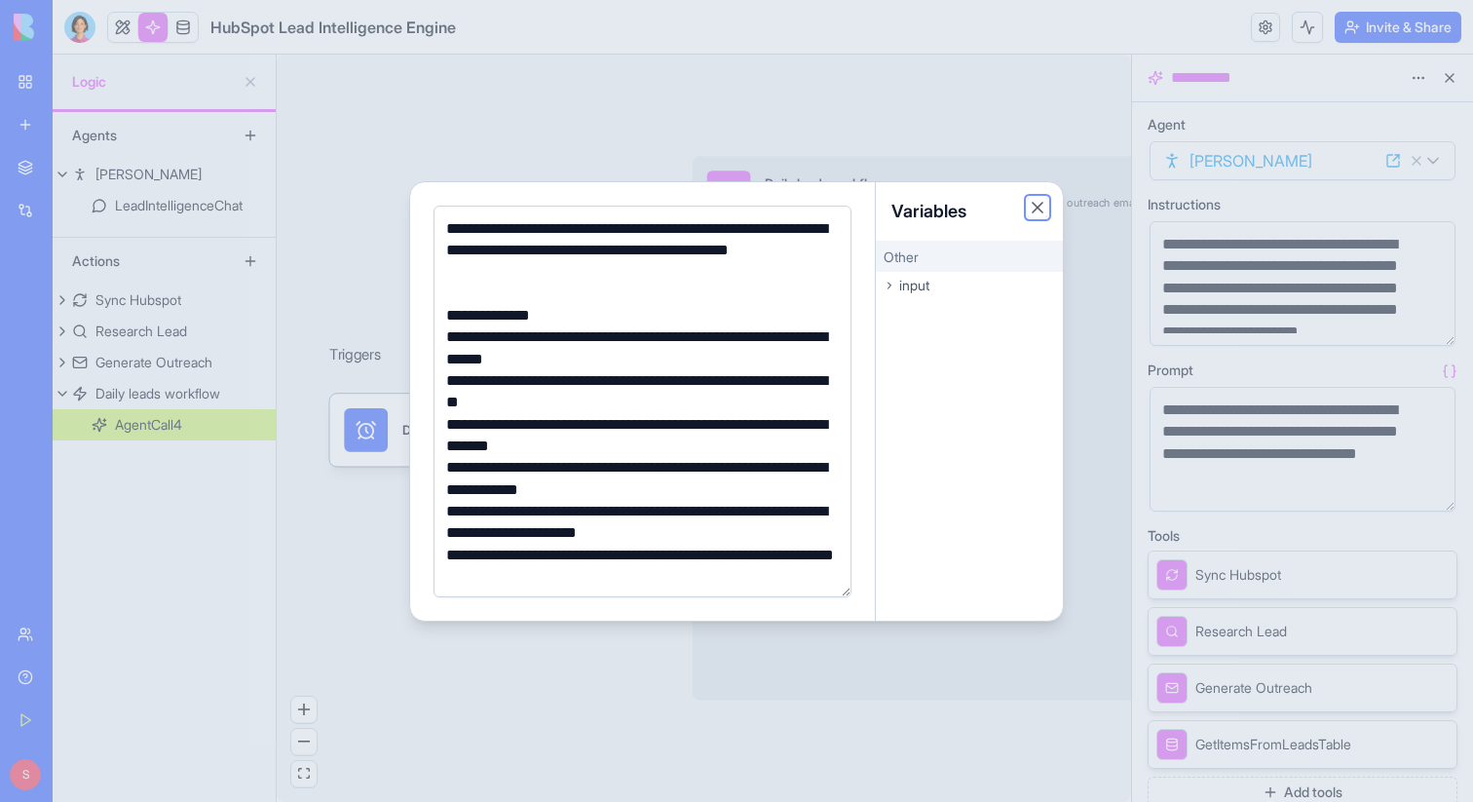
click at [1038, 207] on button "Close" at bounding box center [1037, 207] width 19 height 19
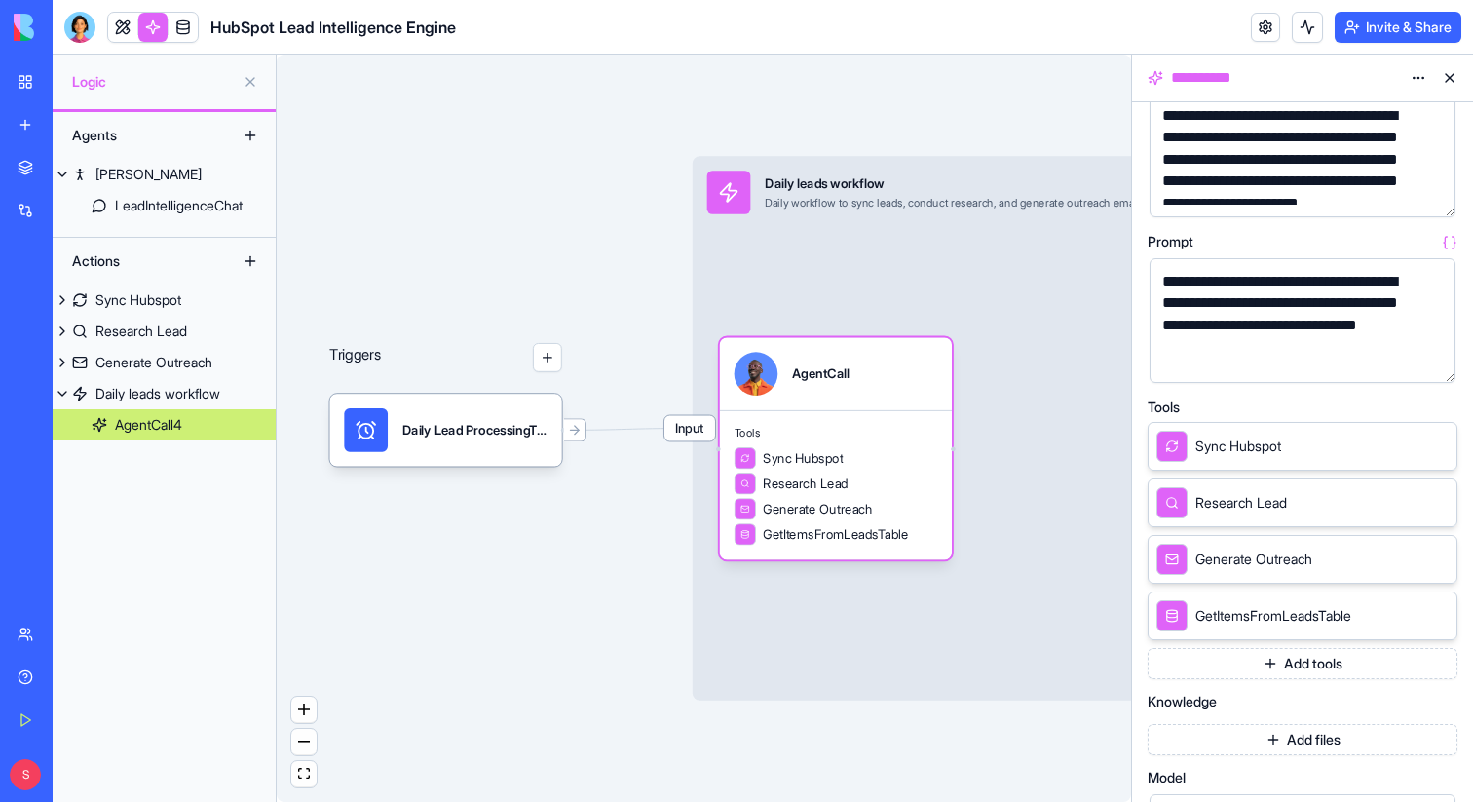
scroll to position [162, 0]
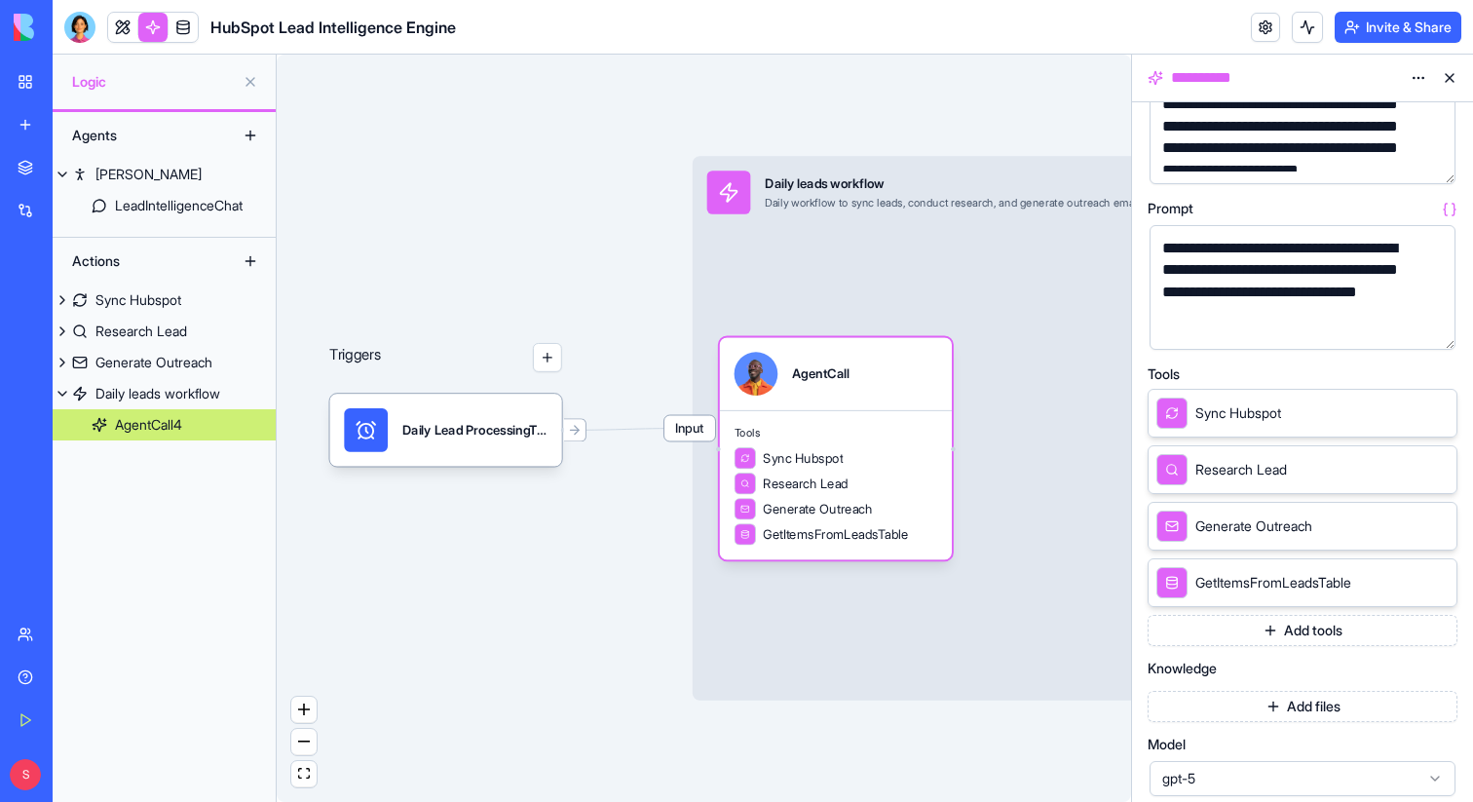
click at [1295, 631] on button "Add tools" at bounding box center [1303, 630] width 310 height 31
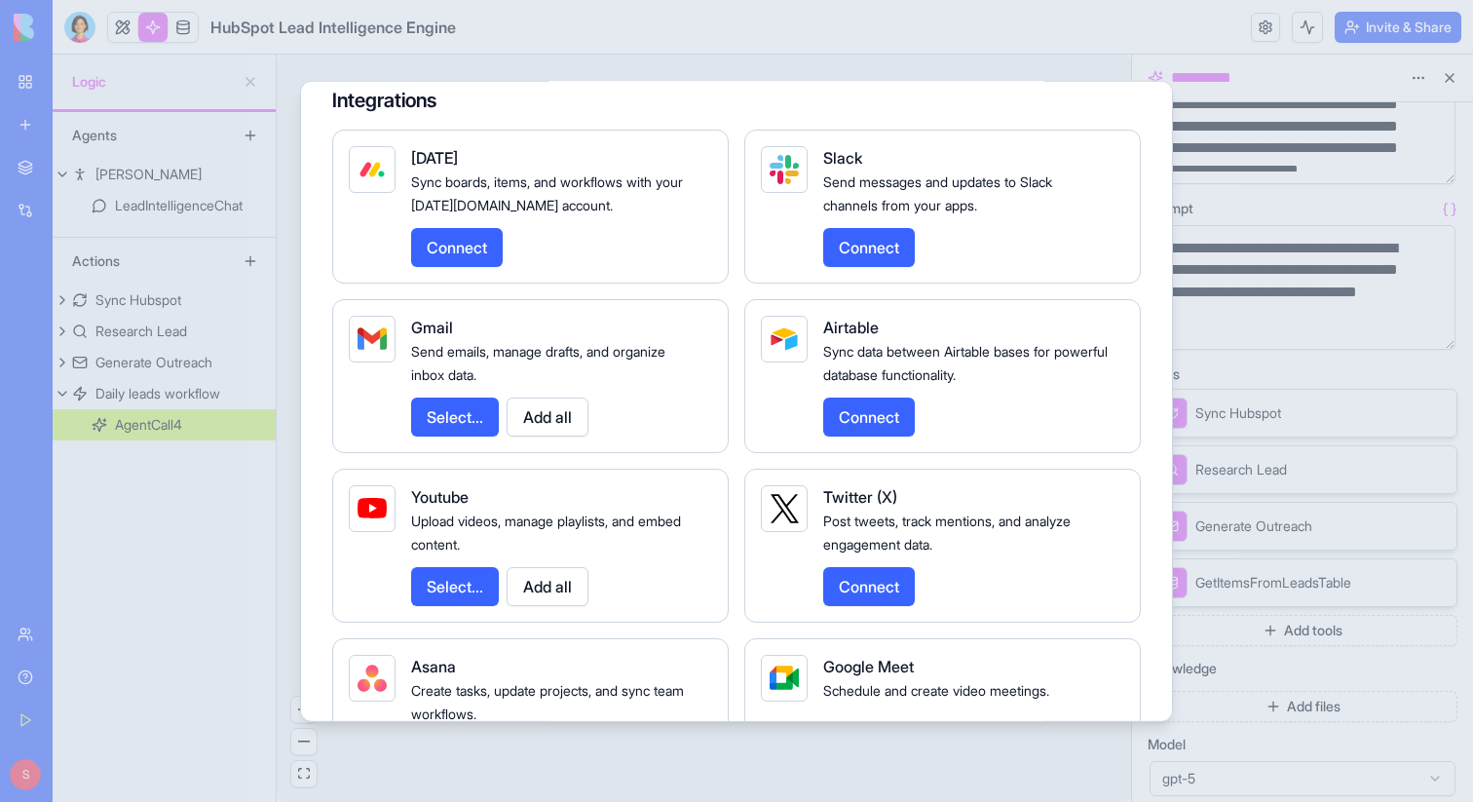
scroll to position [2337, 0]
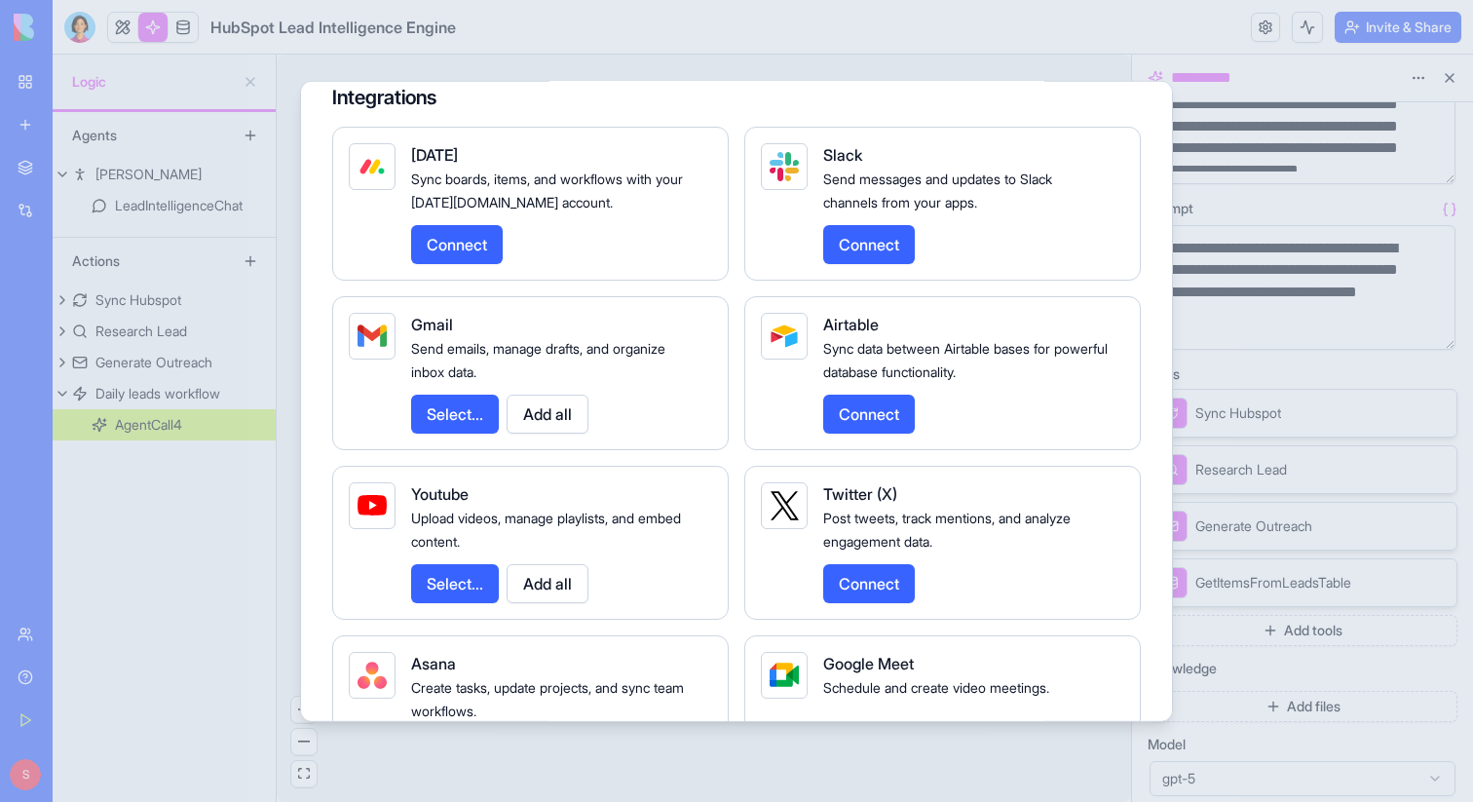
click at [548, 433] on button "Add all" at bounding box center [548, 413] width 82 height 39
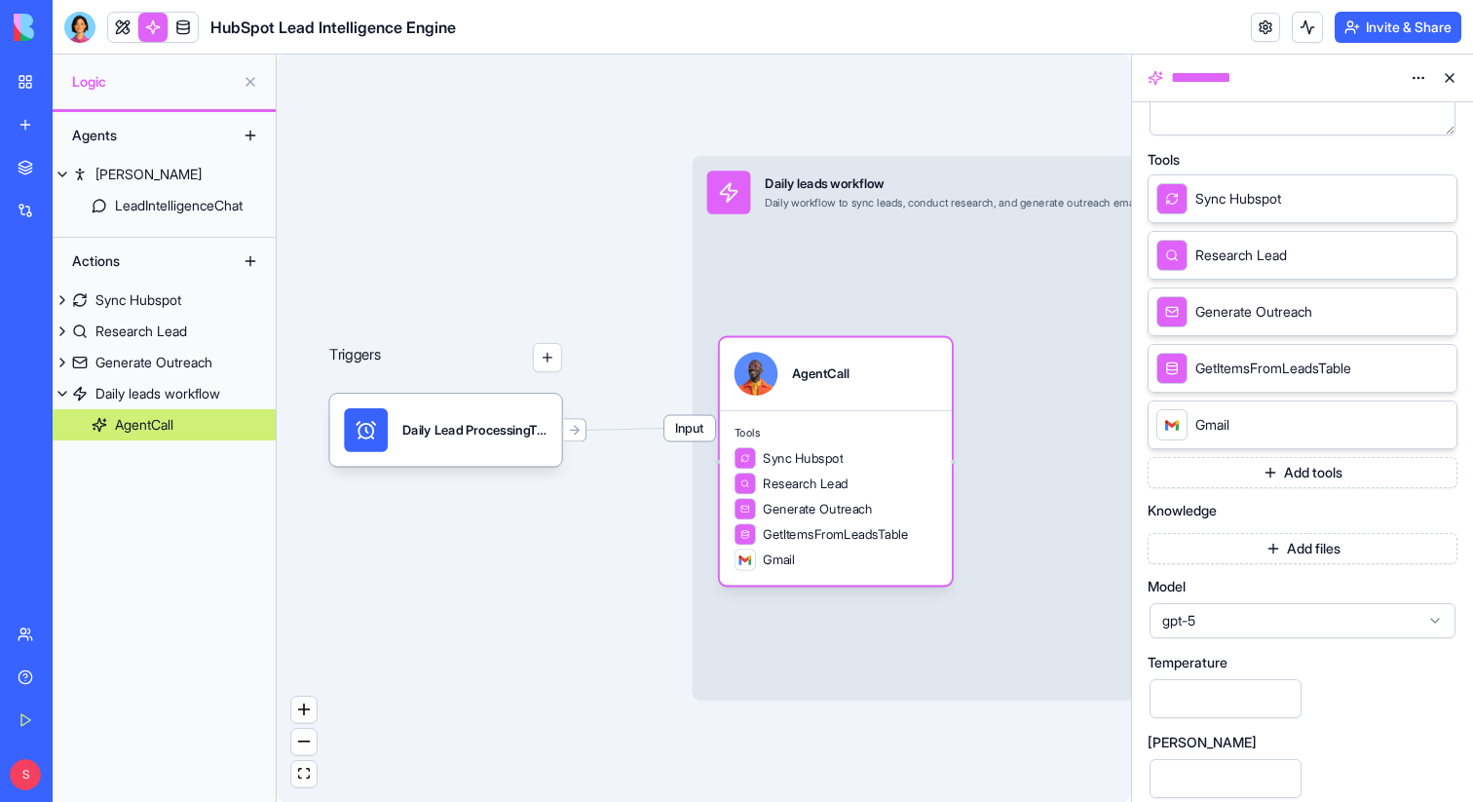
scroll to position [466, 0]
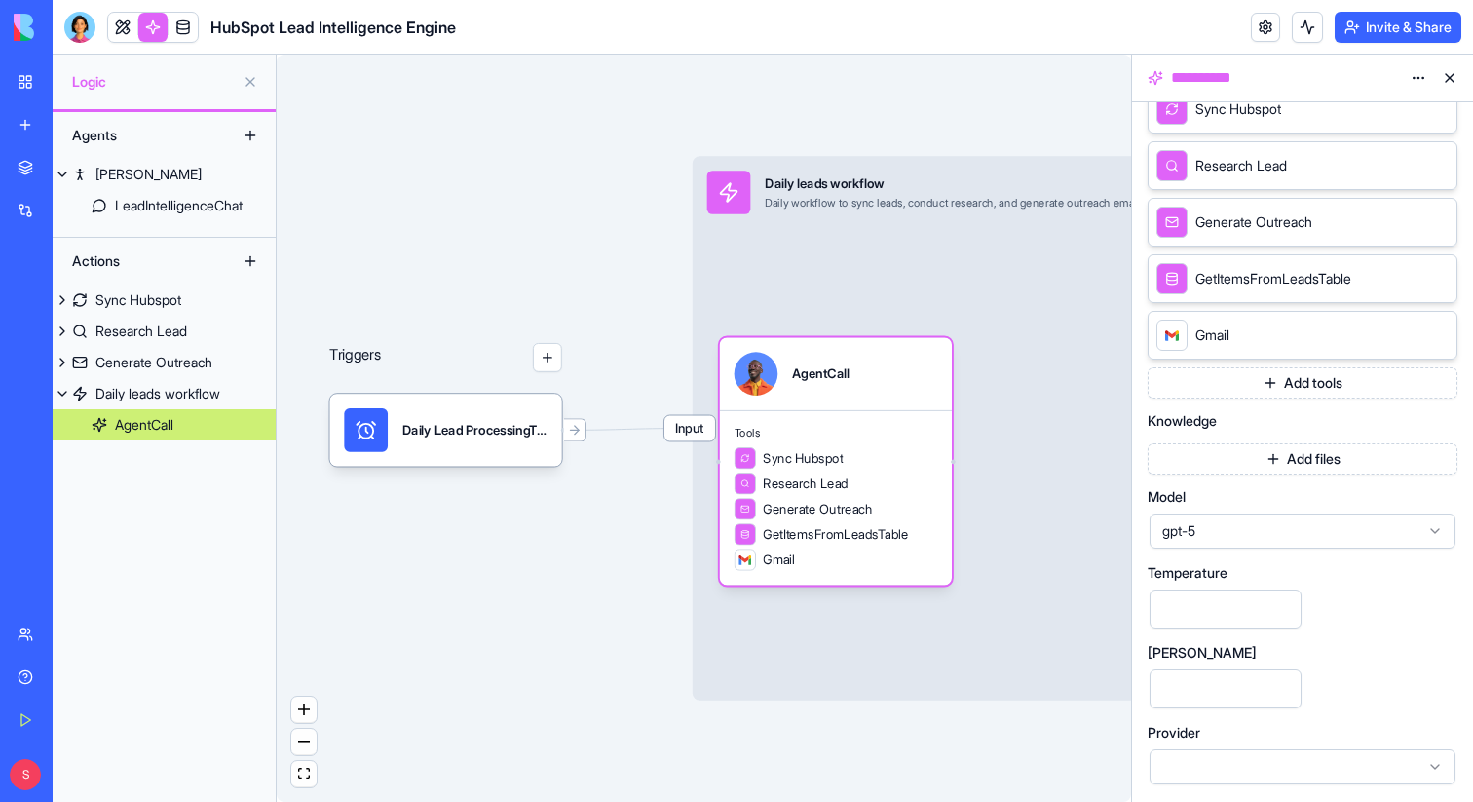
click at [1319, 534] on span "gpt-5" at bounding box center [1291, 530] width 257 height 19
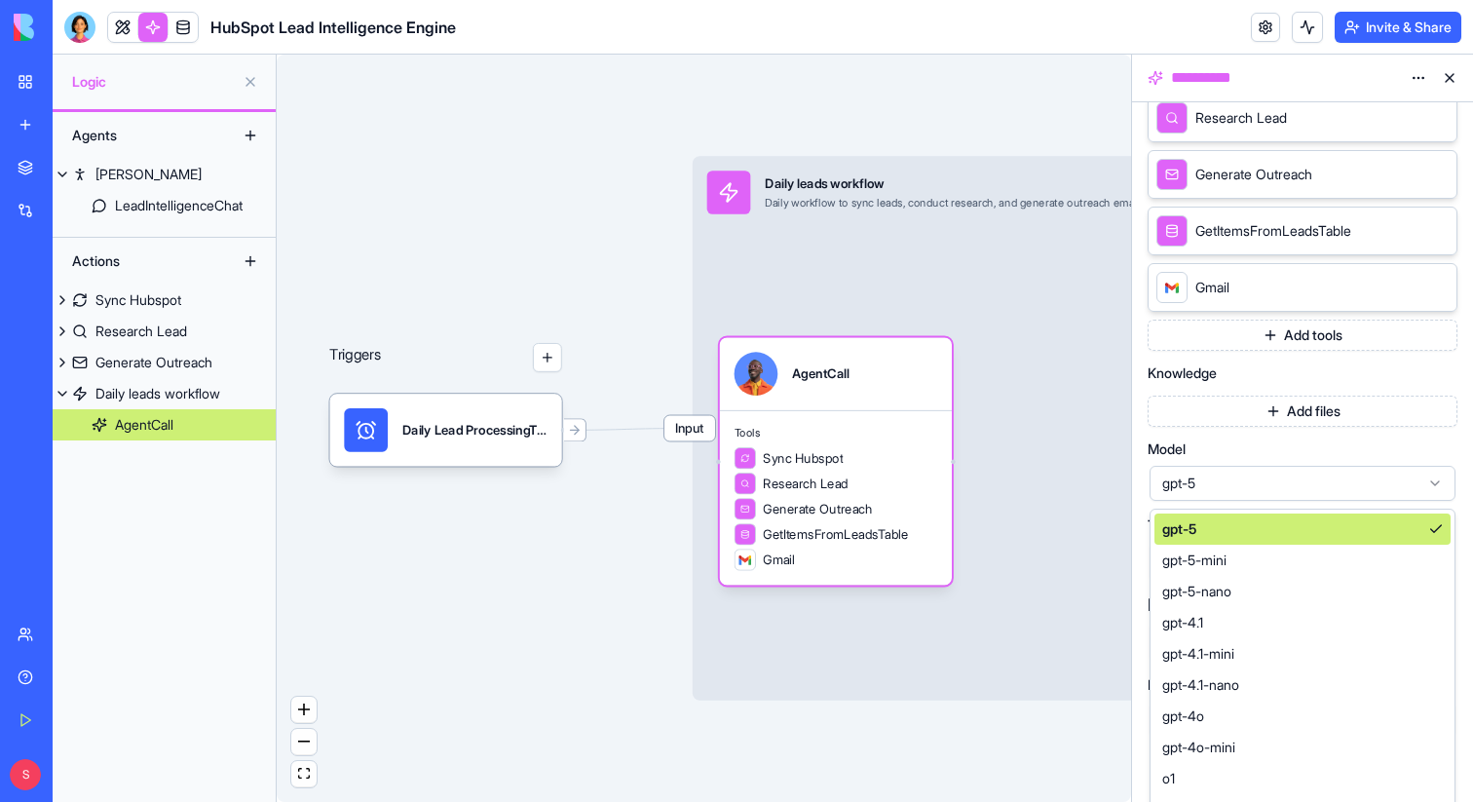
click at [1366, 480] on span "gpt-5" at bounding box center [1291, 483] width 257 height 19
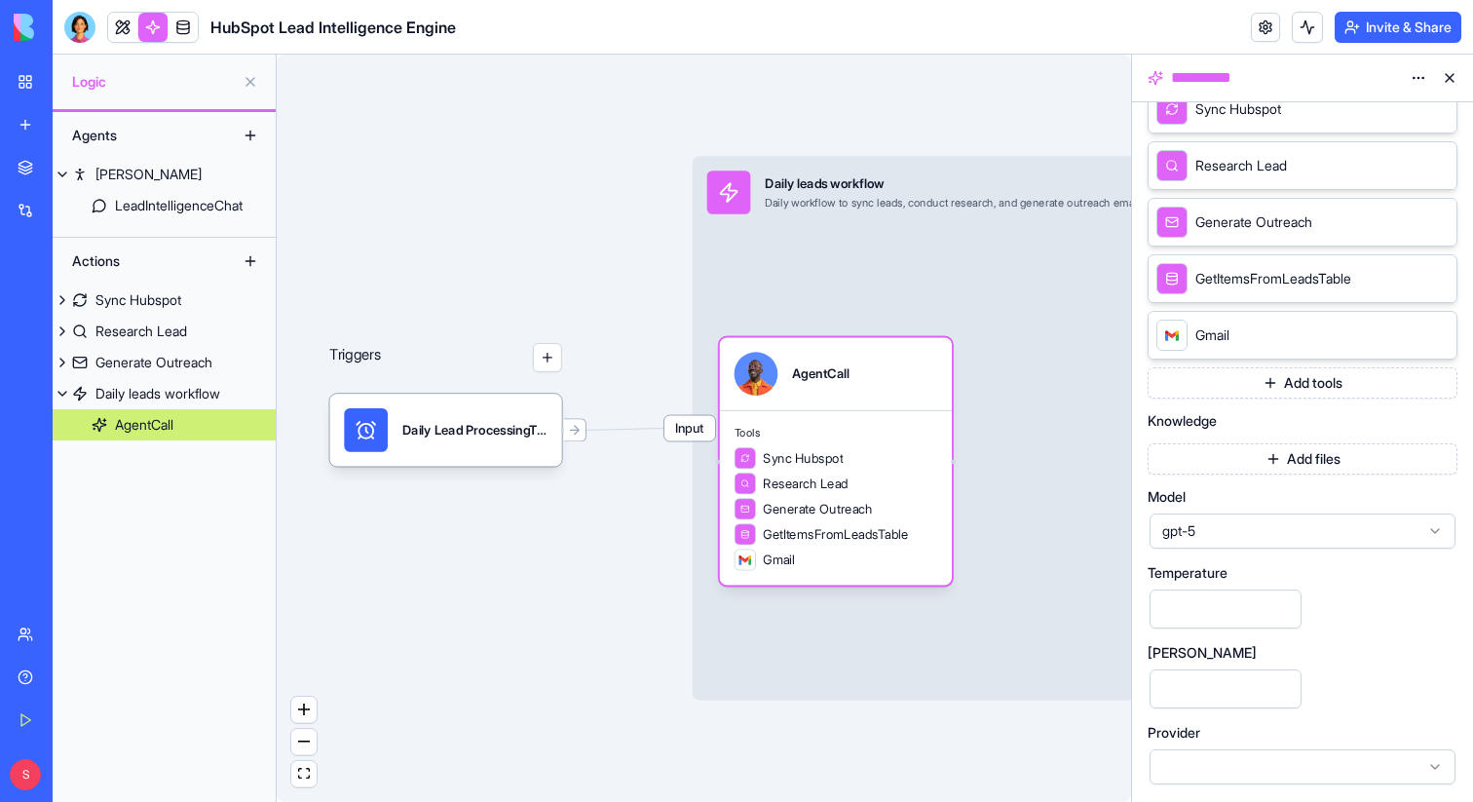
scroll to position [0, 0]
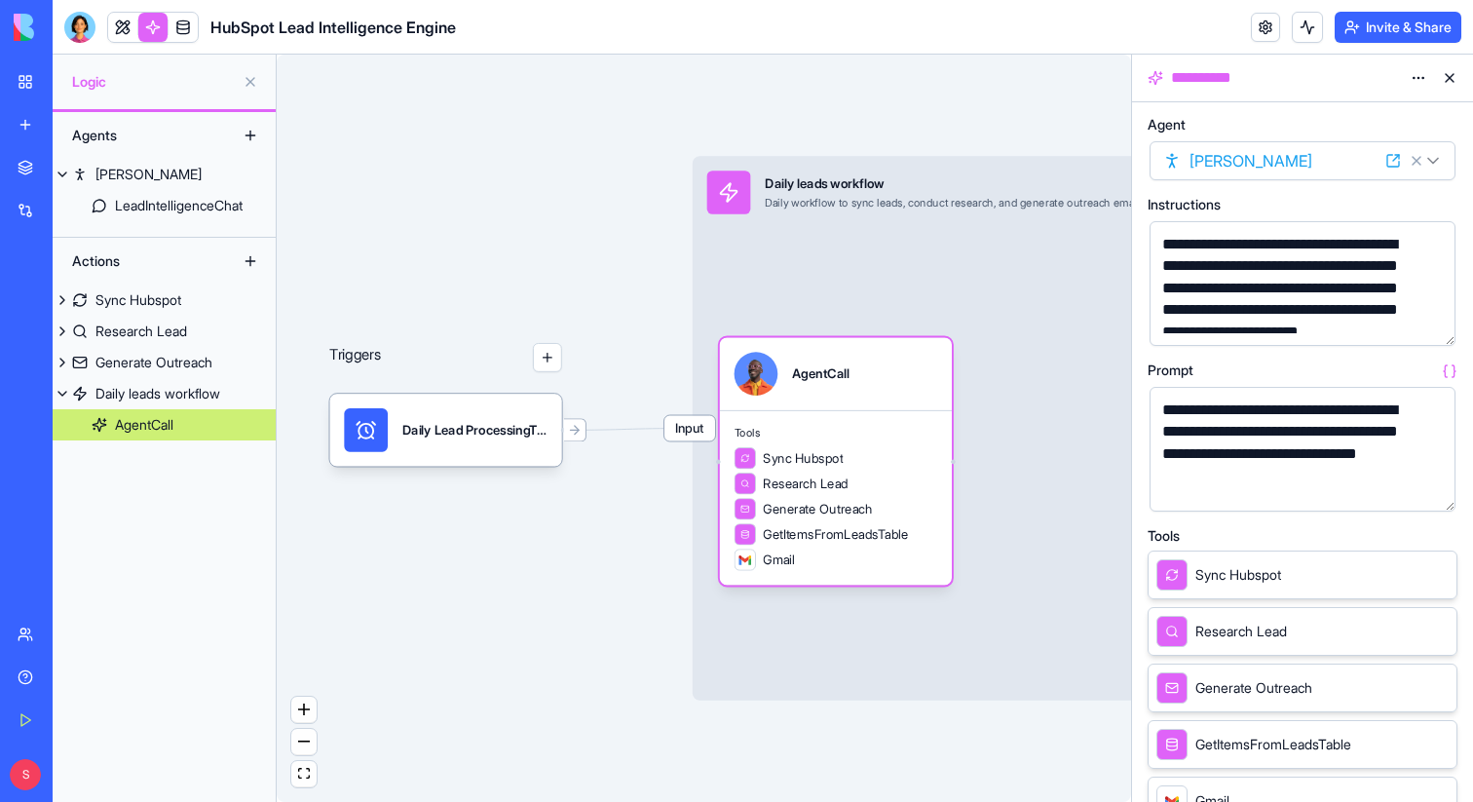
click at [1447, 80] on button at bounding box center [1449, 77] width 31 height 31
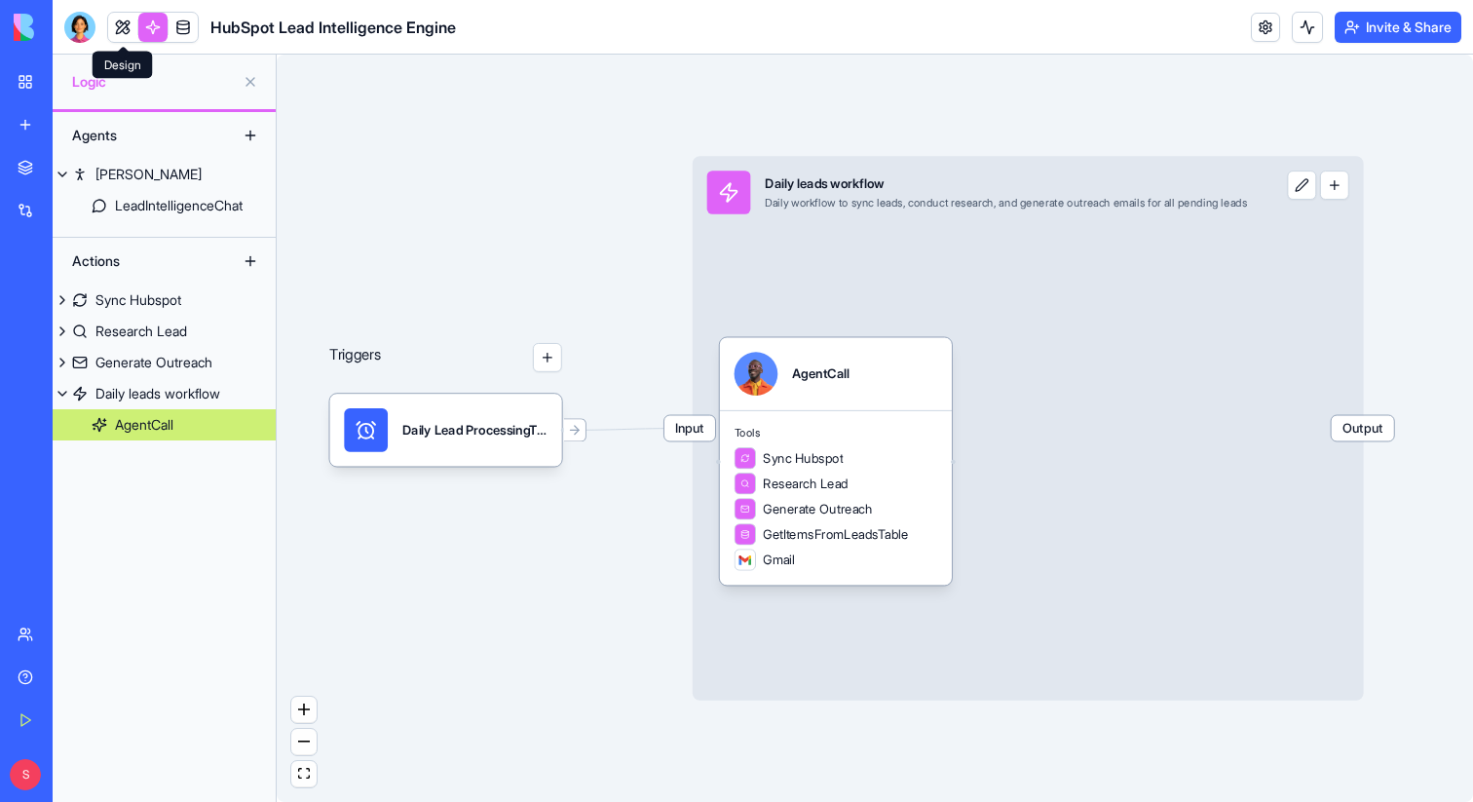
click at [122, 24] on link at bounding box center [122, 27] width 29 height 29
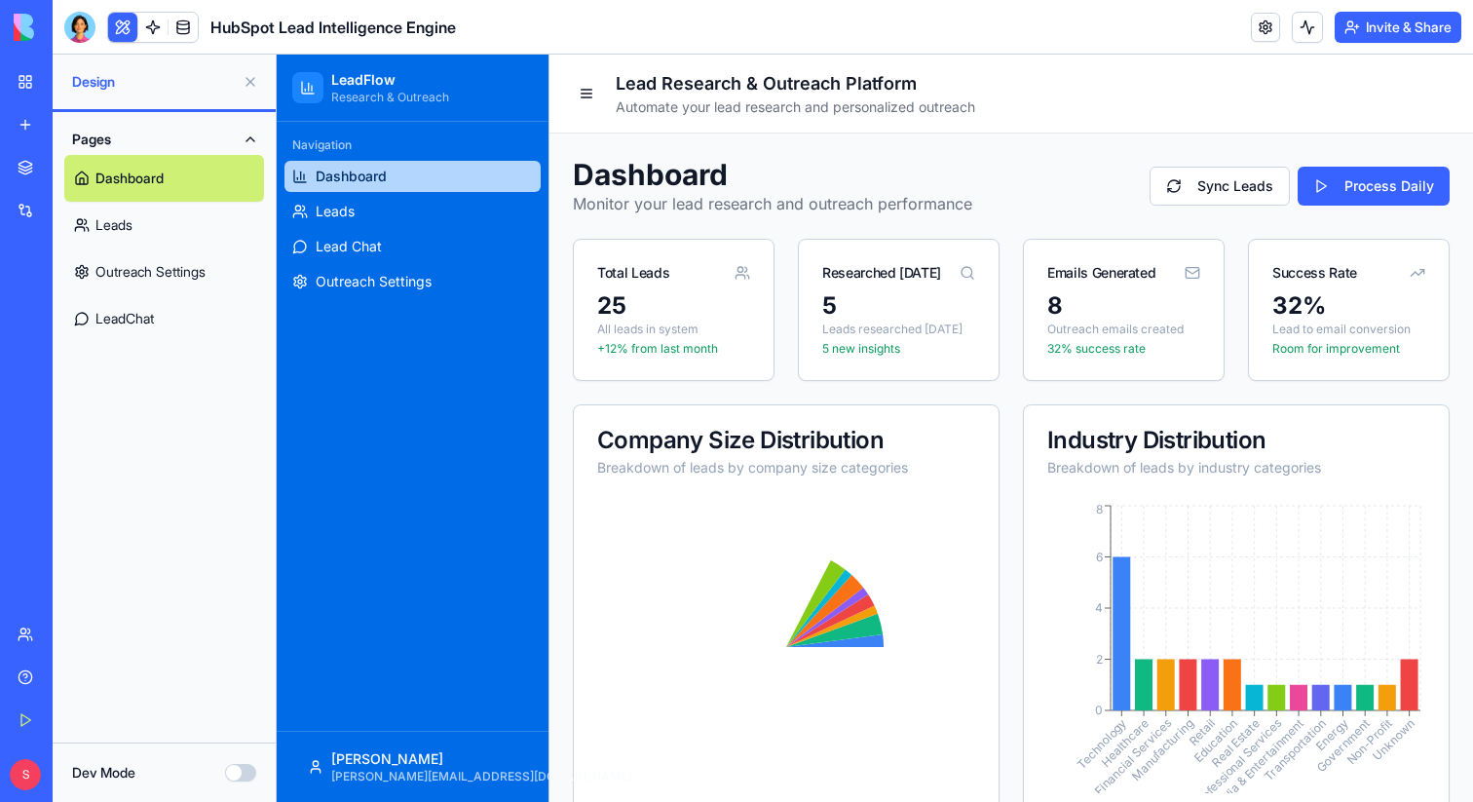
click at [248, 79] on button at bounding box center [250, 81] width 31 height 31
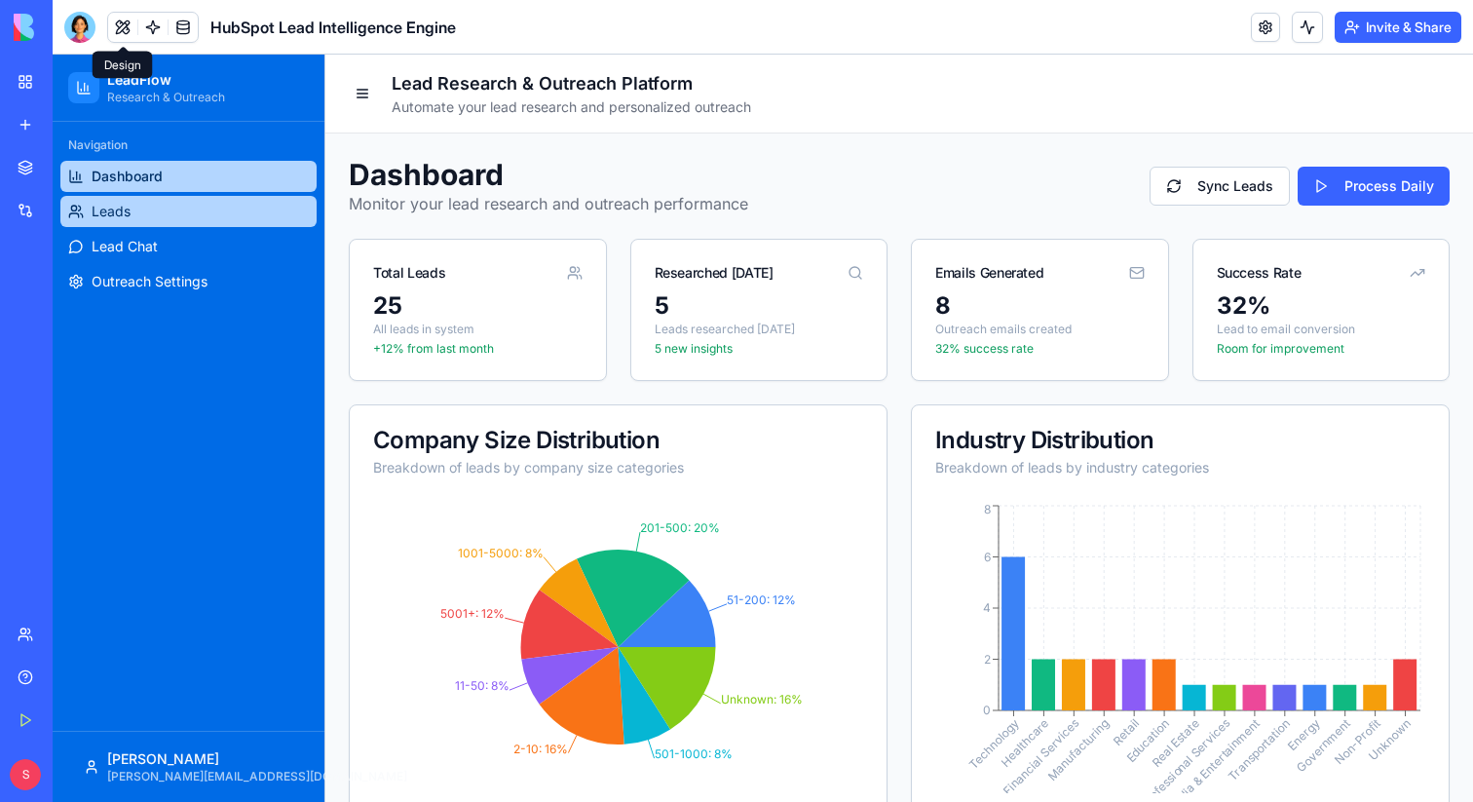
click at [130, 208] on span "Leads" at bounding box center [111, 211] width 39 height 19
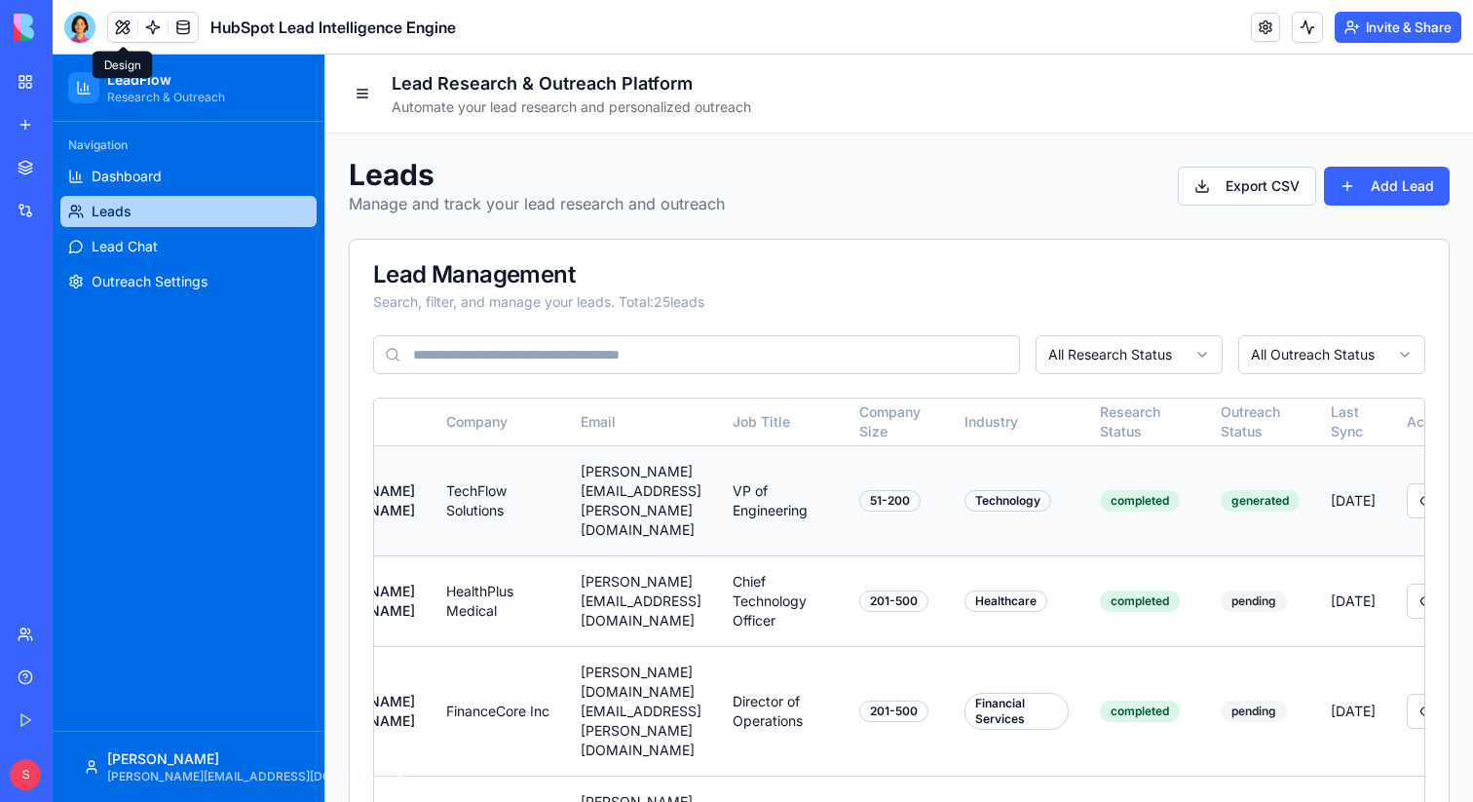
scroll to position [0, 310]
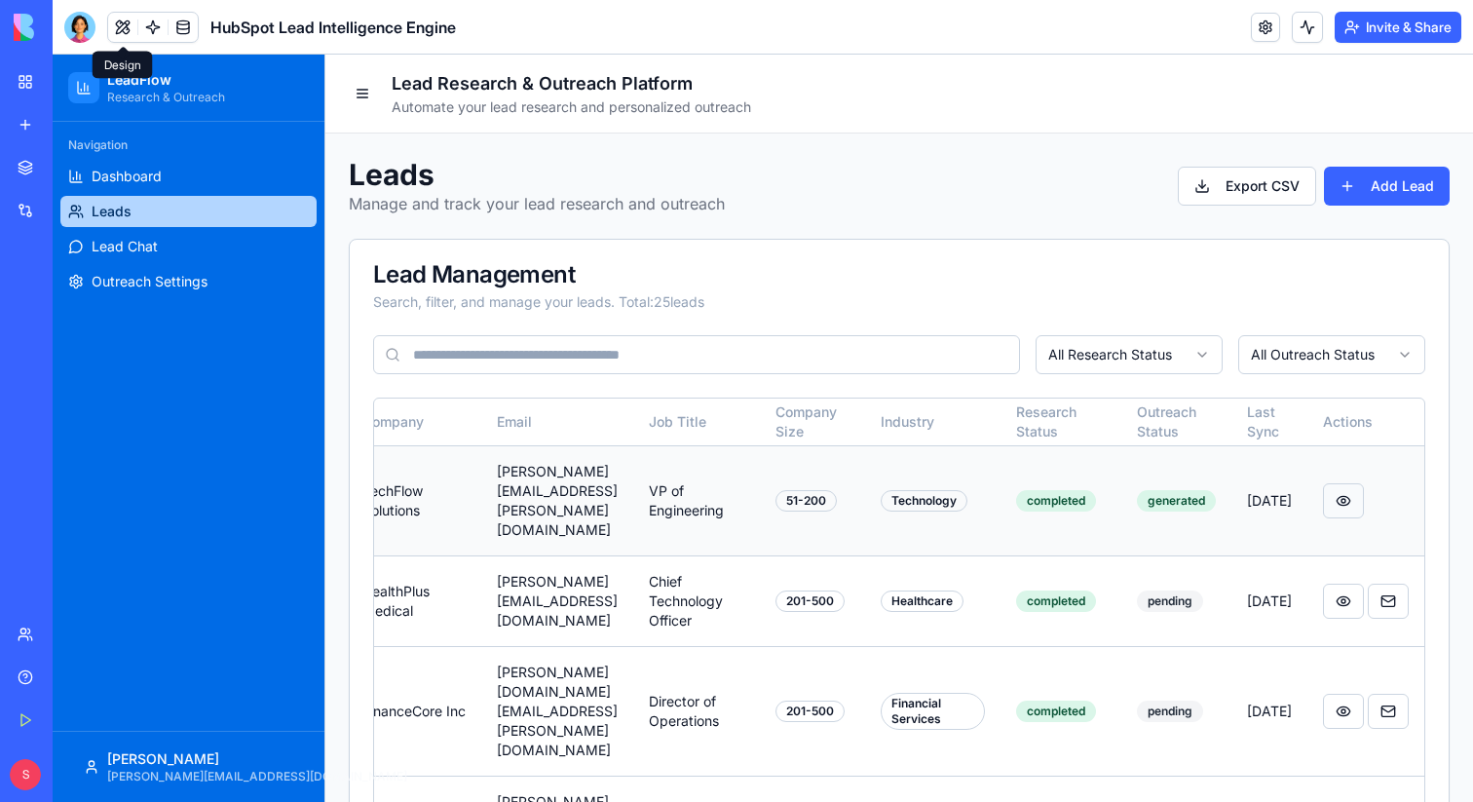
click at [1339, 483] on button at bounding box center [1343, 500] width 41 height 35
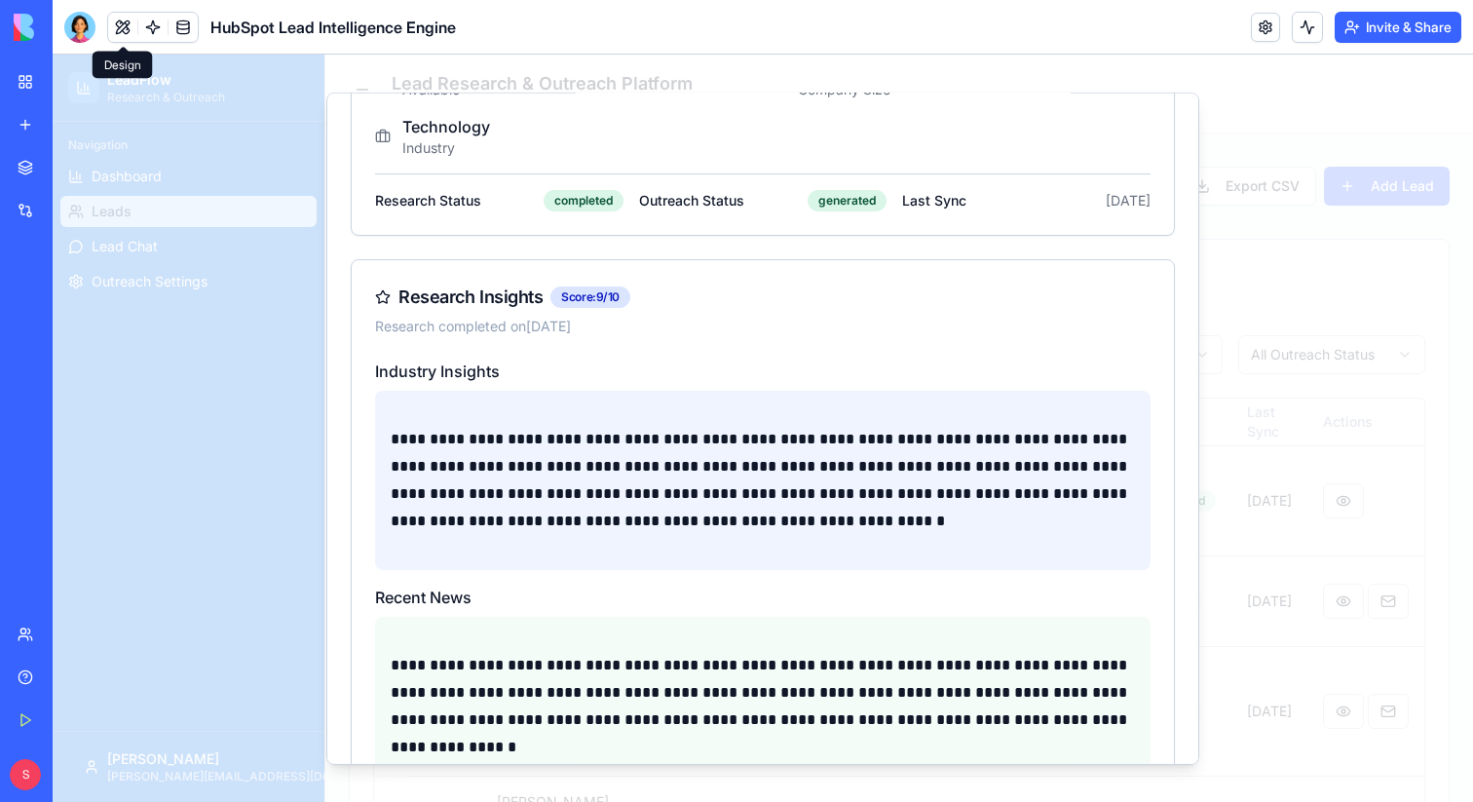
scroll to position [0, 0]
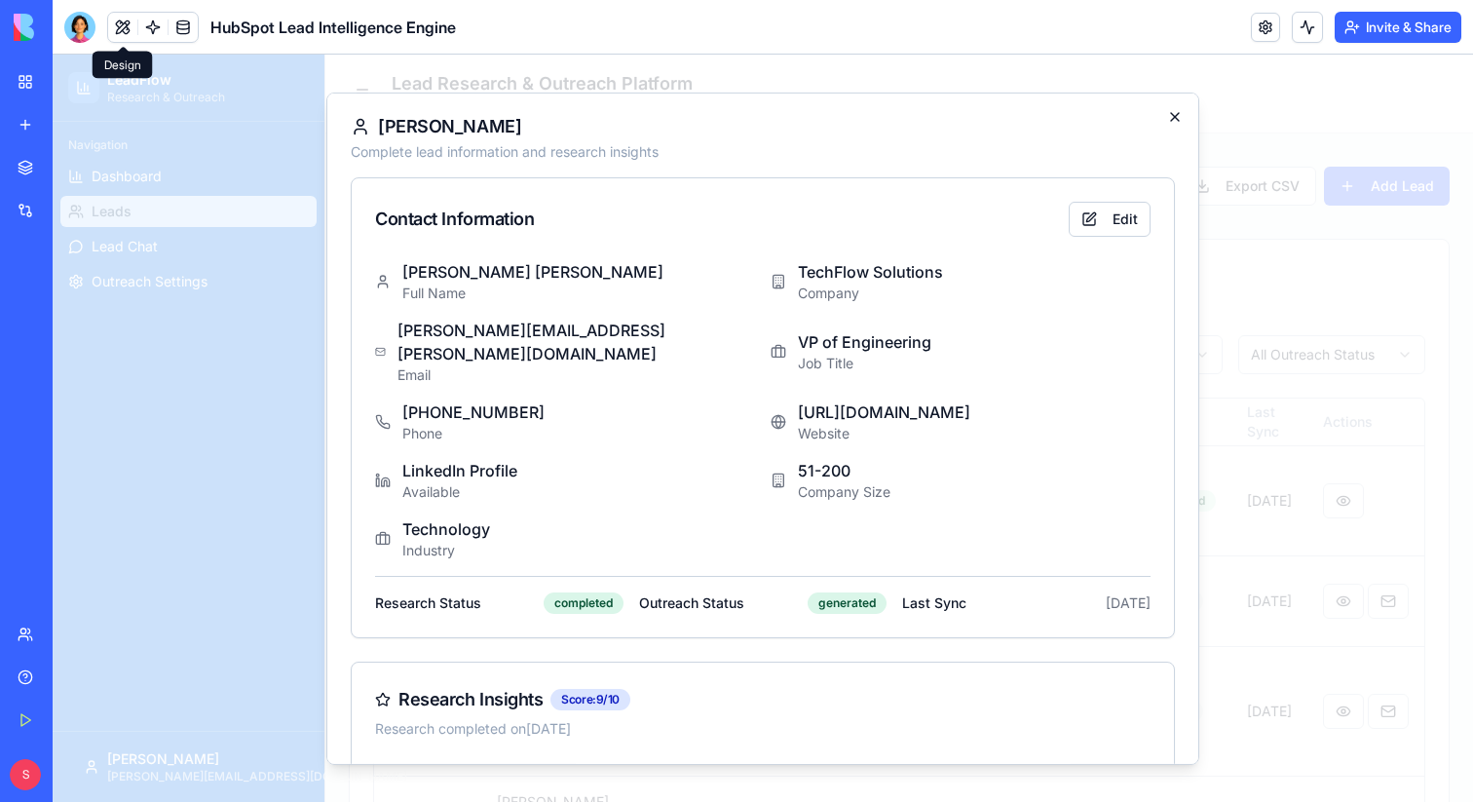
click at [1175, 116] on icon "button" at bounding box center [1175, 116] width 8 height 8
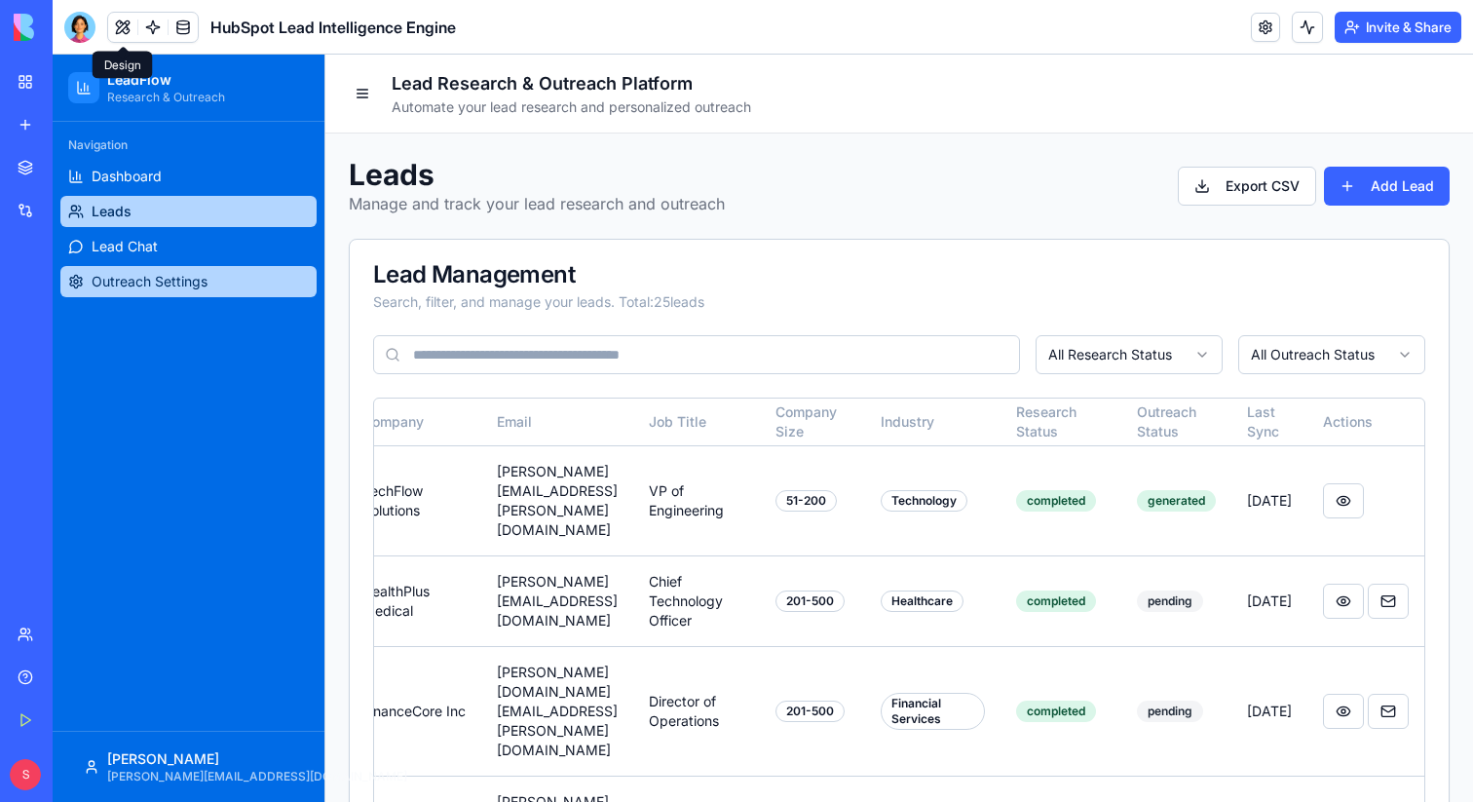
click at [138, 283] on span "Outreach Settings" at bounding box center [150, 281] width 116 height 19
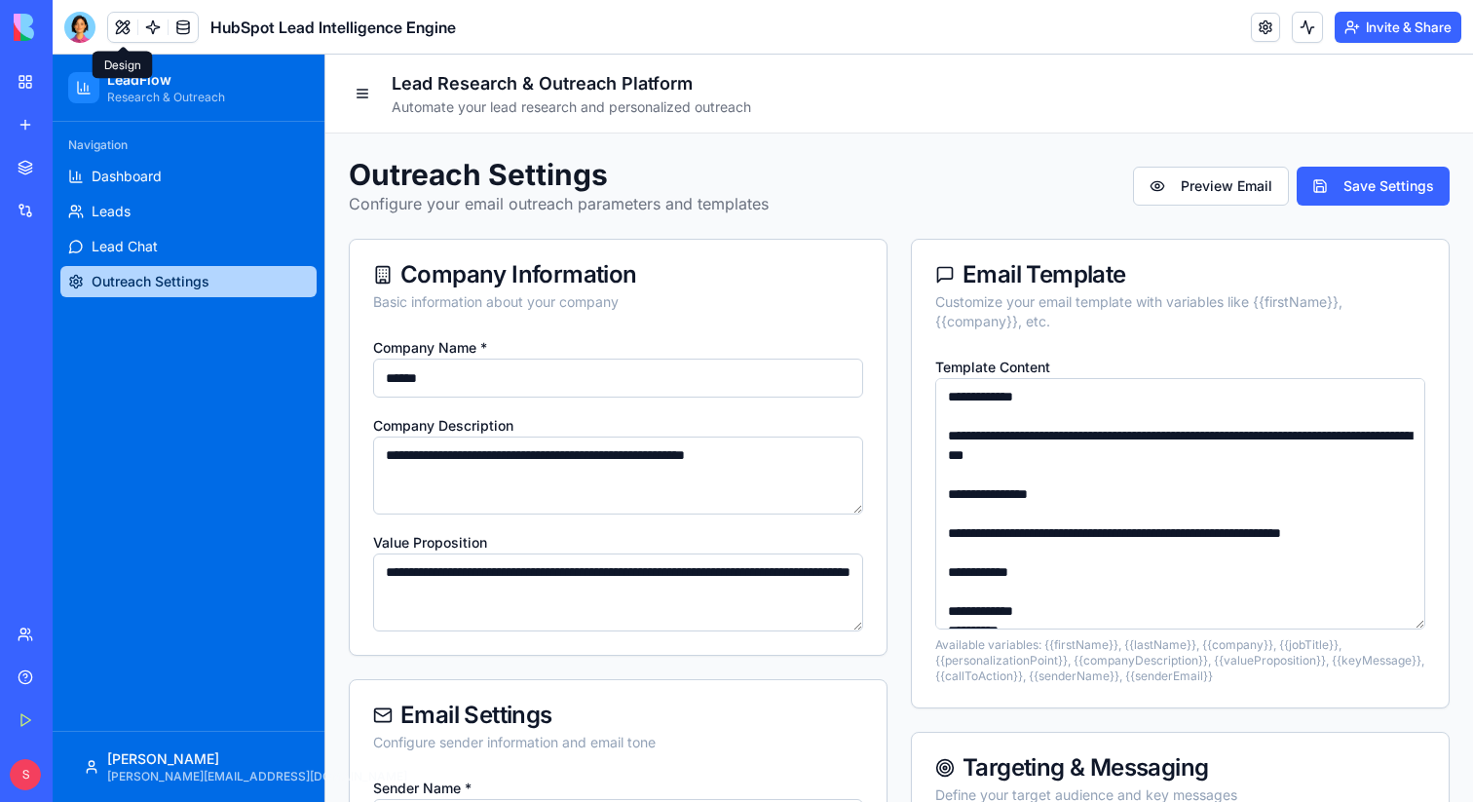
click at [883, 647] on div "**********" at bounding box center [618, 495] width 537 height 320
